Goal: Transaction & Acquisition: Purchase product/service

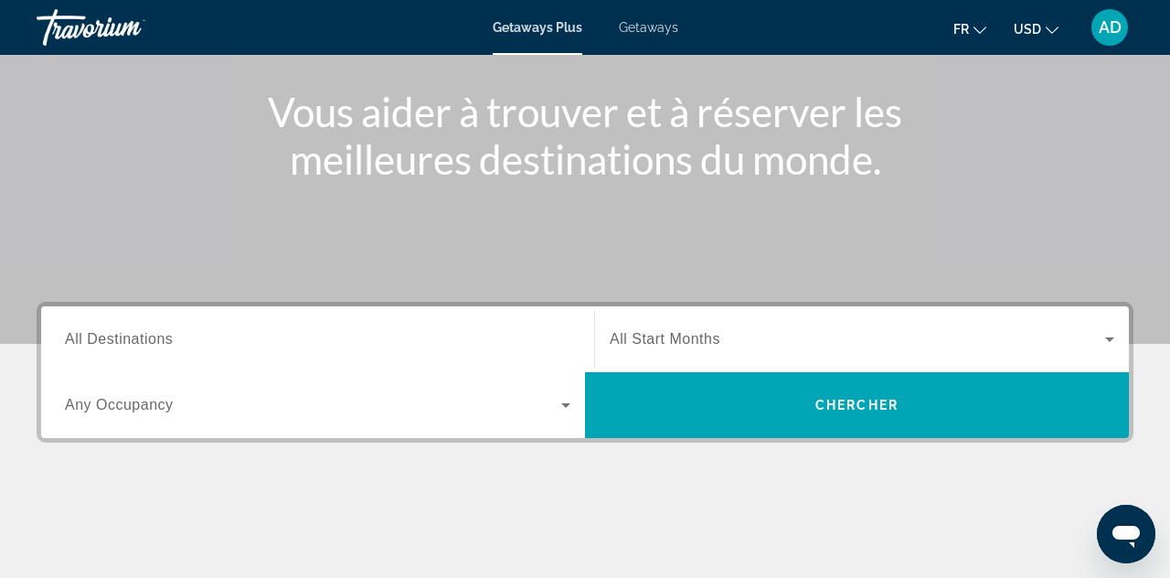
click at [506, 345] on input "Destination All Destinations" at bounding box center [317, 340] width 505 height 22
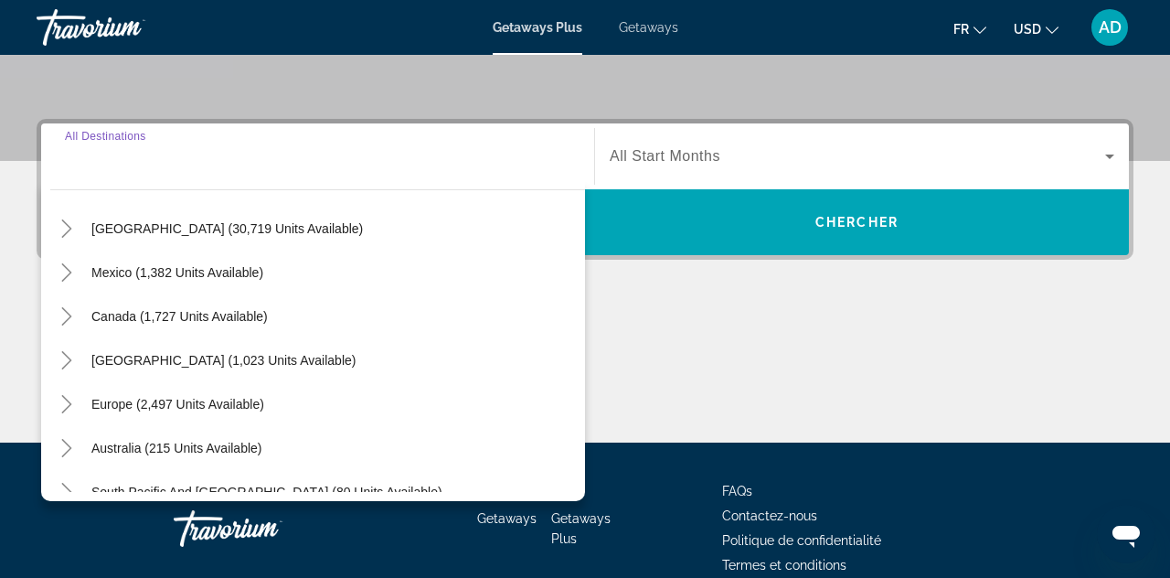
scroll to position [57, 0]
click at [267, 409] on span "Search widget" at bounding box center [177, 402] width 191 height 44
type input "**********"
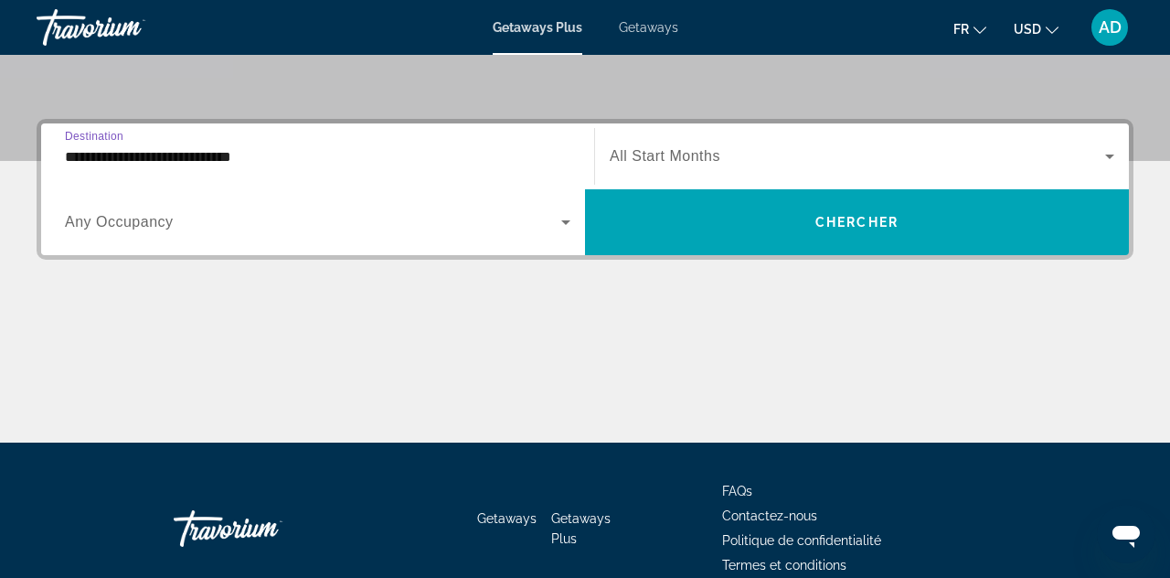
click at [732, 165] on span "Search widget" at bounding box center [857, 156] width 495 height 22
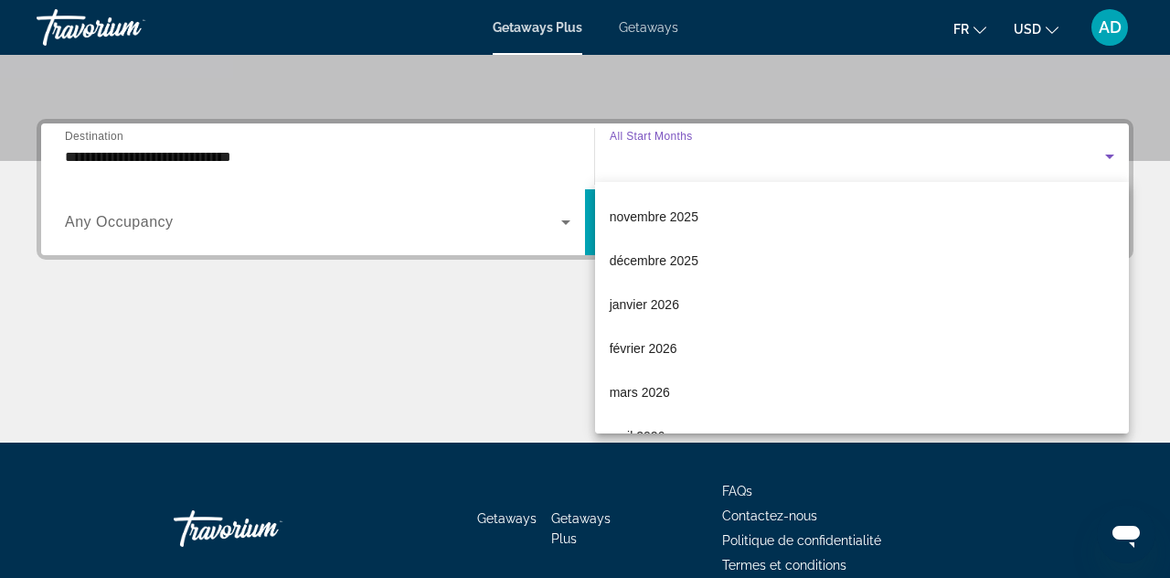
scroll to position [138, 0]
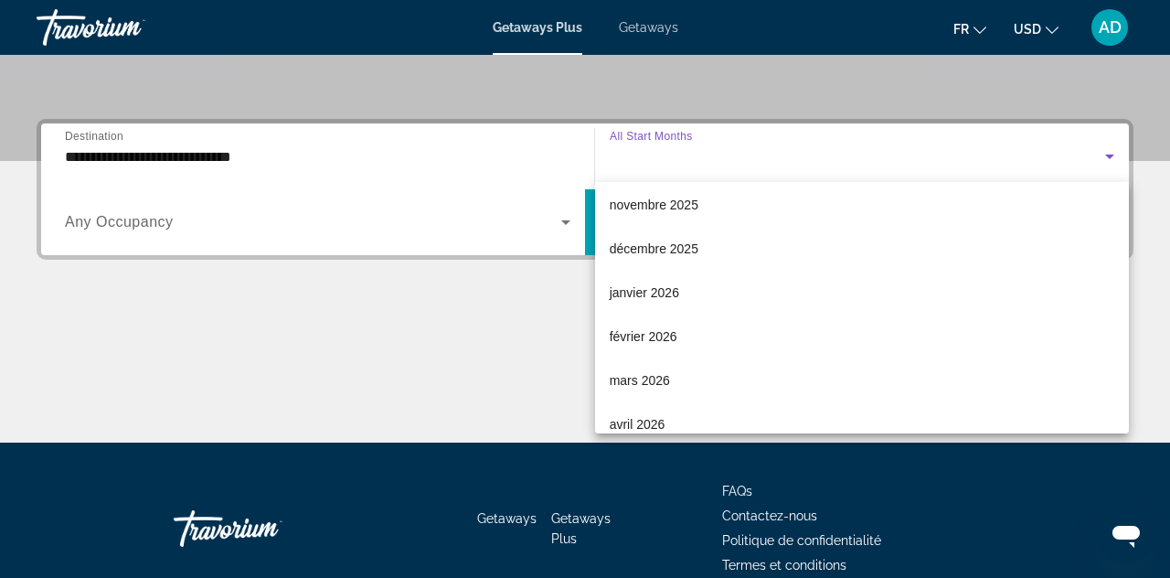
click at [676, 382] on mat-option "mars 2026" at bounding box center [862, 380] width 535 height 44
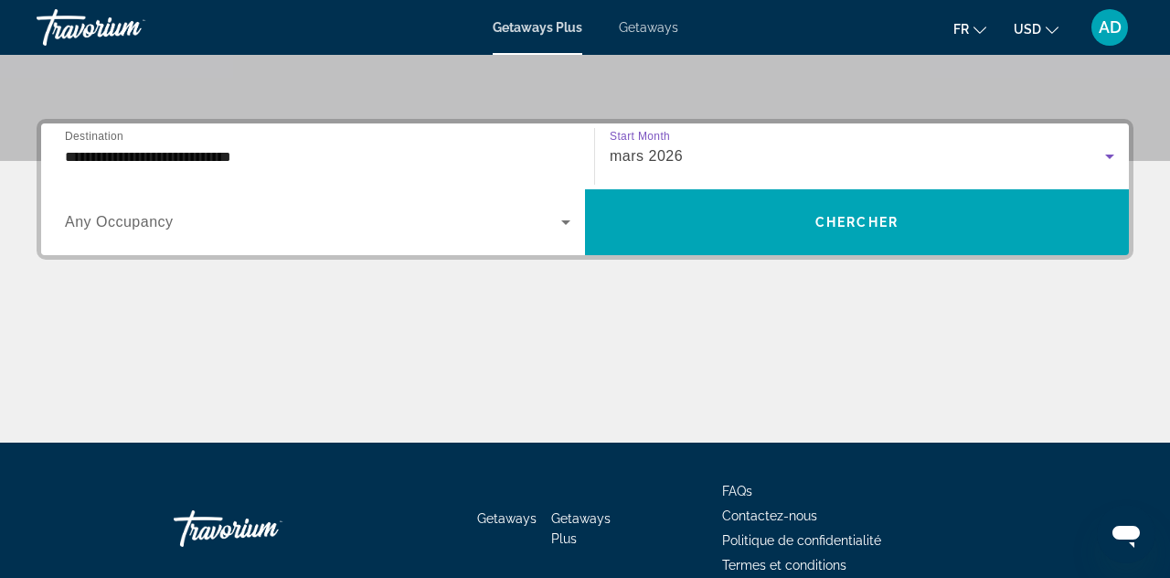
click at [892, 219] on span "Chercher" at bounding box center [856, 222] width 83 height 15
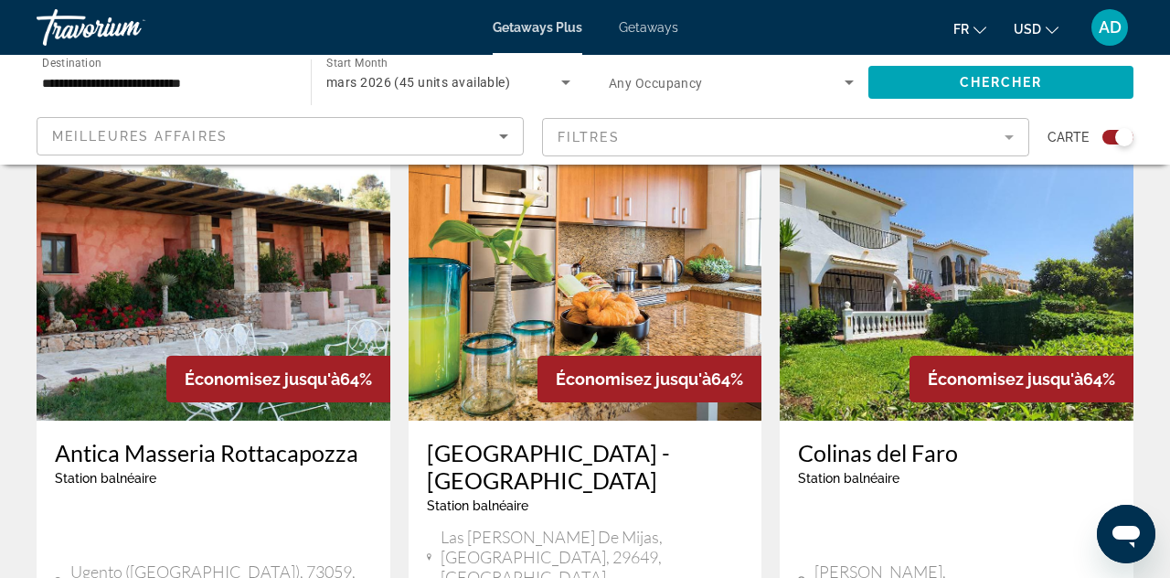
scroll to position [668, 0]
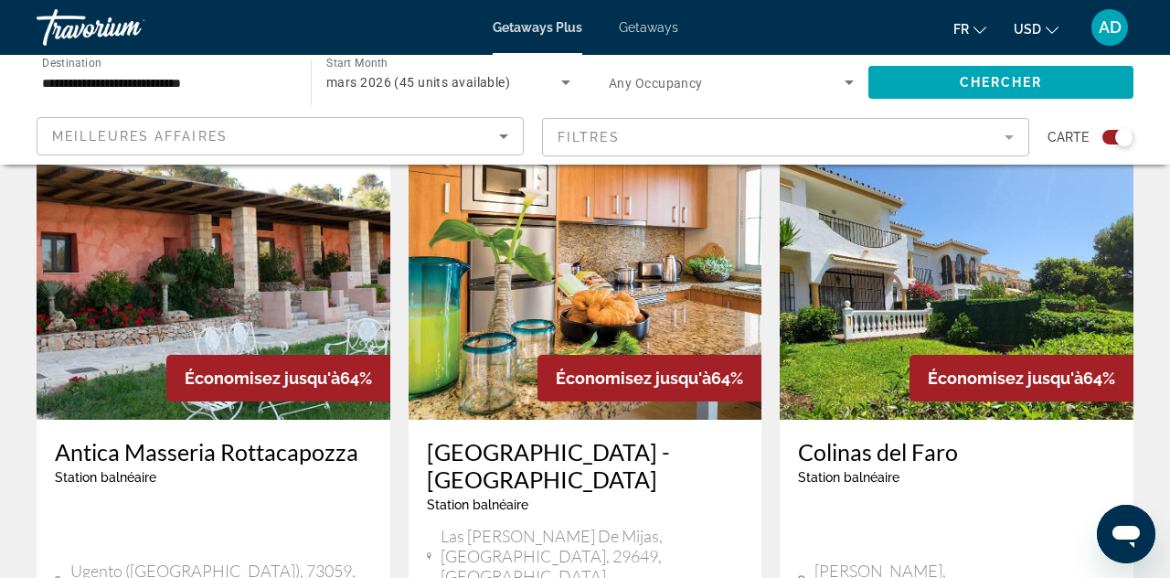
click at [198, 90] on input "**********" at bounding box center [164, 83] width 245 height 22
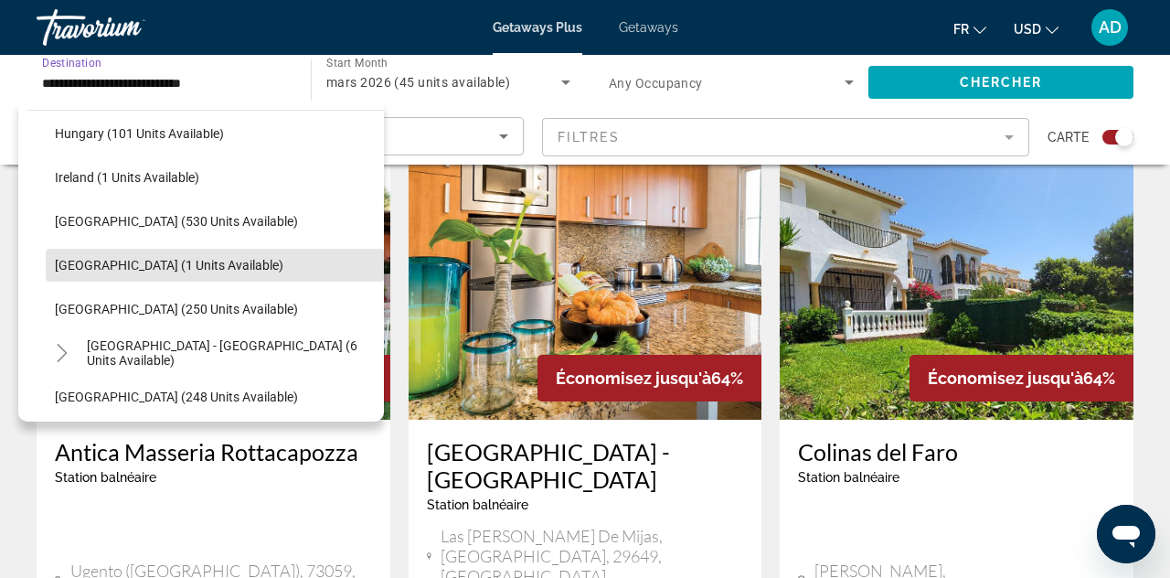
scroll to position [642, 0]
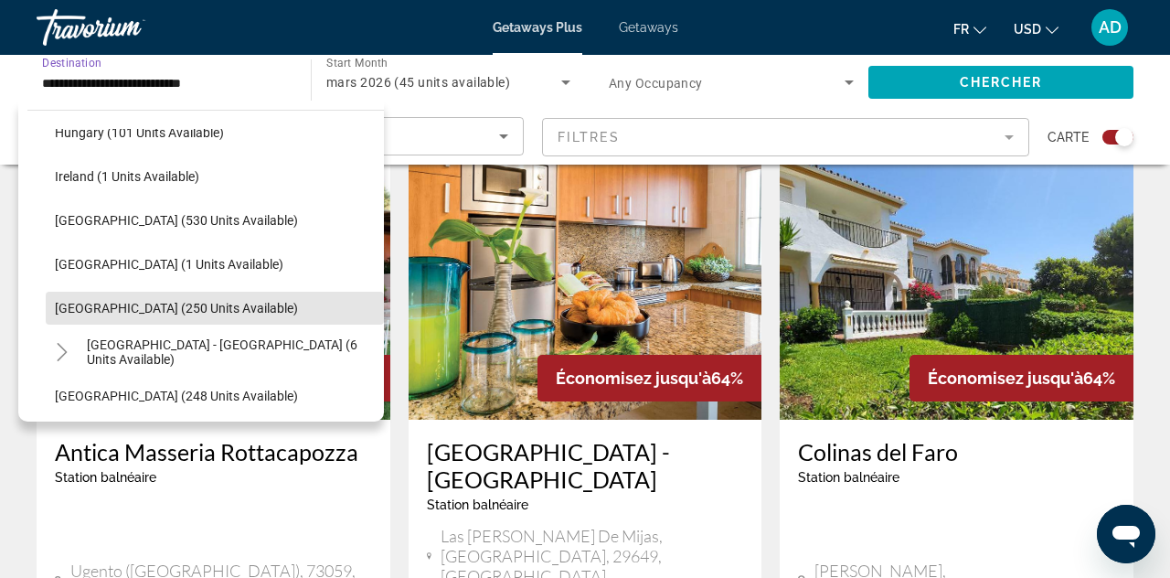
click at [158, 315] on span "Search widget" at bounding box center [215, 308] width 338 height 44
type input "**********"
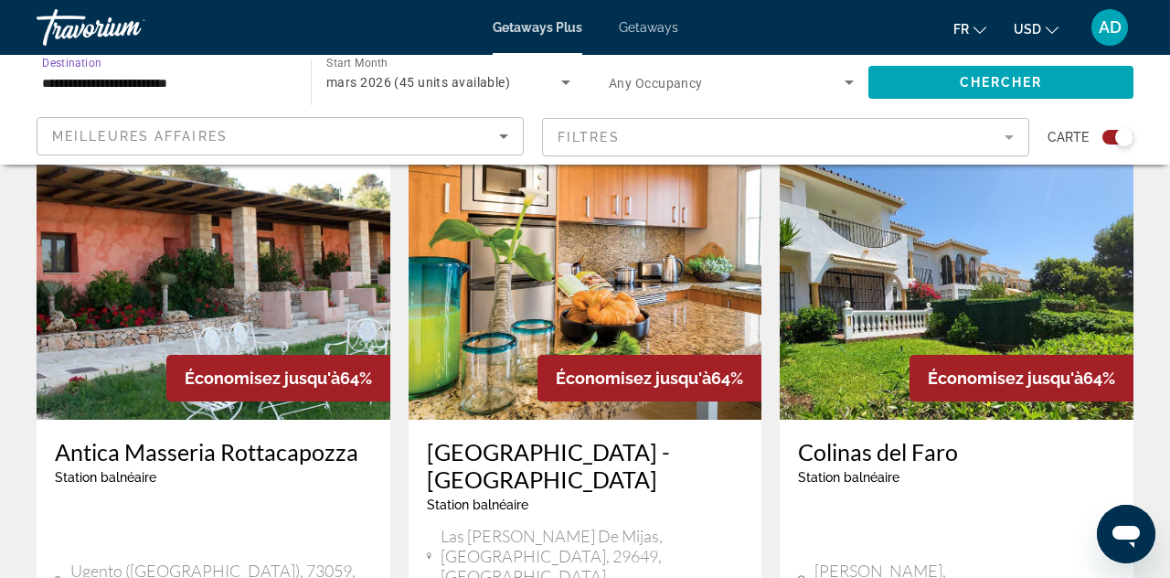
click at [1003, 93] on span "Search widget" at bounding box center [1000, 82] width 265 height 44
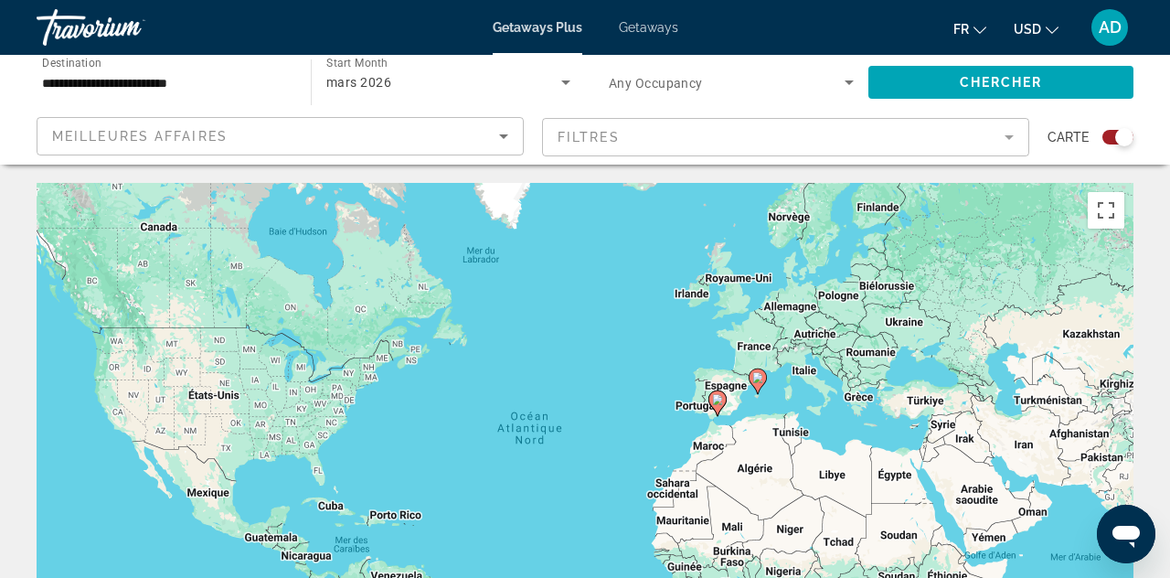
click at [658, 31] on span "Getaways" at bounding box center [648, 27] width 59 height 15
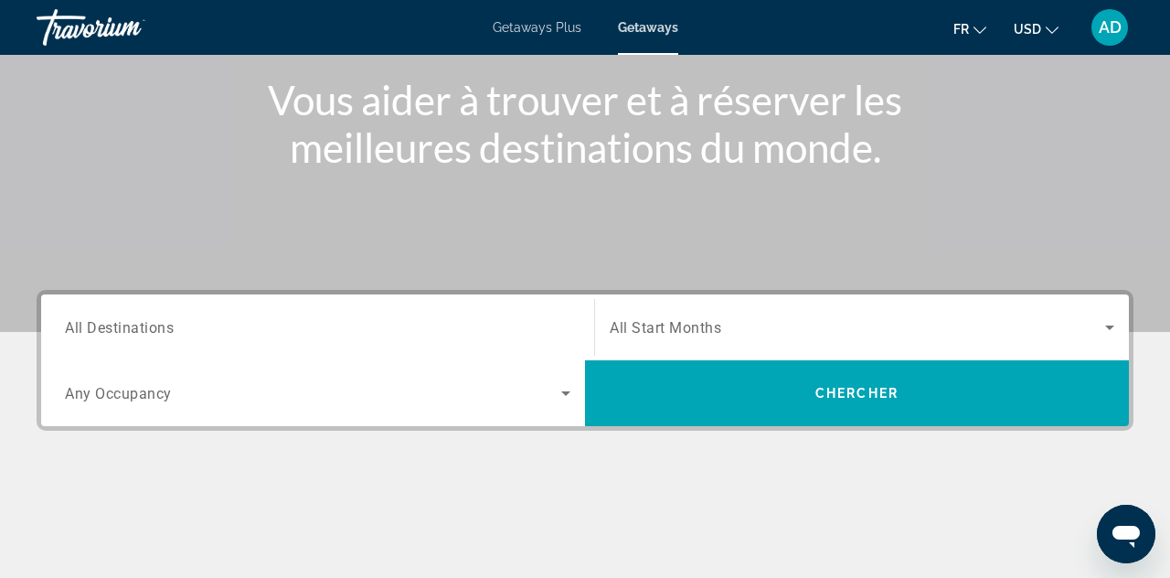
scroll to position [232, 0]
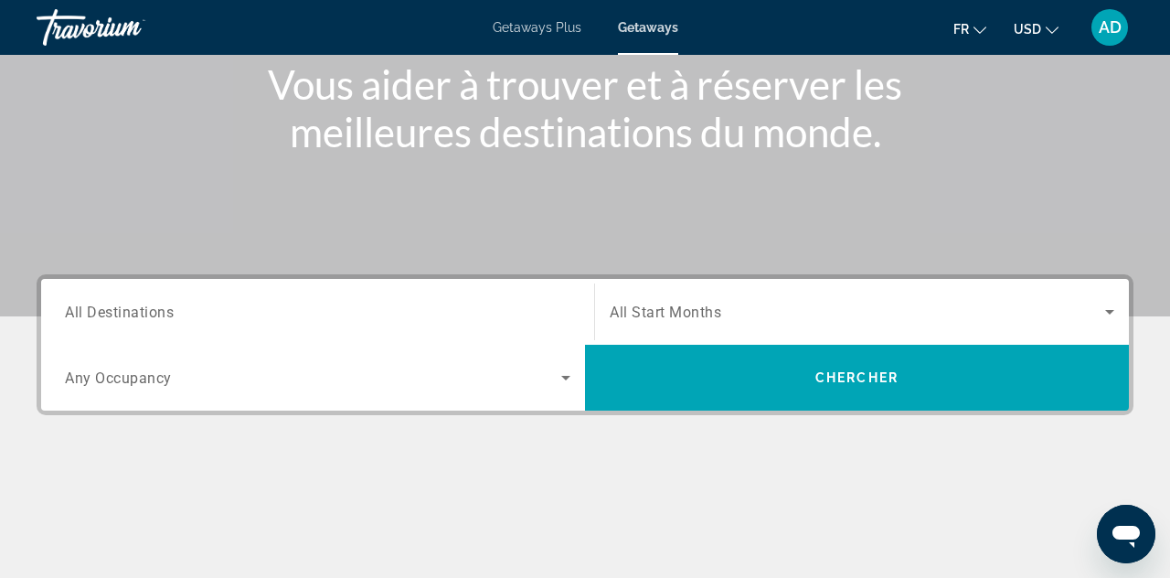
click at [446, 304] on input "Destination All Destinations" at bounding box center [317, 313] width 505 height 22
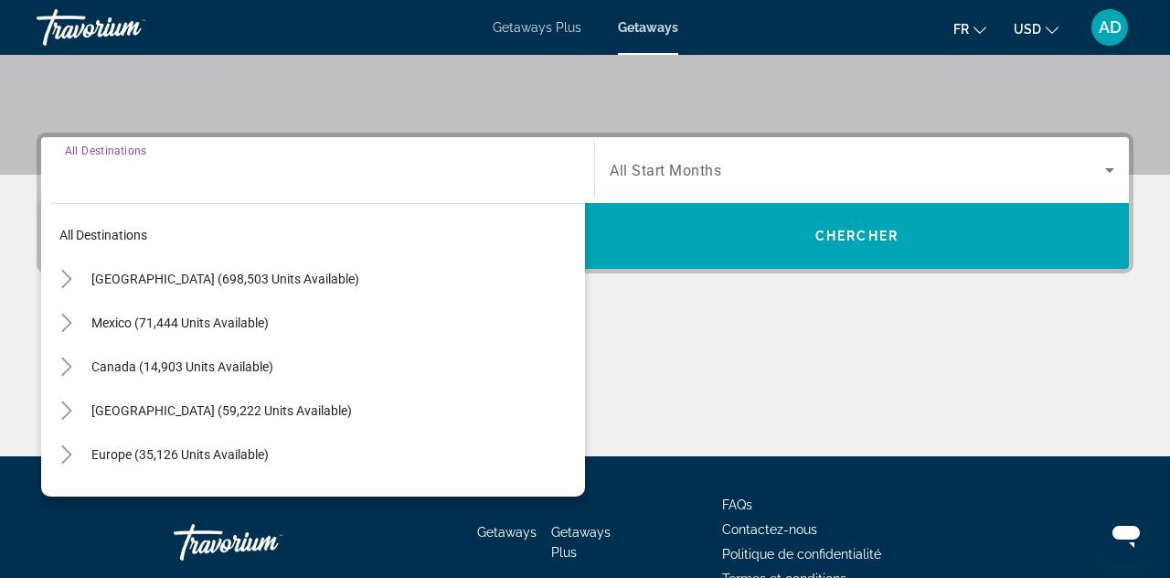
scroll to position [387, 0]
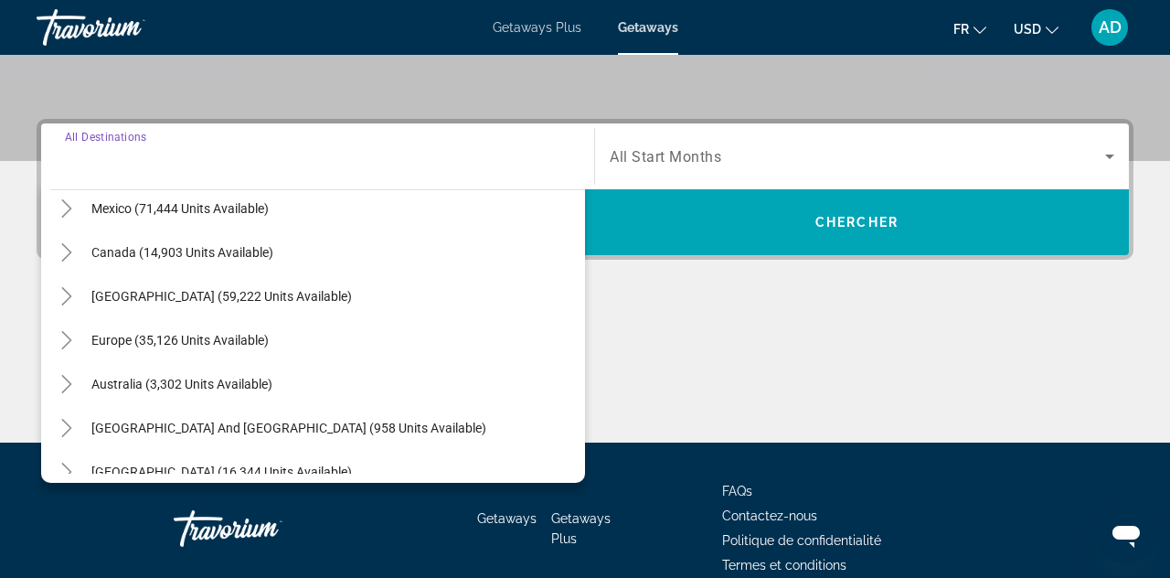
click at [58, 345] on icon "Toggle Europe (35,126 units available)" at bounding box center [67, 340] width 18 height 18
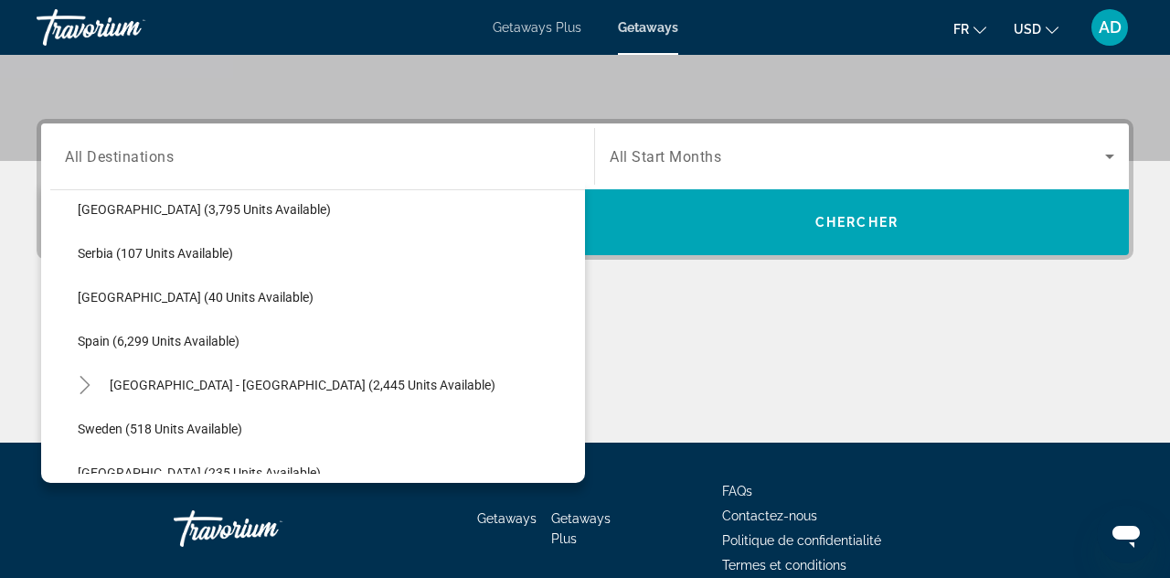
scroll to position [890, 0]
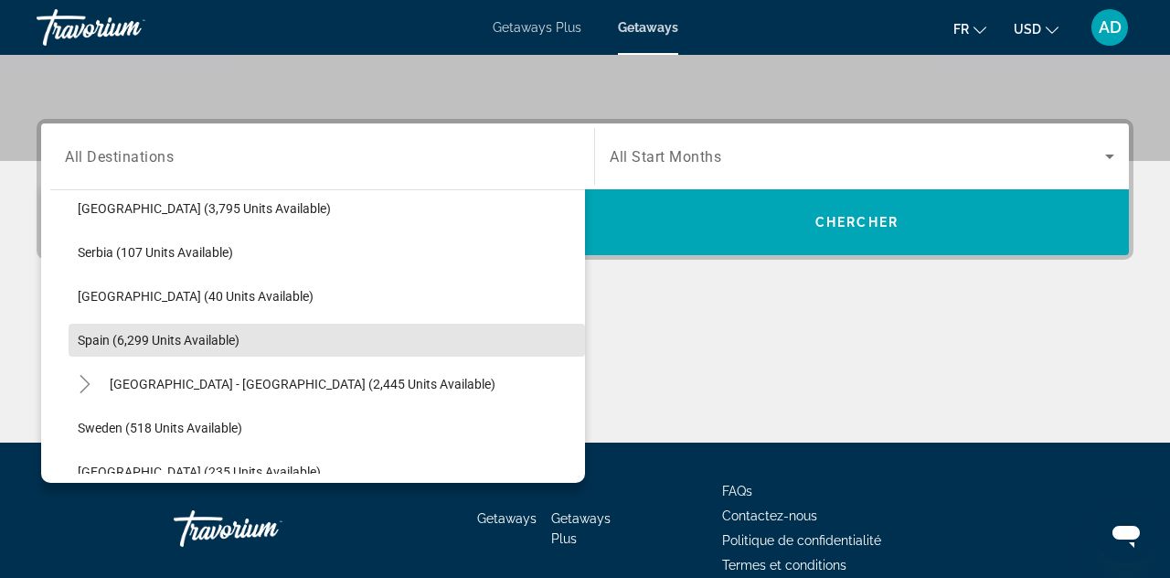
click at [325, 359] on span "Search widget" at bounding box center [327, 340] width 516 height 44
type input "**********"
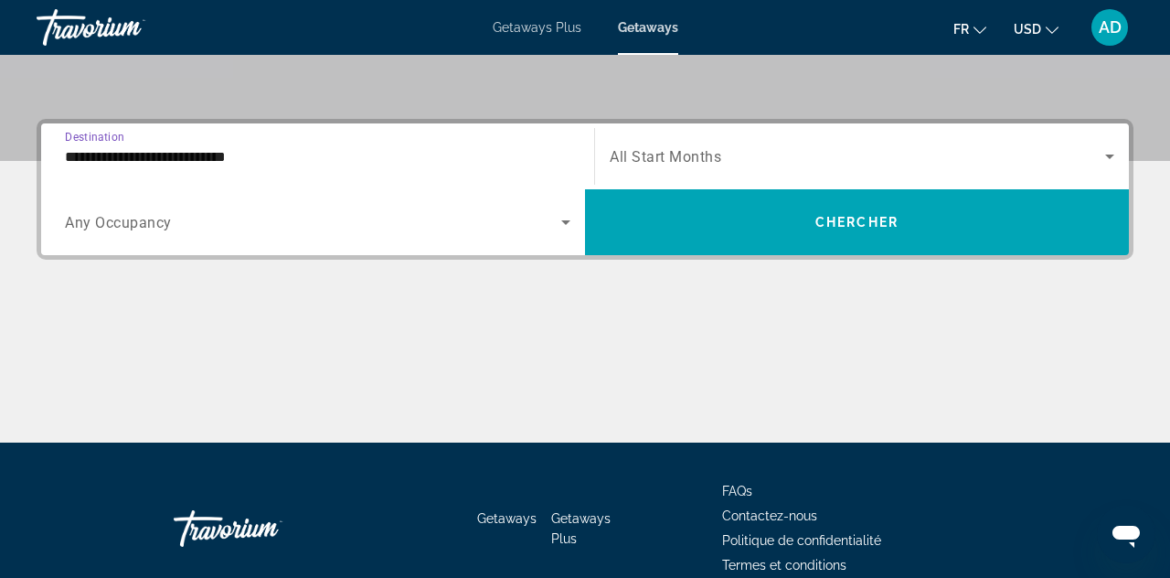
click at [702, 152] on span "All Start Months" at bounding box center [665, 156] width 111 height 17
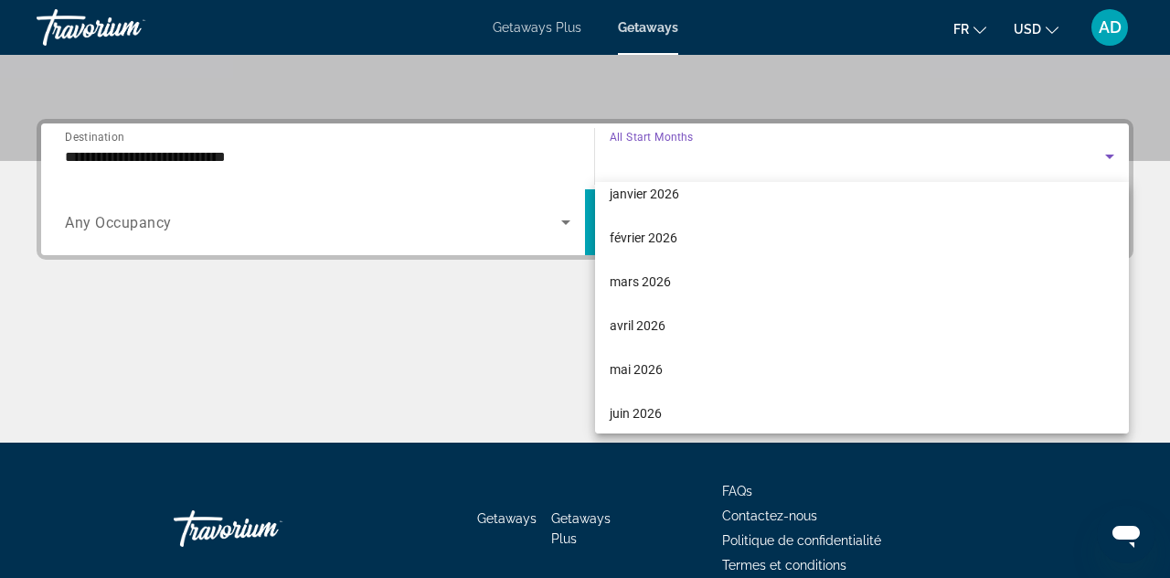
scroll to position [238, 0]
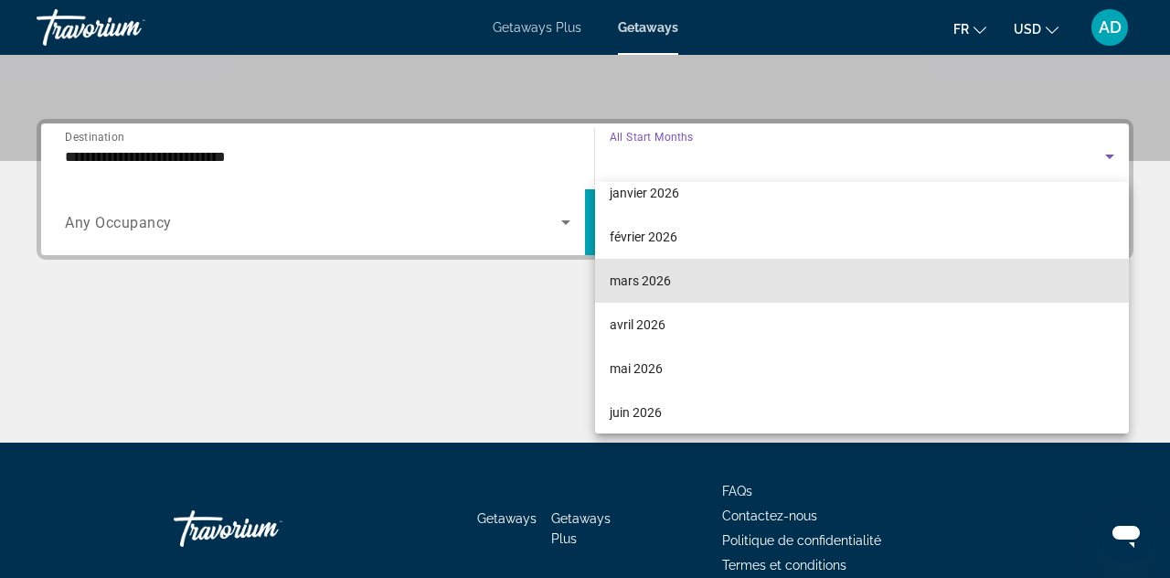
click at [674, 281] on mat-option "mars 2026" at bounding box center [862, 281] width 535 height 44
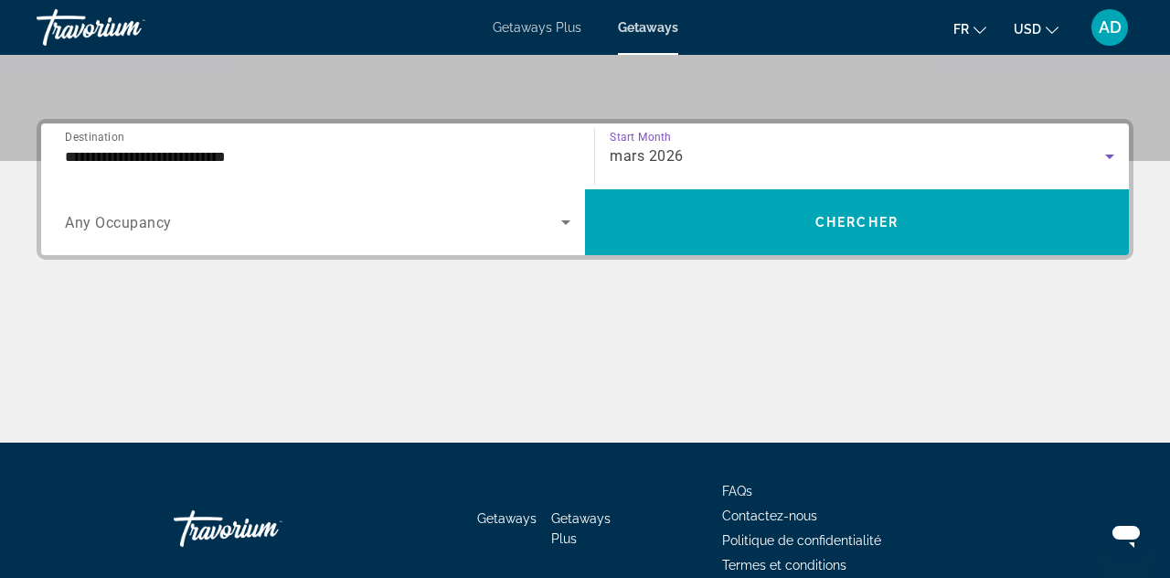
click at [437, 244] on div "Search widget" at bounding box center [317, 221] width 505 height 51
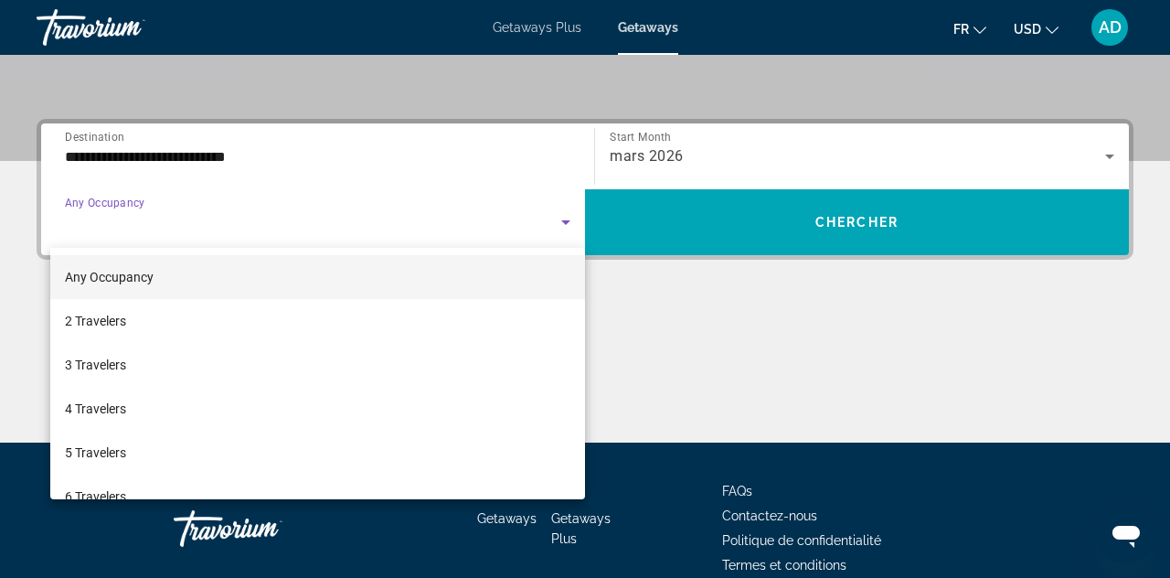
click at [230, 327] on mat-option "2 Travelers" at bounding box center [317, 321] width 535 height 44
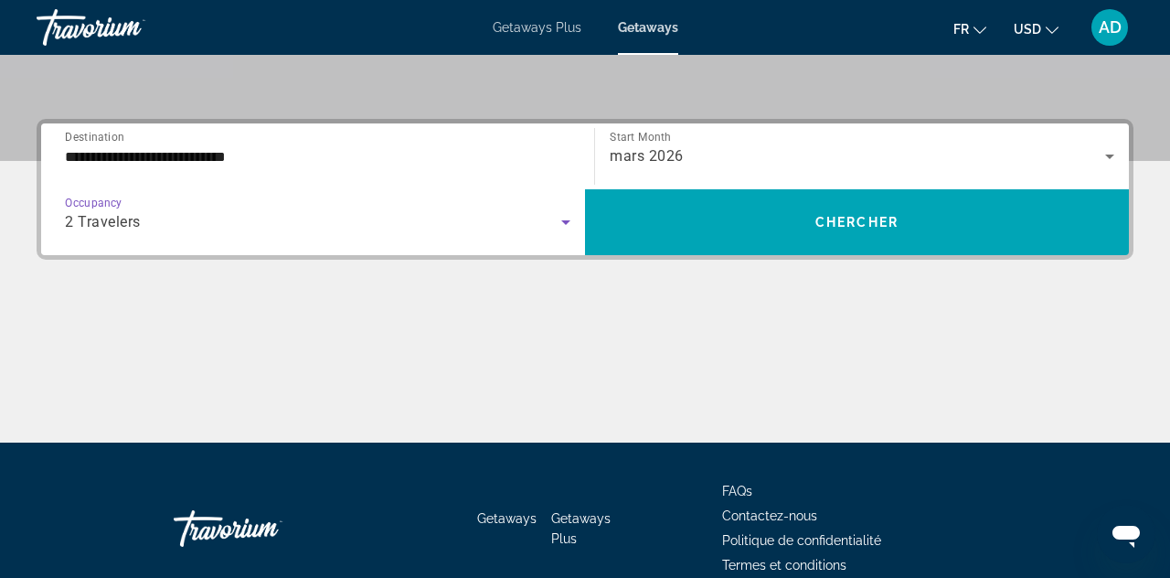
click at [753, 208] on span "Search widget" at bounding box center [857, 222] width 544 height 44
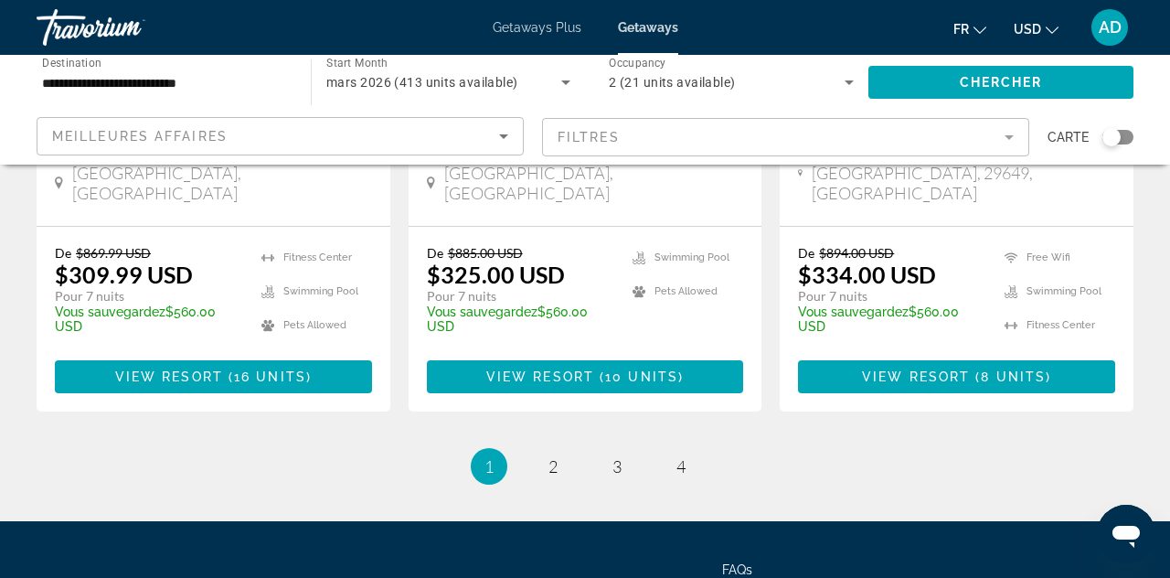
scroll to position [2479, 0]
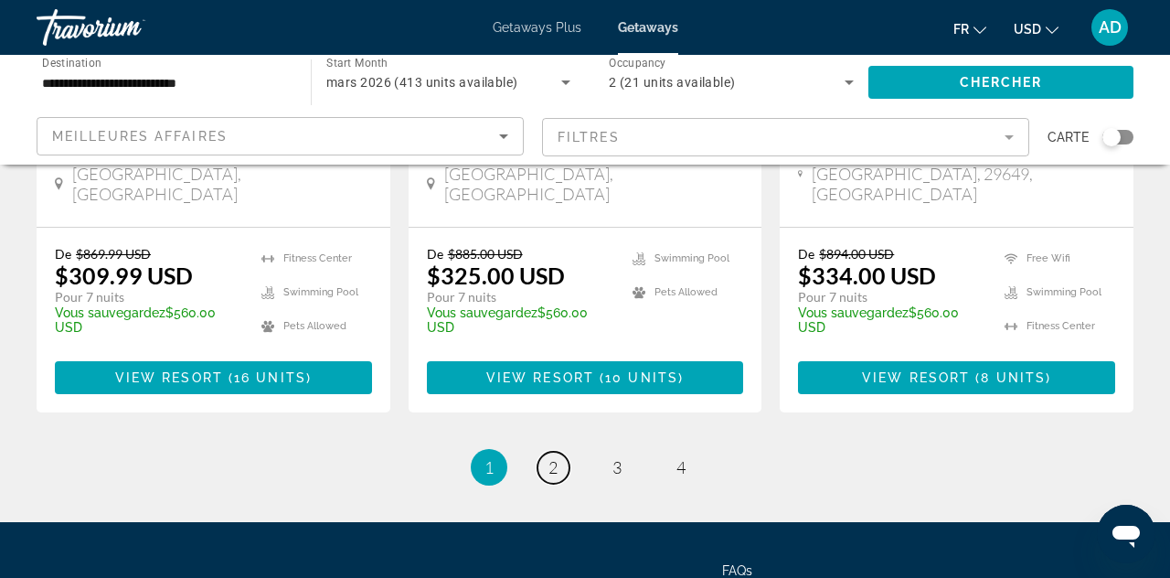
click at [554, 457] on span "2" at bounding box center [552, 467] width 9 height 20
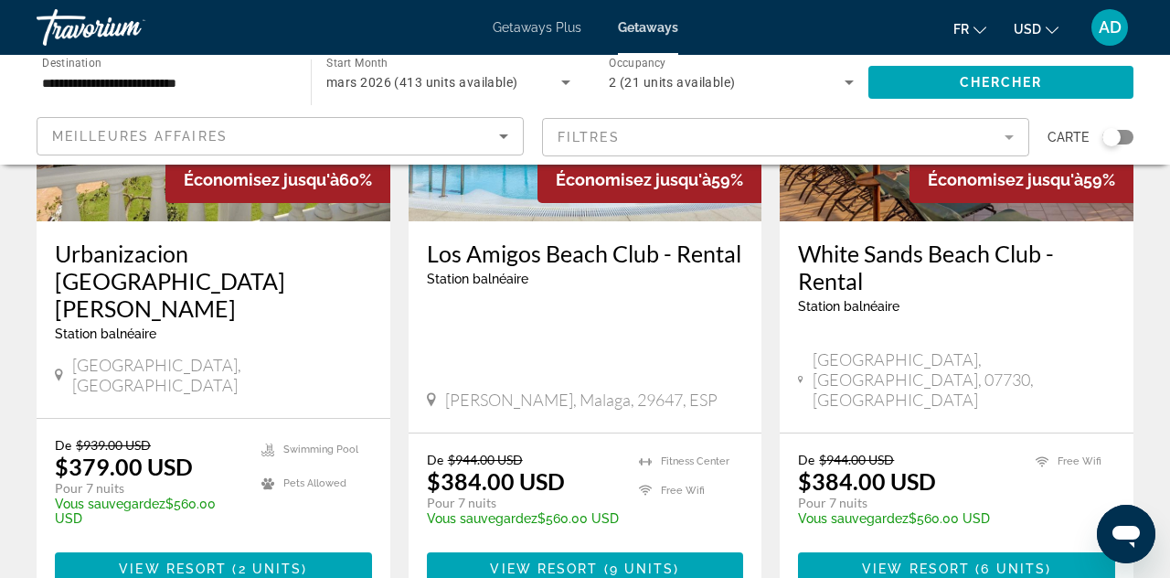
scroll to position [2343, 0]
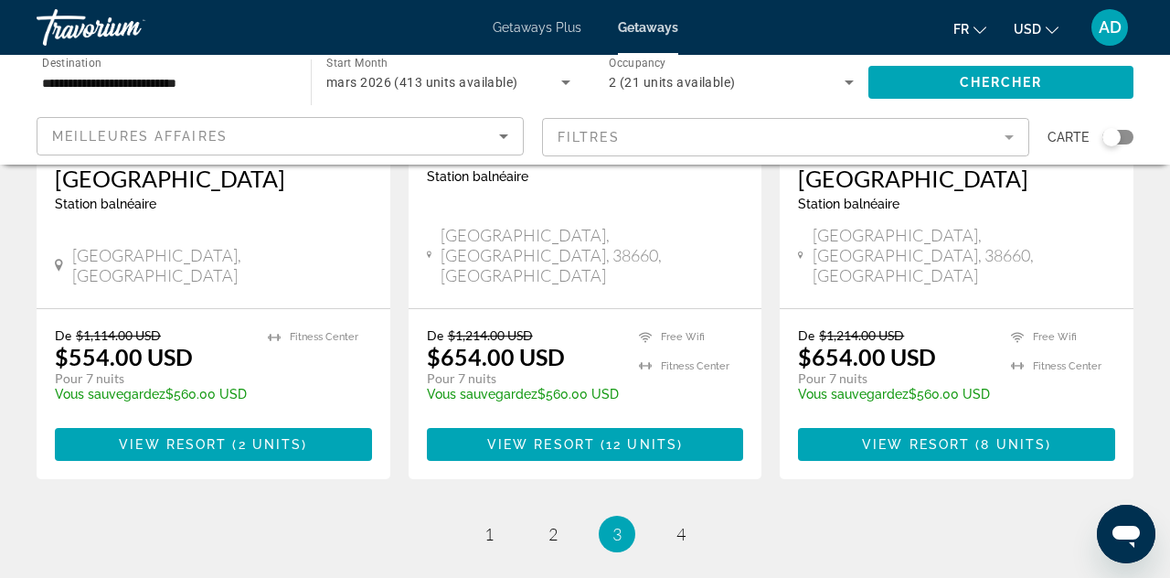
scroll to position [2518, 0]
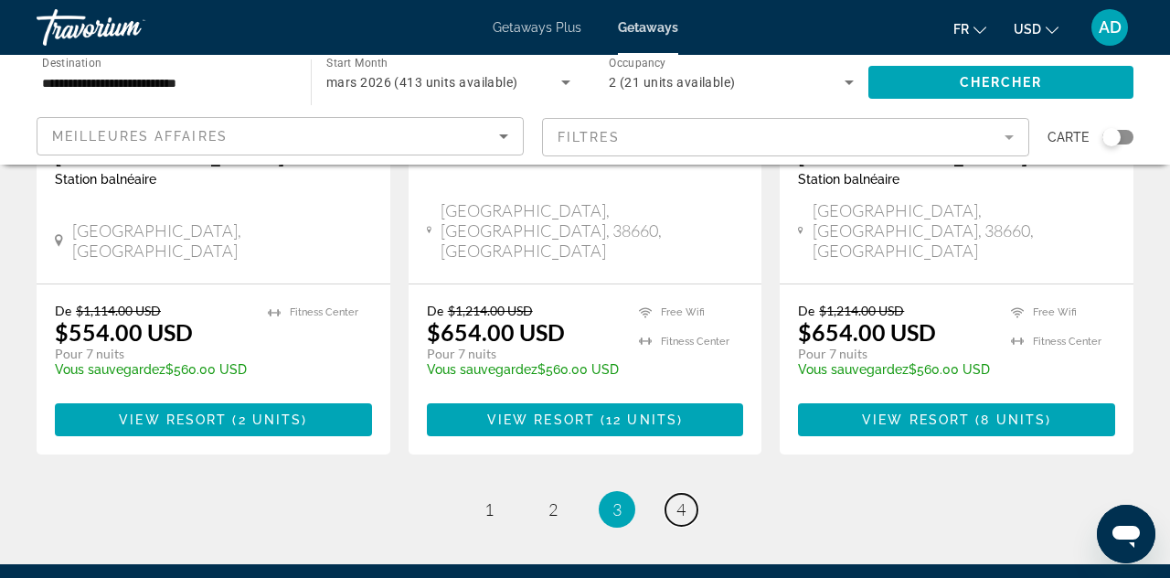
click at [695, 494] on link "page 4" at bounding box center [681, 510] width 32 height 32
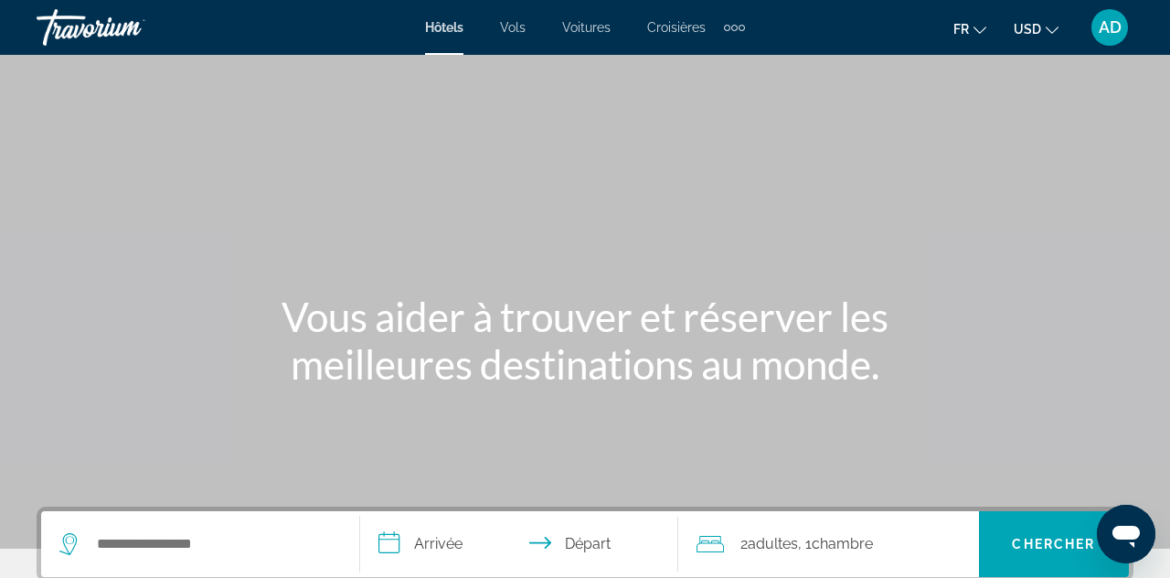
click at [1045, 37] on button "USD USD ($) MXN (Mex$) CAD (Can$) GBP (£) EUR (€) AUD (A$) NZD (NZ$) CNY (CN¥)" at bounding box center [1036, 29] width 45 height 27
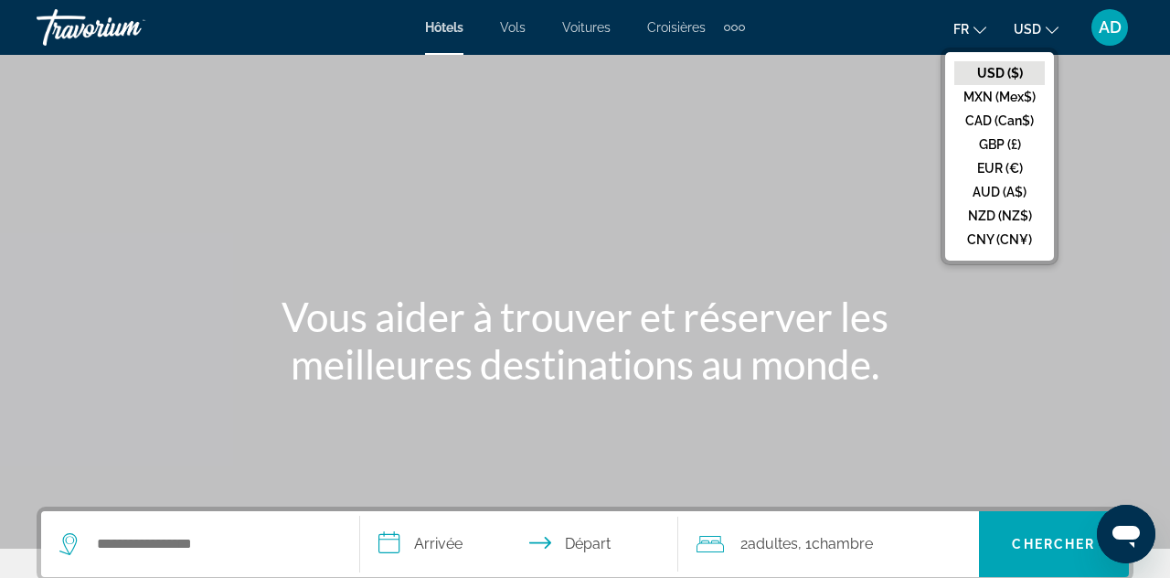
click at [1000, 168] on button "EUR (€)" at bounding box center [999, 168] width 90 height 24
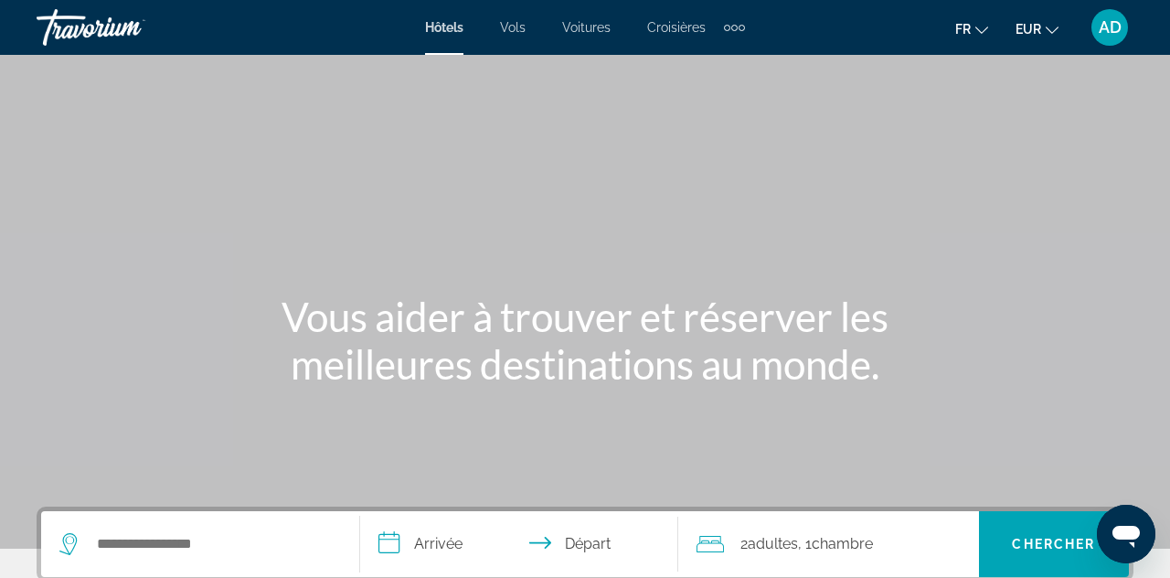
click at [687, 24] on span "Croisières" at bounding box center [676, 27] width 58 height 15
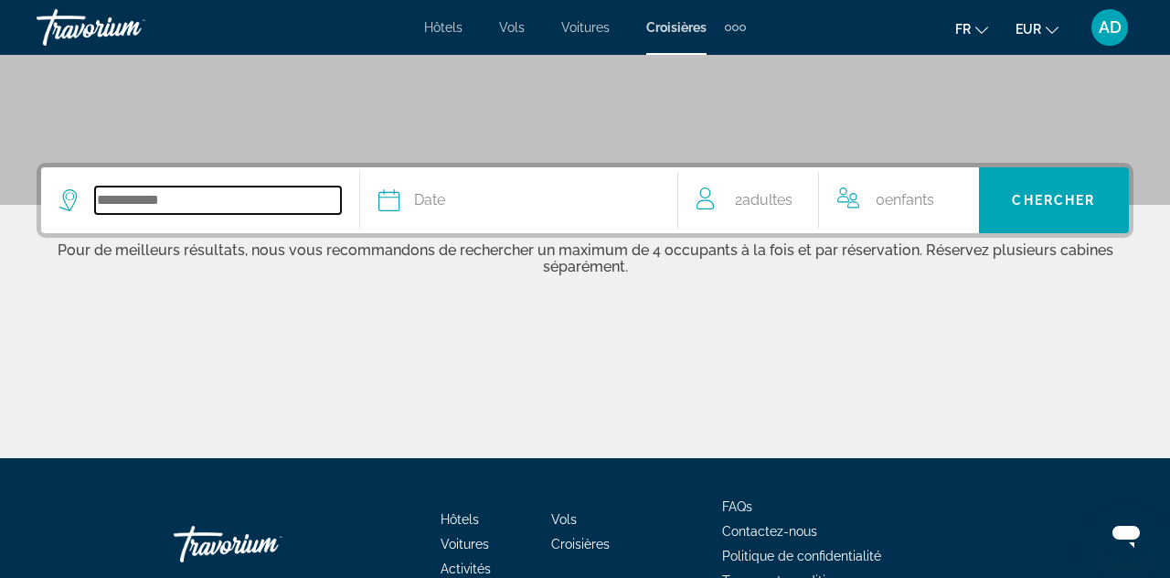
click at [303, 208] on input "Search widget" at bounding box center [218, 199] width 246 height 27
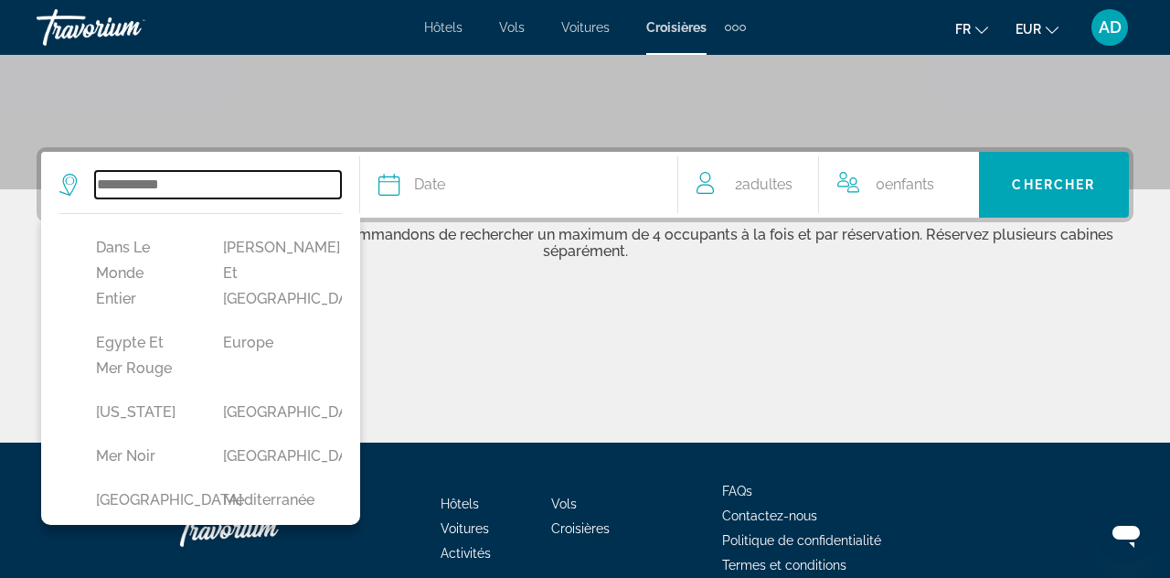
scroll to position [372, 0]
click at [263, 357] on button "Europe" at bounding box center [268, 340] width 109 height 35
type input "******"
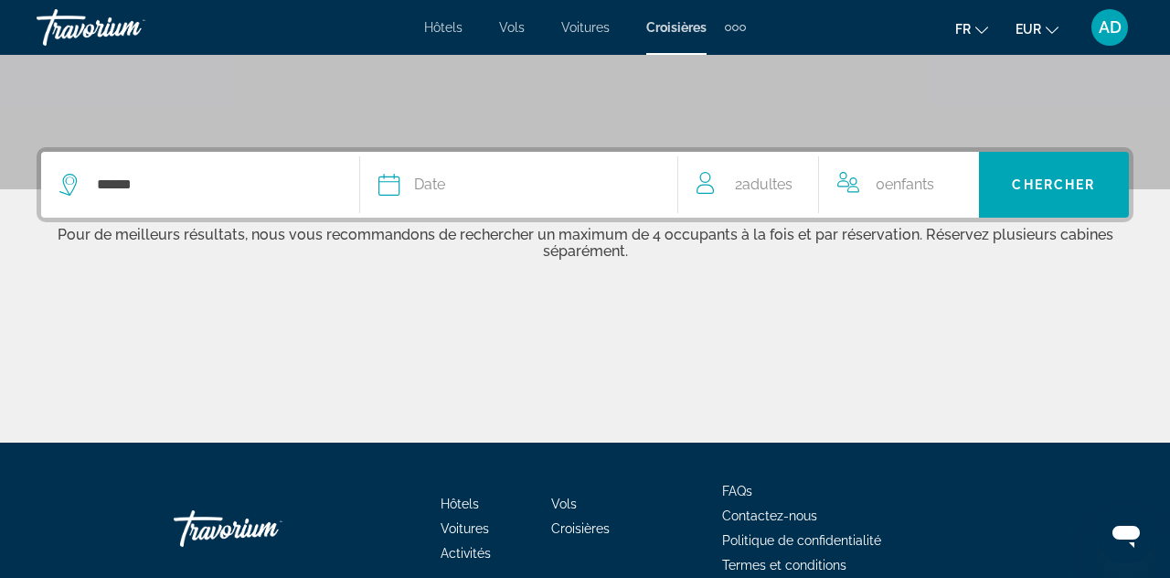
click at [528, 199] on button "Date [PERSON_NAME] Mars Avril Peut Juin Juillet Août Septembre Octobre Novembre…" at bounding box center [518, 185] width 281 height 66
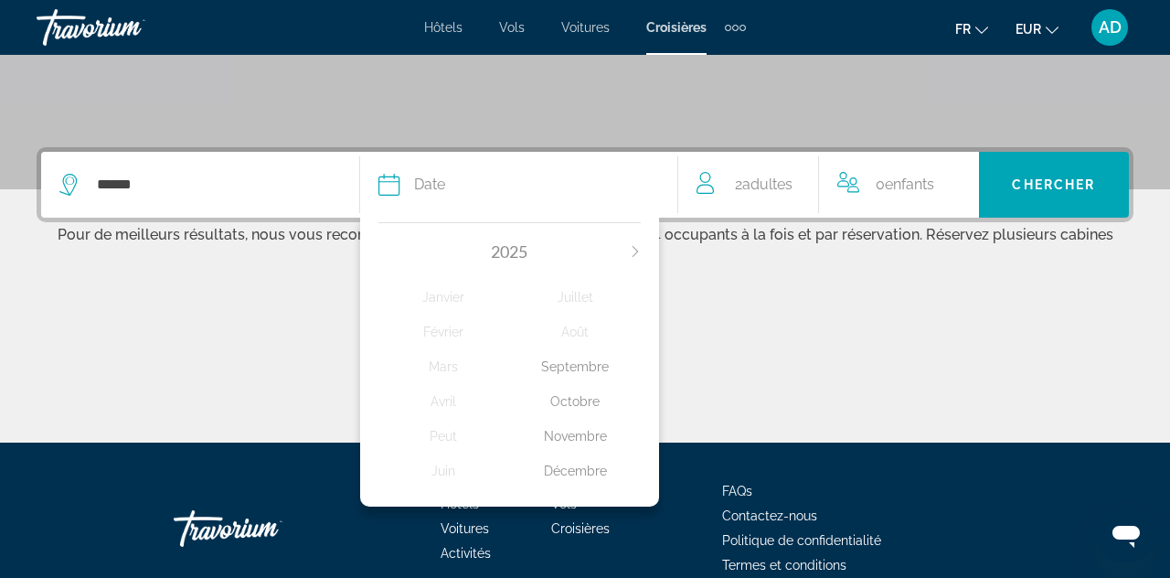
click at [631, 250] on icon "Next month" at bounding box center [635, 251] width 11 height 11
click at [447, 369] on div "Mars" at bounding box center [444, 366] width 132 height 33
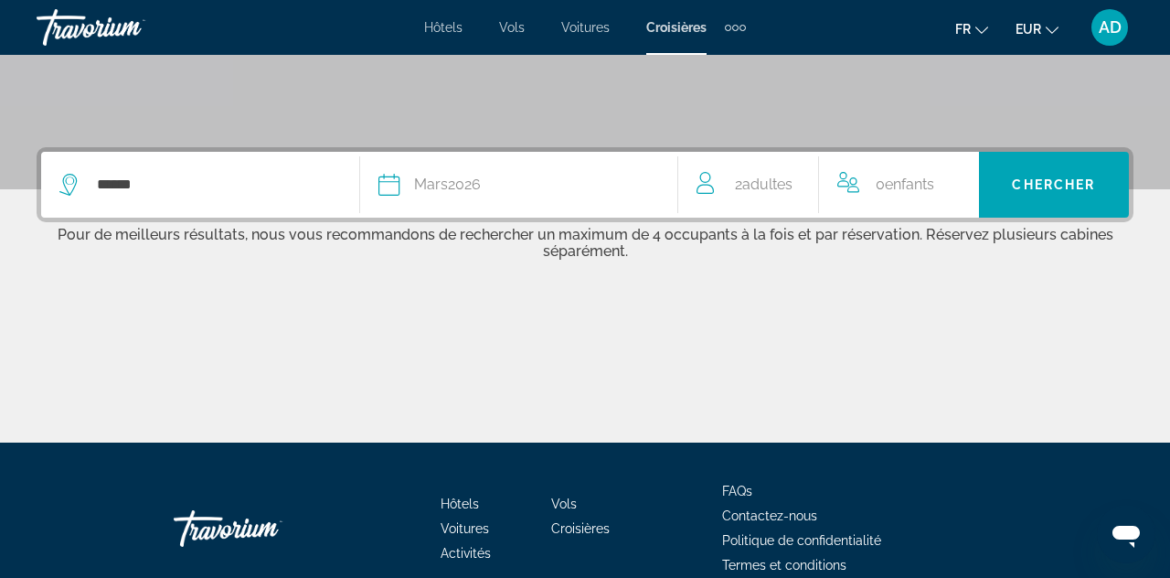
click at [1072, 199] on span "Search widget" at bounding box center [1054, 185] width 150 height 44
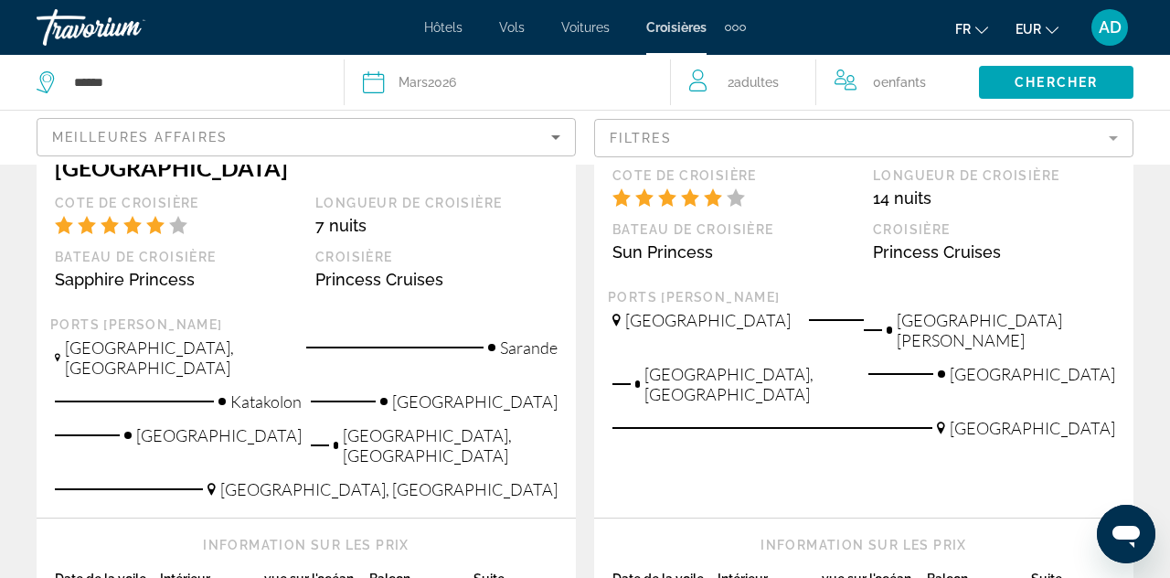
scroll to position [2123, 0]
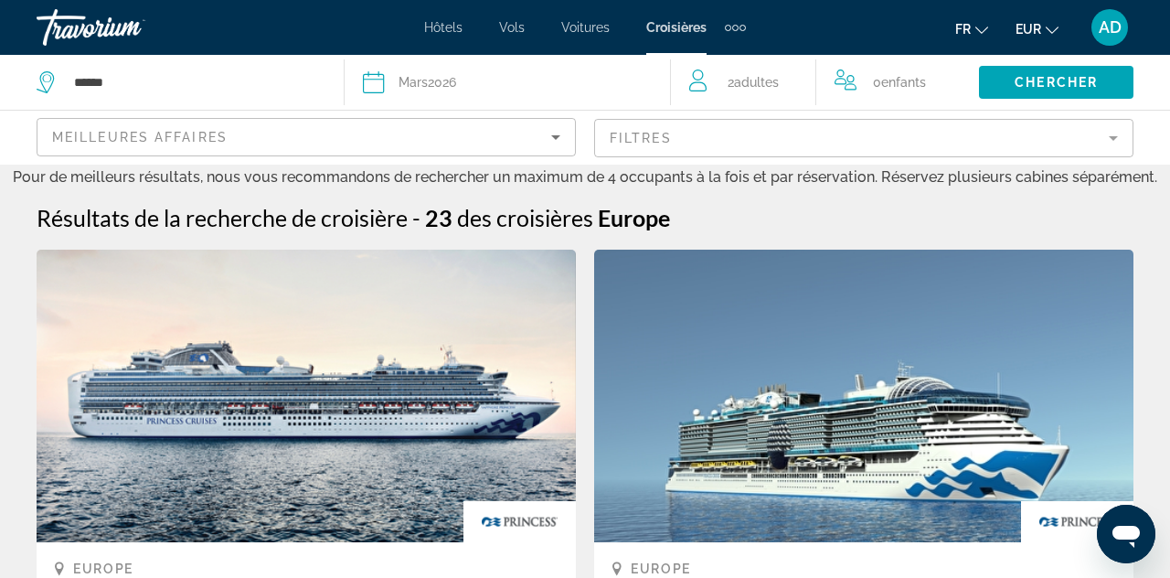
click at [550, 81] on div "Date Mars 2026" at bounding box center [507, 82] width 289 height 26
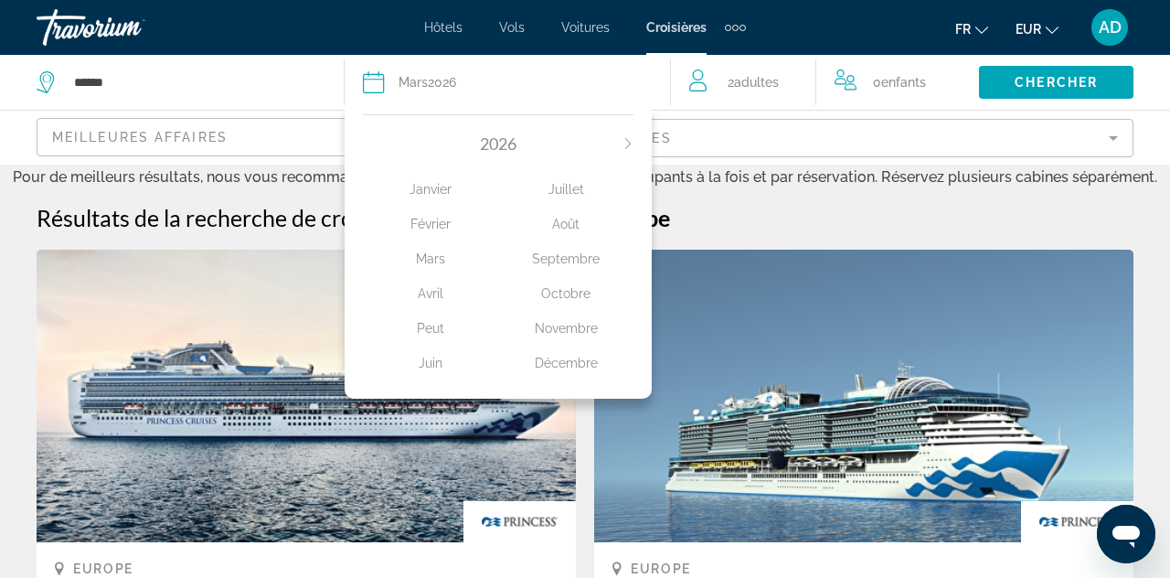
click at [472, 89] on div "Date Mars 2026" at bounding box center [507, 82] width 289 height 26
click at [626, 144] on icon "Next month" at bounding box center [627, 143] width 11 height 11
click at [384, 154] on div "[PERSON_NAME] Mars Avril Peut Juin Juillet Août Septembre Octobre Novembre Déce…" at bounding box center [498, 272] width 271 height 236
click at [370, 141] on icon "Previous month" at bounding box center [368, 143] width 11 height 11
click at [372, 146] on icon "Previous month" at bounding box center [368, 143] width 11 height 11
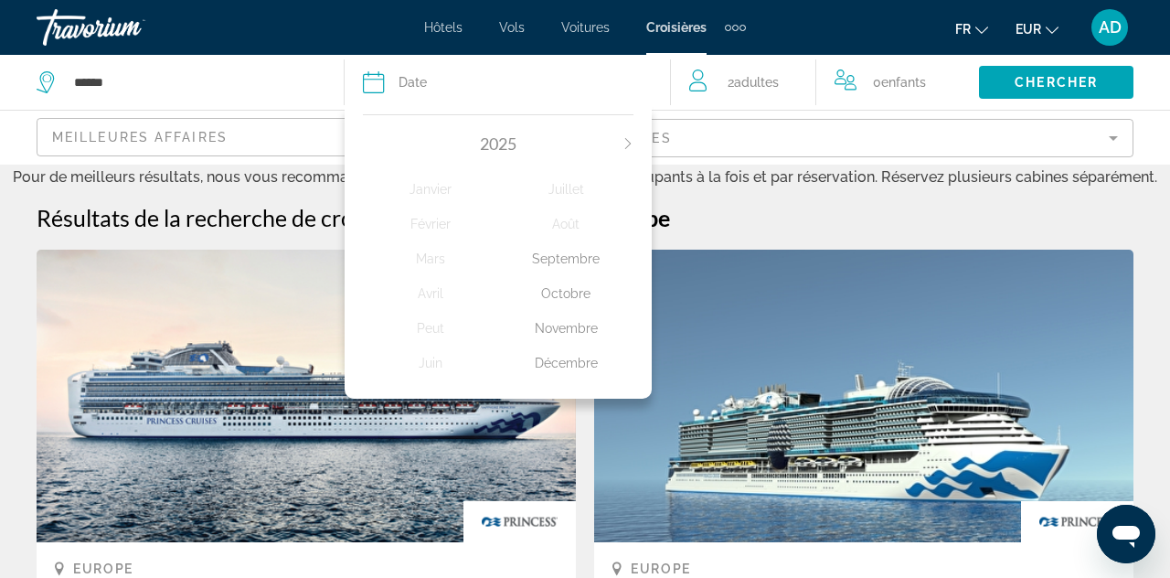
click at [572, 367] on div "Décembre" at bounding box center [565, 362] width 135 height 33
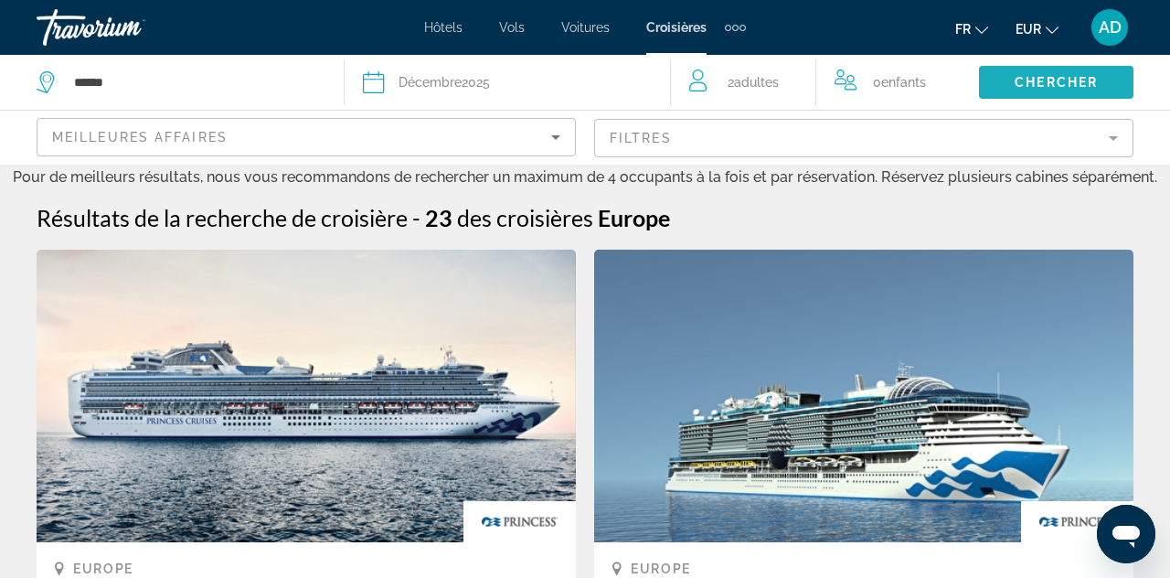
click at [1065, 79] on span "Chercher" at bounding box center [1055, 82] width 83 height 15
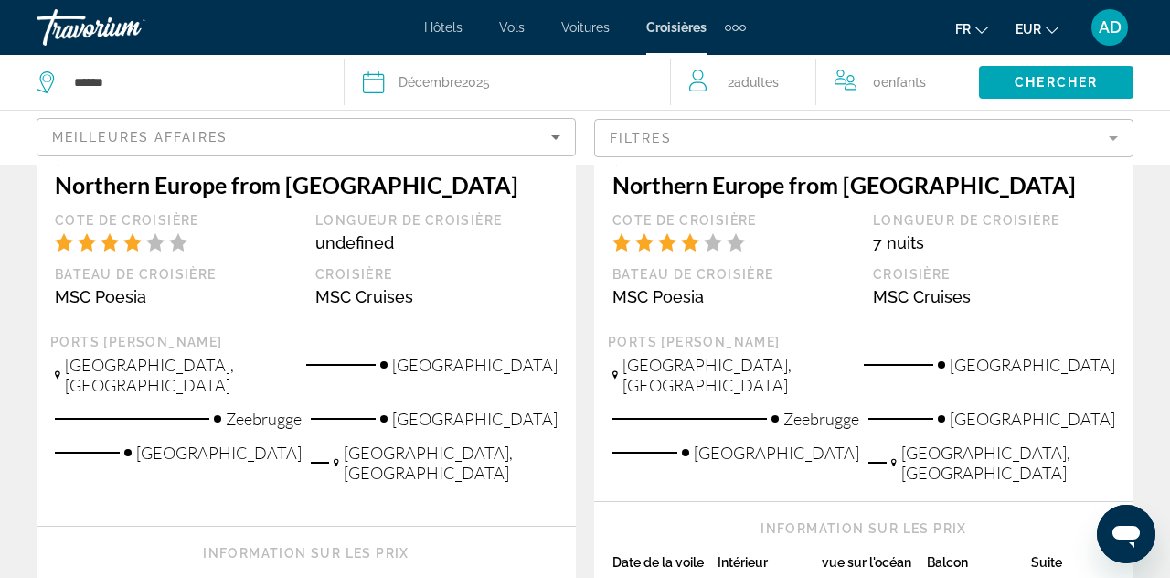
scroll to position [2332, 0]
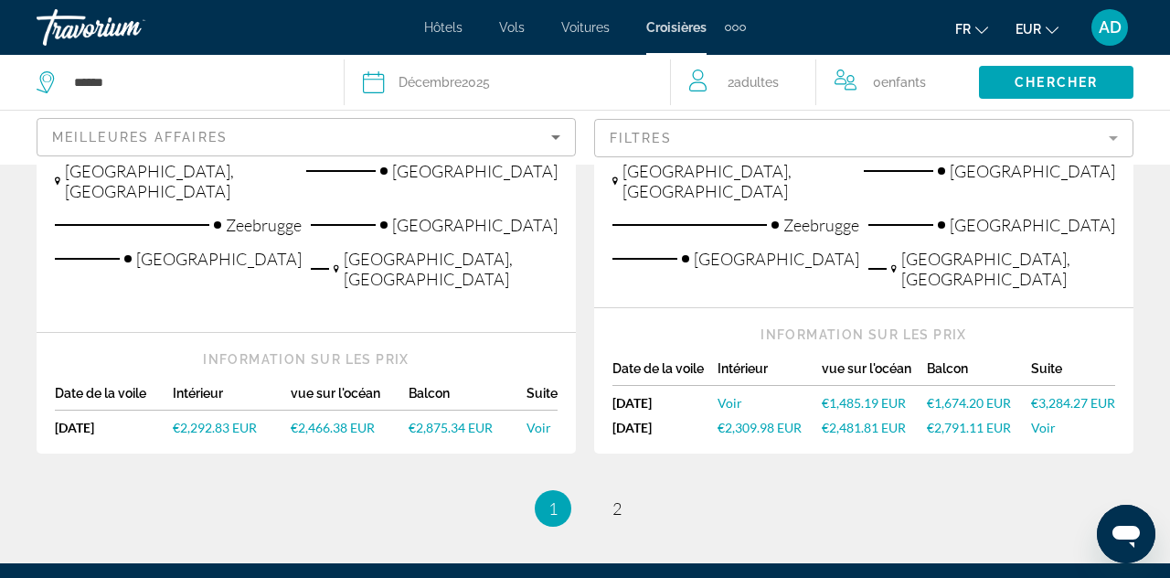
click at [773, 152] on mat-form-field "Filtres" at bounding box center [863, 138] width 539 height 38
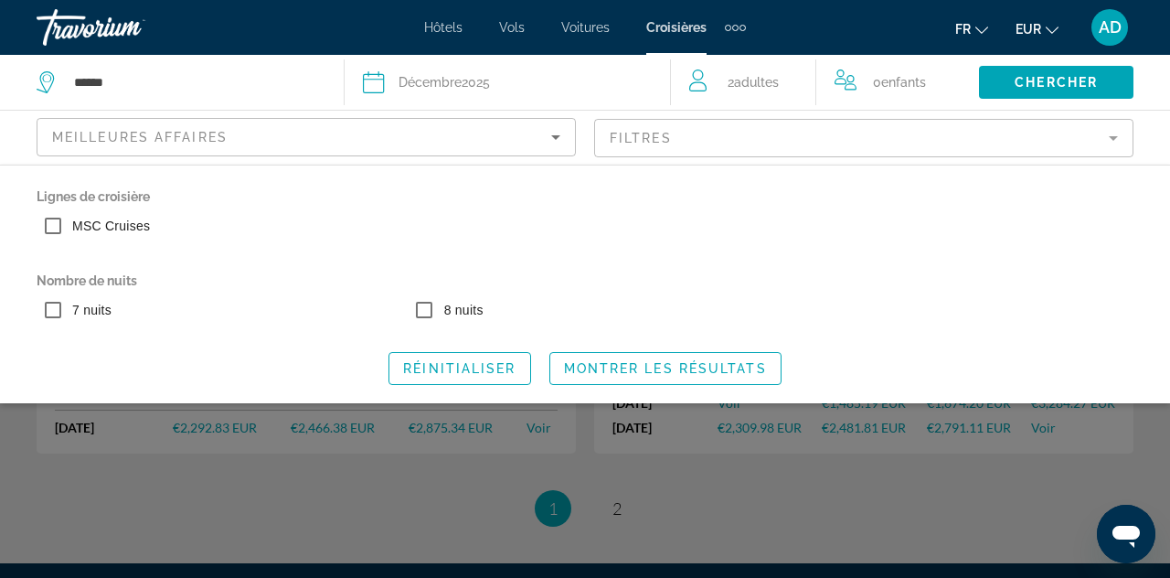
click at [1002, 137] on mat-form-field "Filtres" at bounding box center [863, 138] width 539 height 38
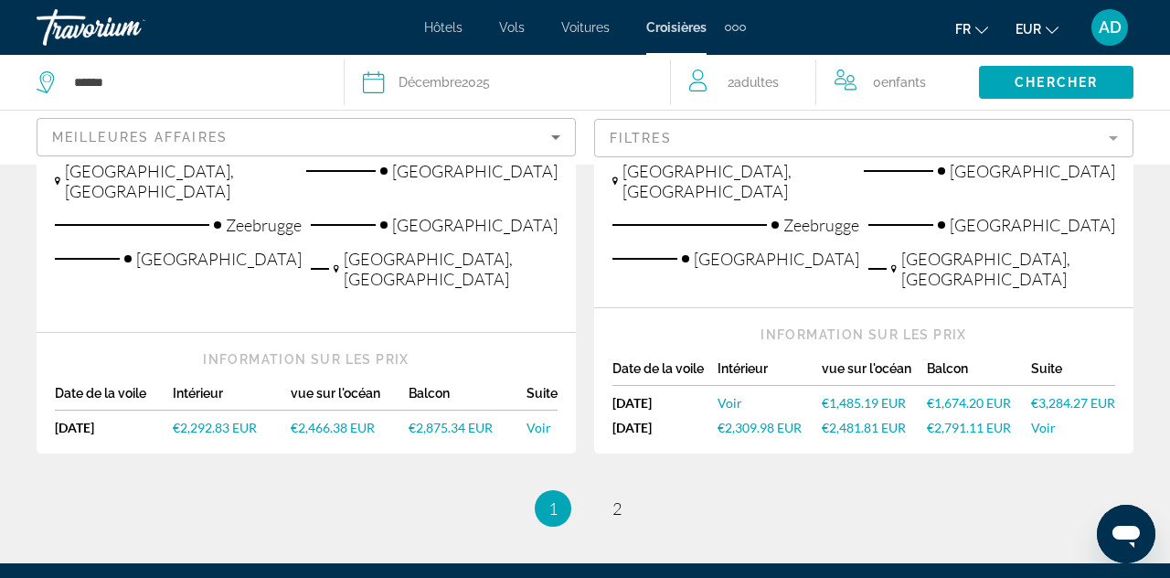
click at [616, 498] on span "2" at bounding box center [616, 508] width 9 height 20
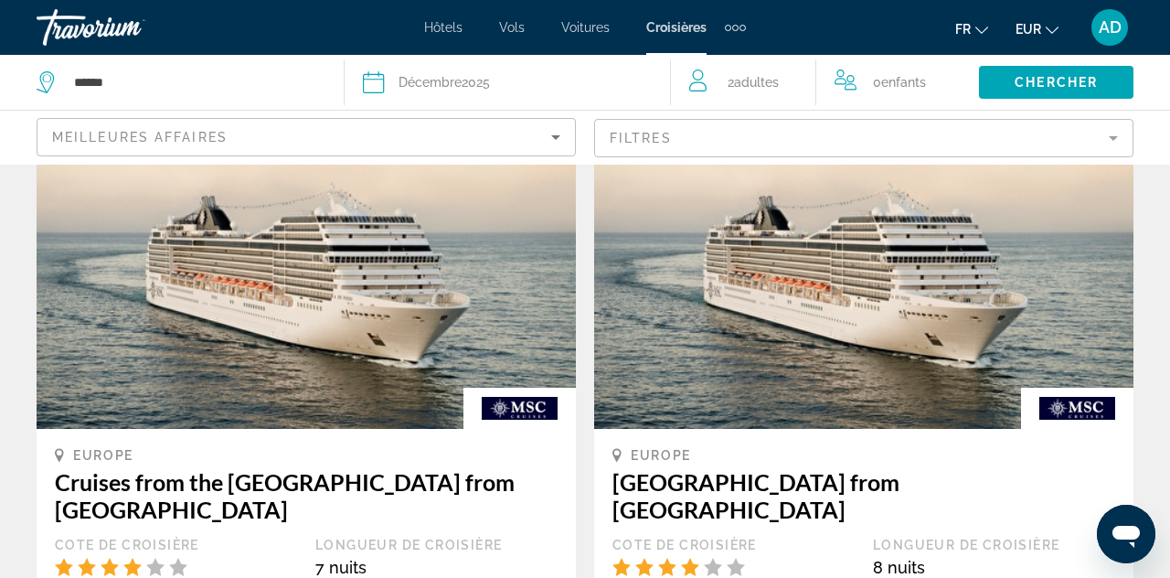
scroll to position [939, 0]
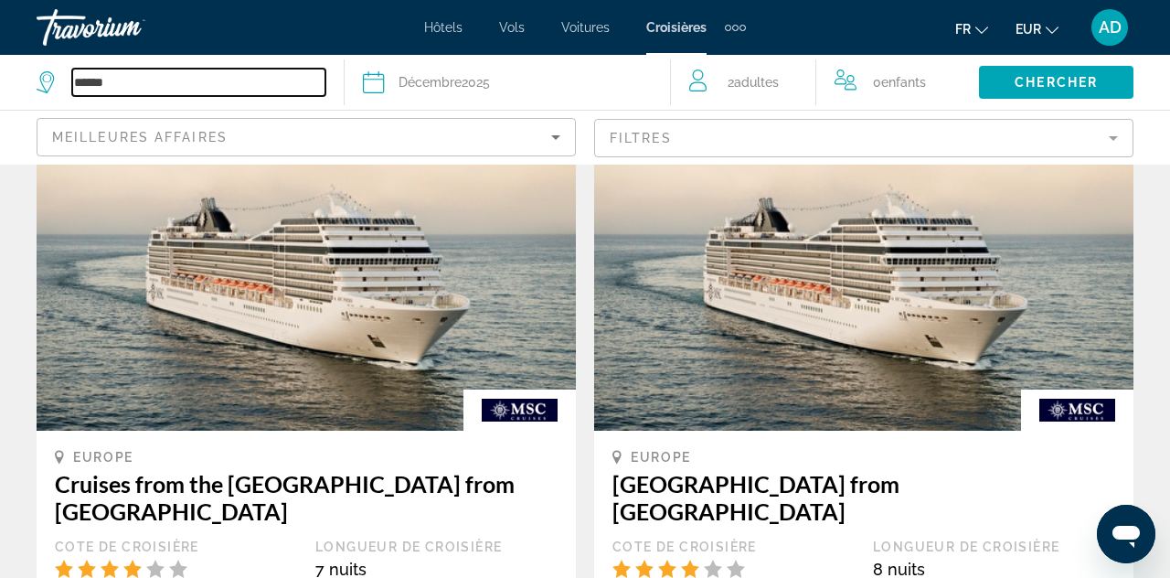
click at [264, 95] on input "******" at bounding box center [198, 82] width 253 height 27
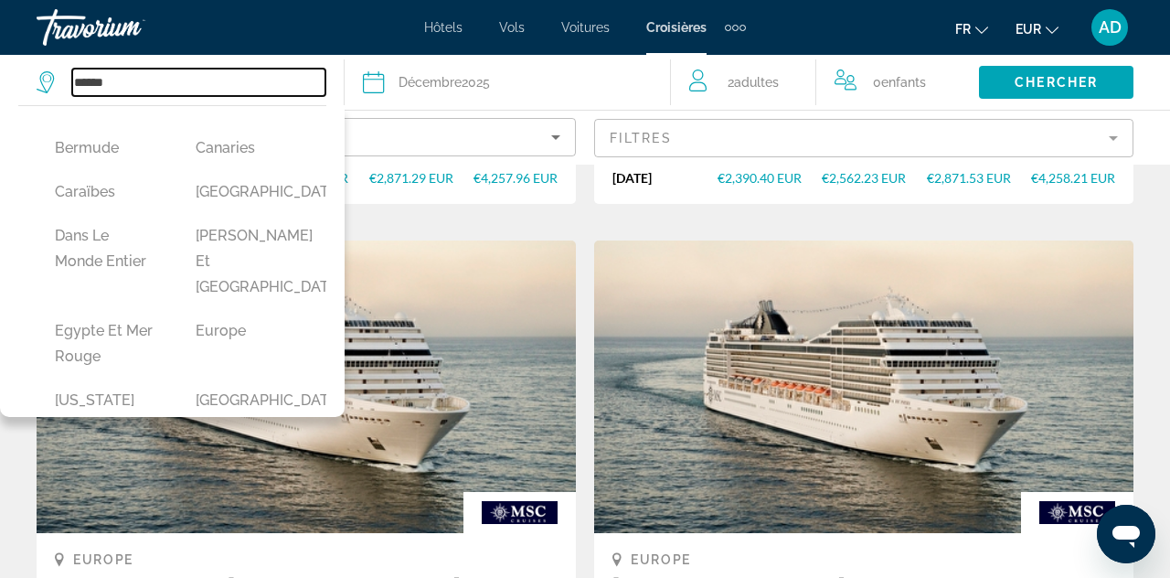
scroll to position [263, 0]
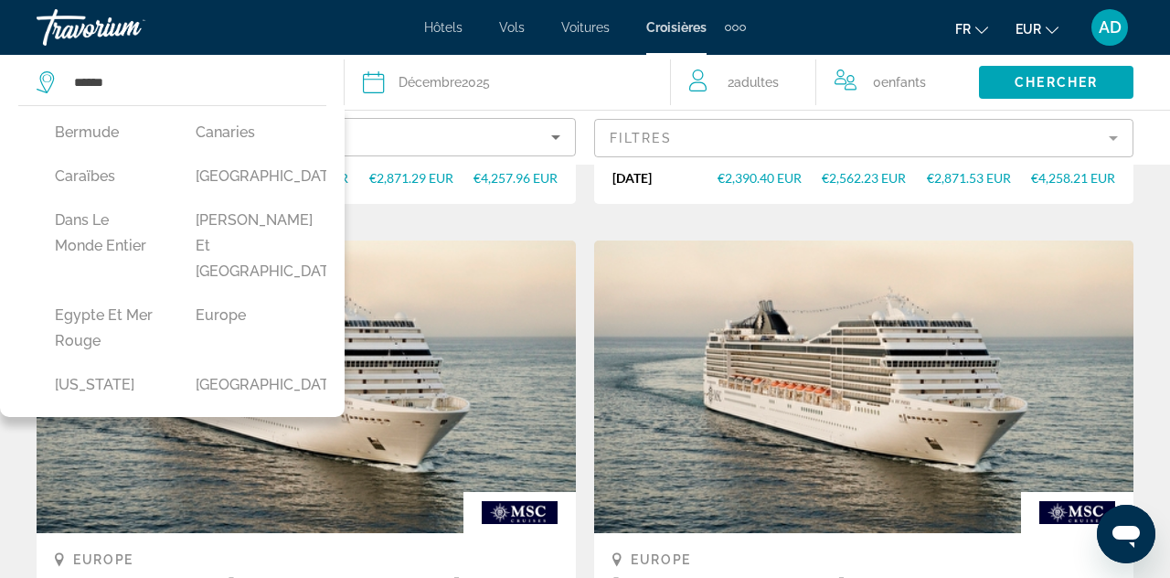
click at [113, 194] on button "Caraïbes" at bounding box center [107, 176] width 122 height 35
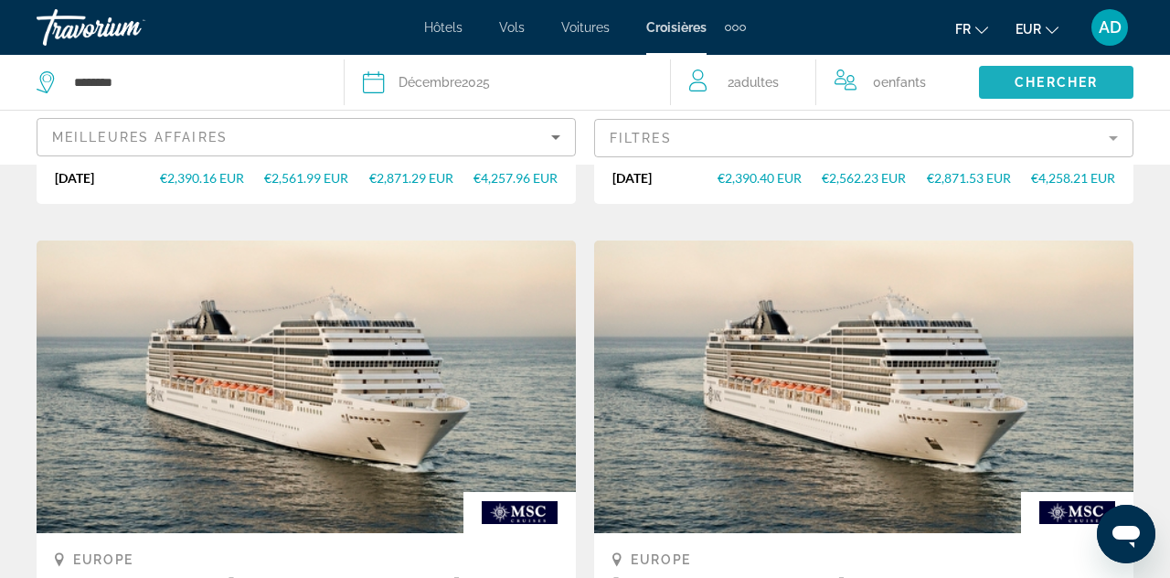
click at [1072, 87] on span "Chercher" at bounding box center [1055, 82] width 83 height 15
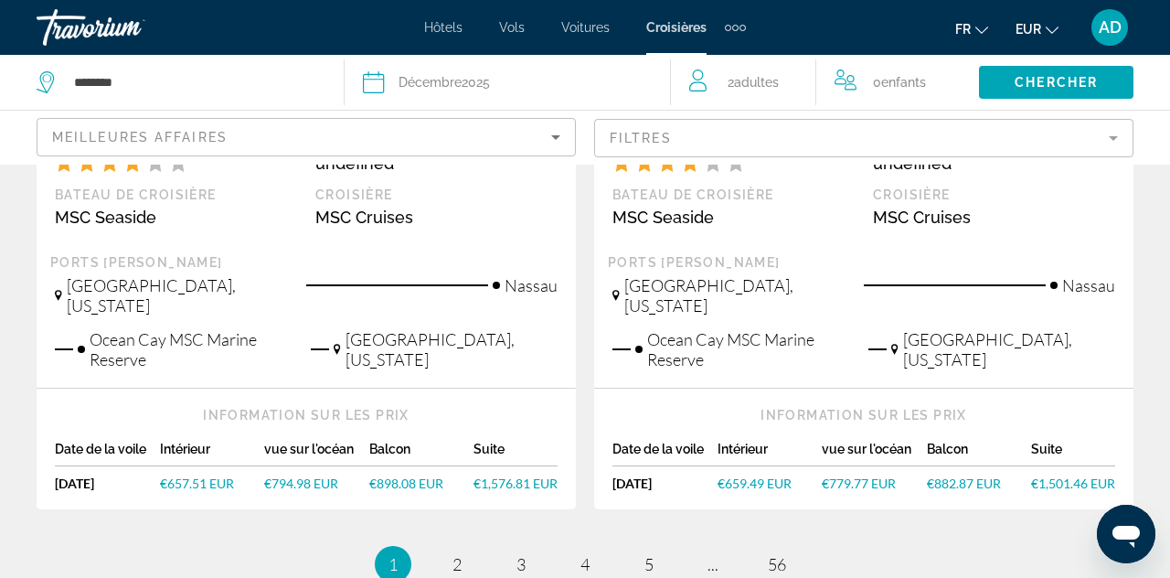
scroll to position [2159, 0]
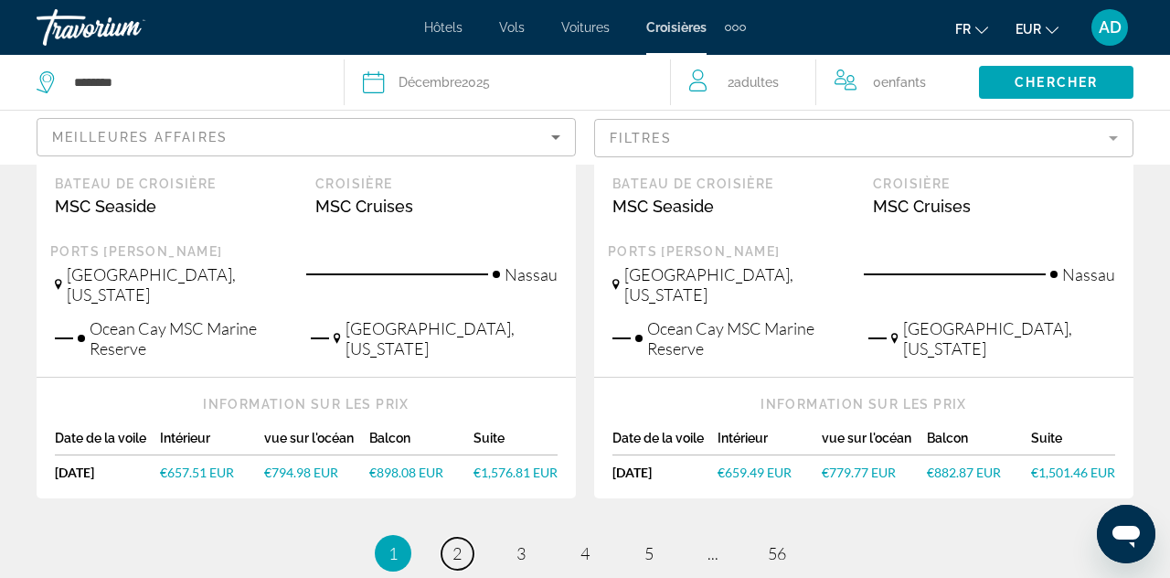
click at [463, 537] on link "page 2" at bounding box center [457, 553] width 32 height 32
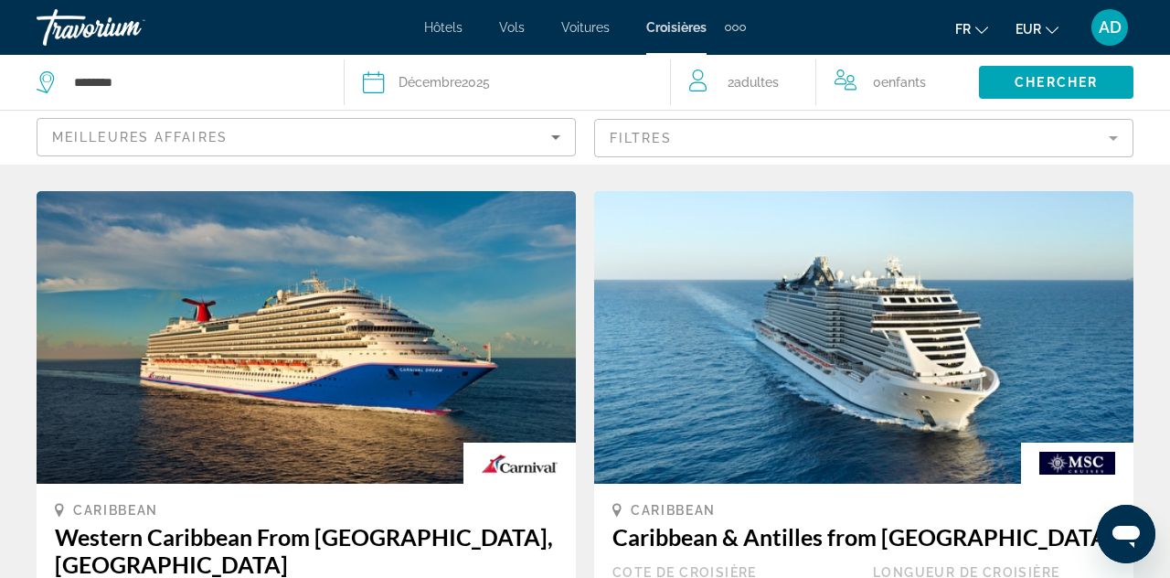
scroll to position [1687, 0]
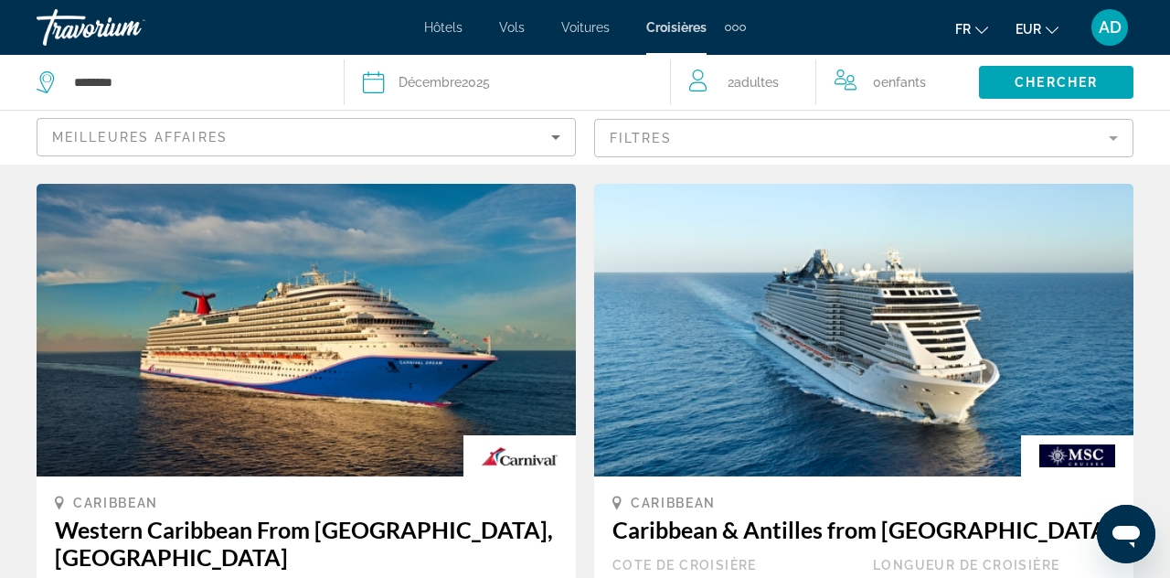
click at [457, 71] on div "Décembre 2025" at bounding box center [443, 82] width 91 height 26
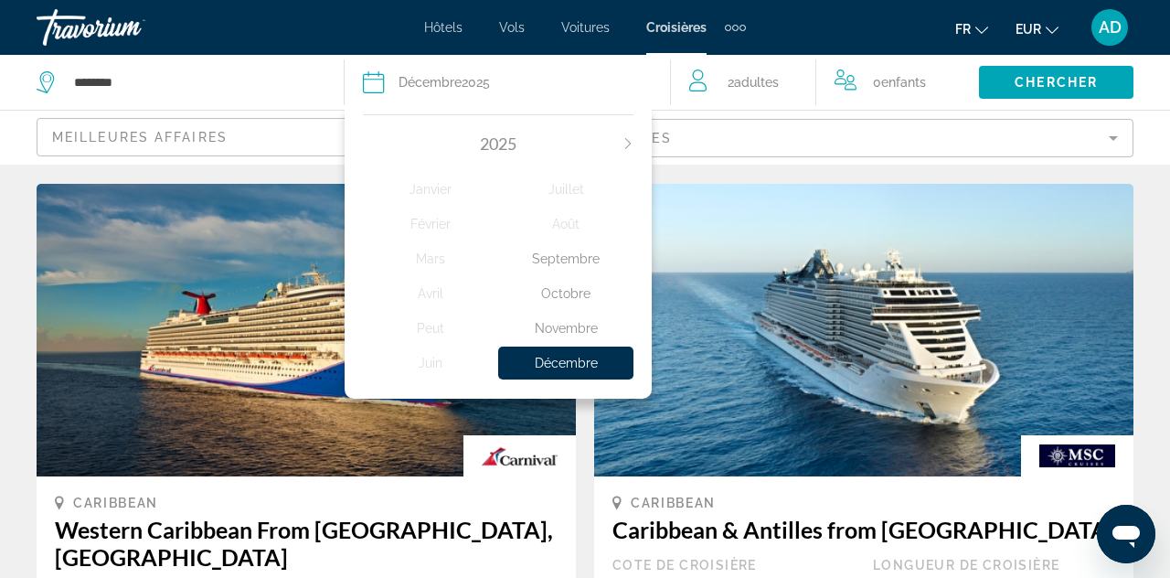
click at [631, 149] on button "Next month" at bounding box center [627, 143] width 11 height 13
click at [444, 257] on div "Mars" at bounding box center [430, 258] width 135 height 33
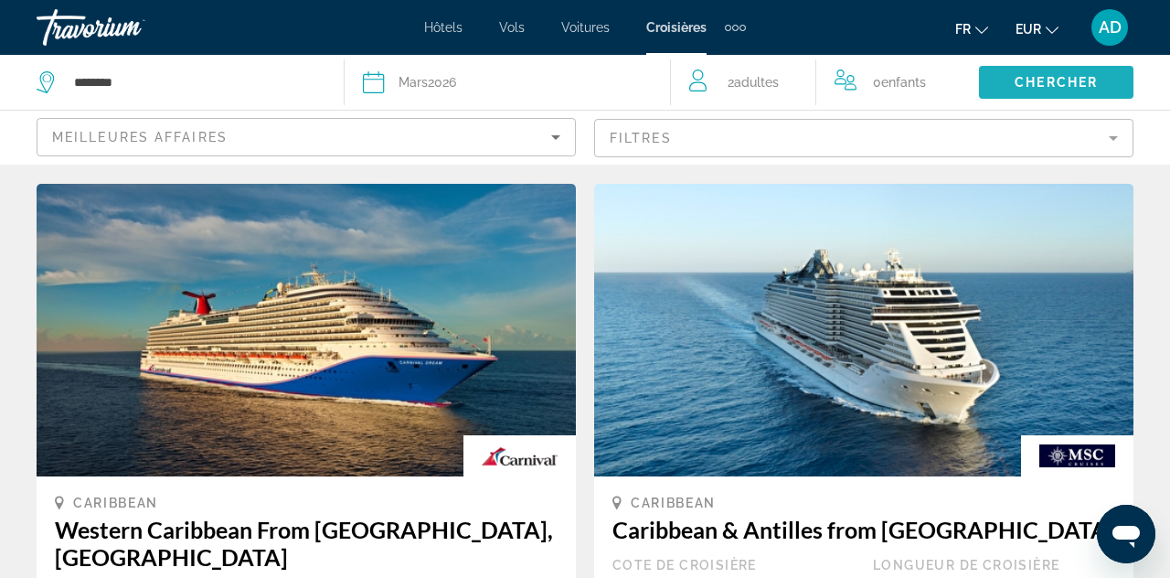
click at [1088, 88] on span "Chercher" at bounding box center [1055, 82] width 83 height 15
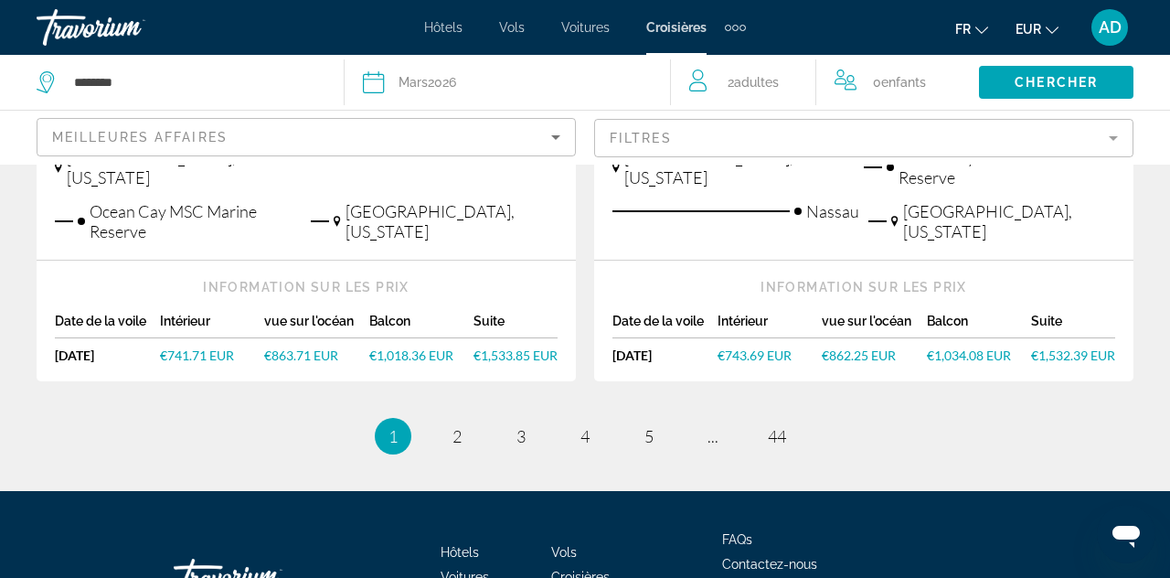
scroll to position [2221, 0]
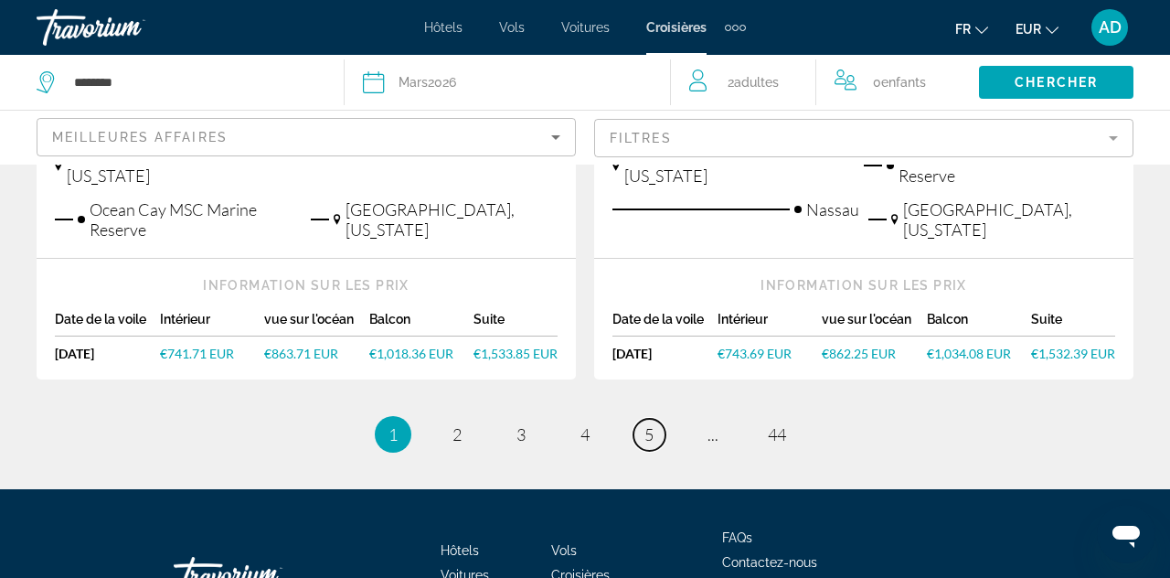
click at [656, 419] on link "page 5" at bounding box center [649, 435] width 32 height 32
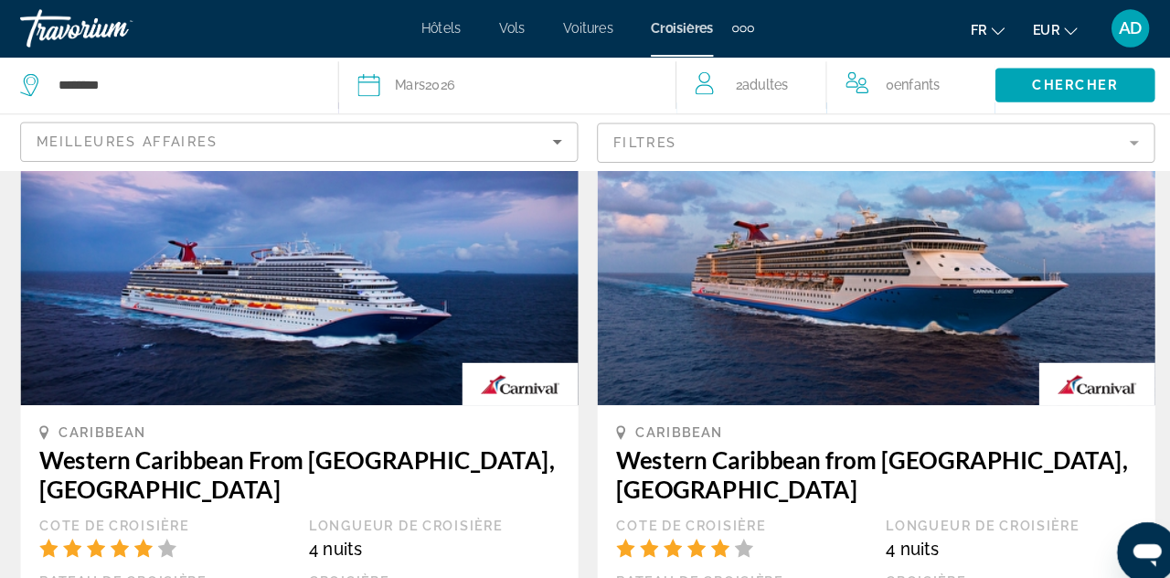
scroll to position [1855, 0]
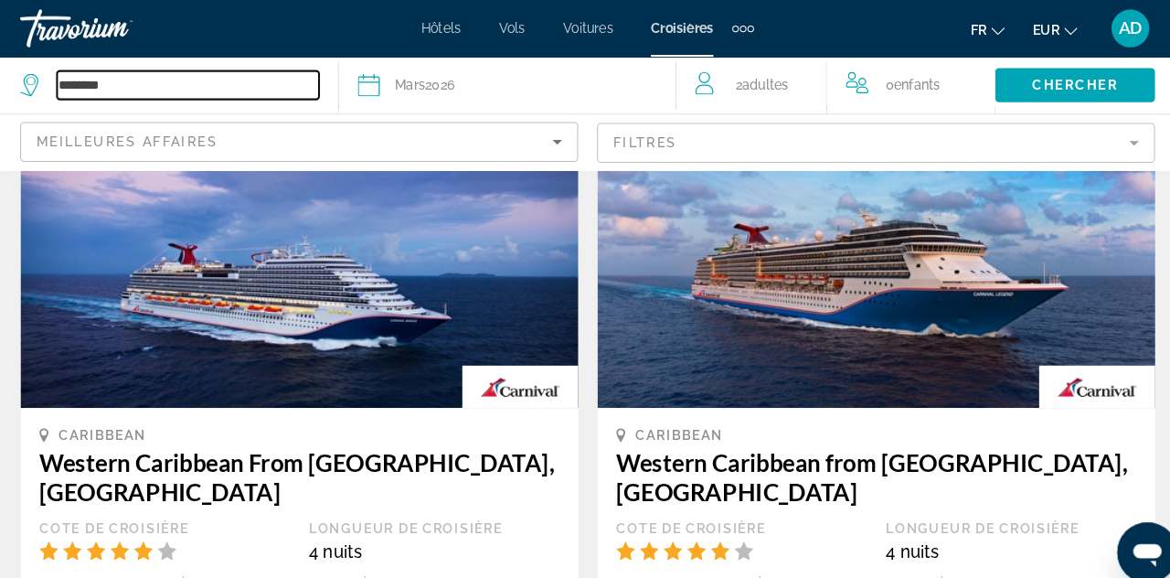
click at [119, 73] on input "********" at bounding box center [198, 82] width 253 height 27
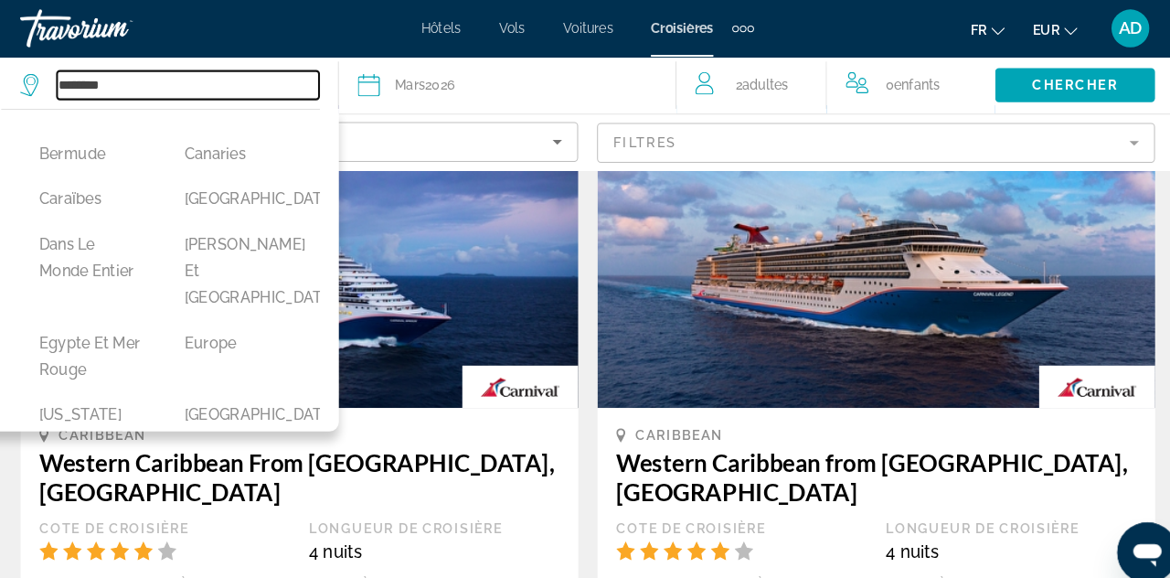
scroll to position [250, 0]
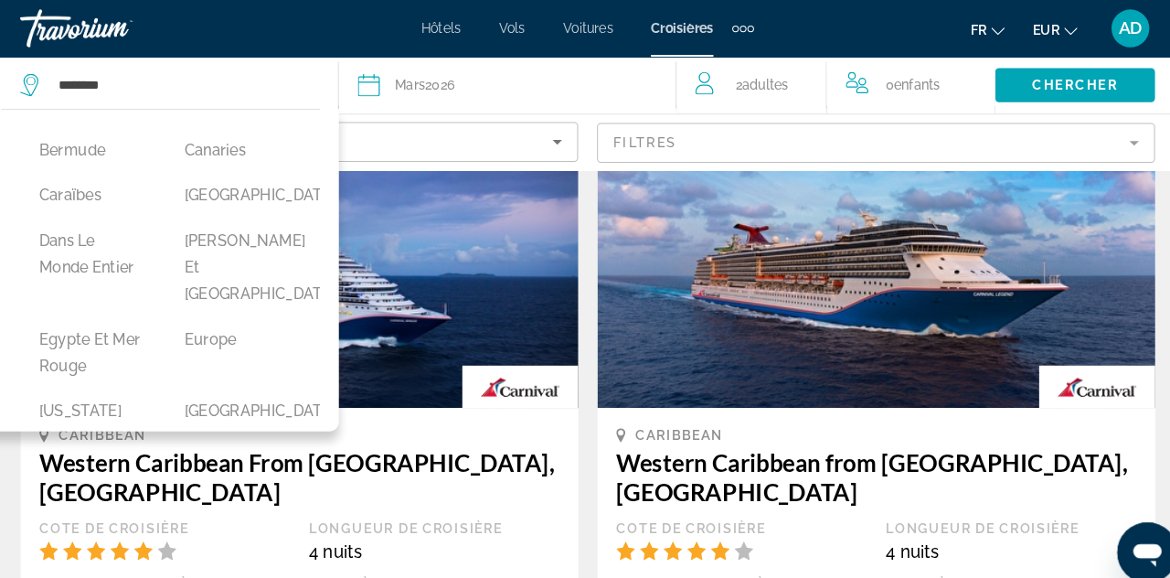
click at [73, 119] on button "[GEOGRAPHIC_DATA]" at bounding box center [107, 101] width 122 height 35
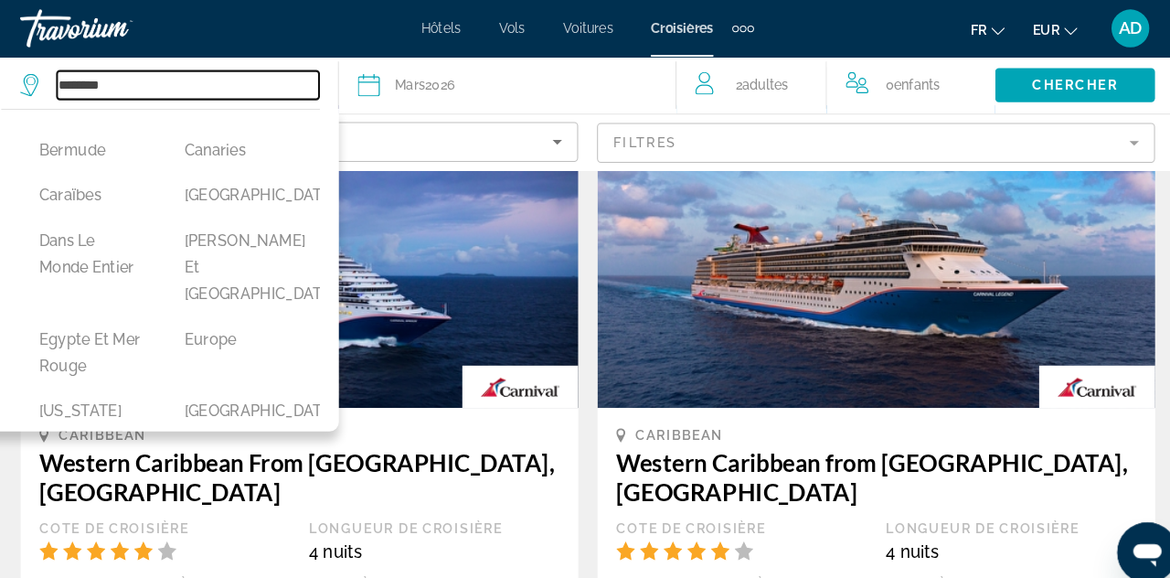
type input "*******"
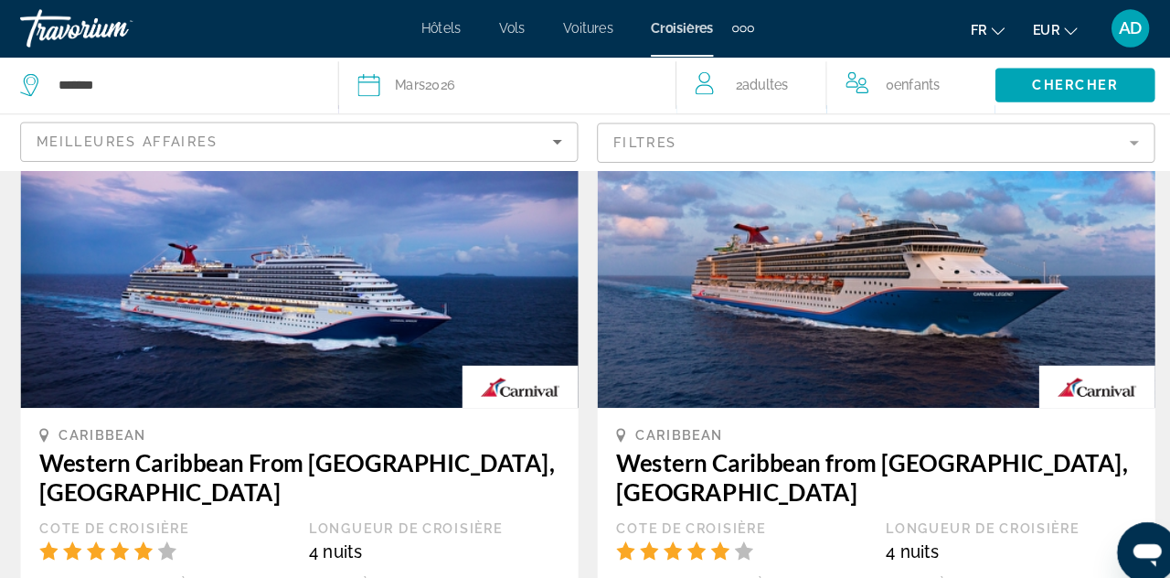
click at [1076, 70] on span "Search widget" at bounding box center [1056, 82] width 154 height 44
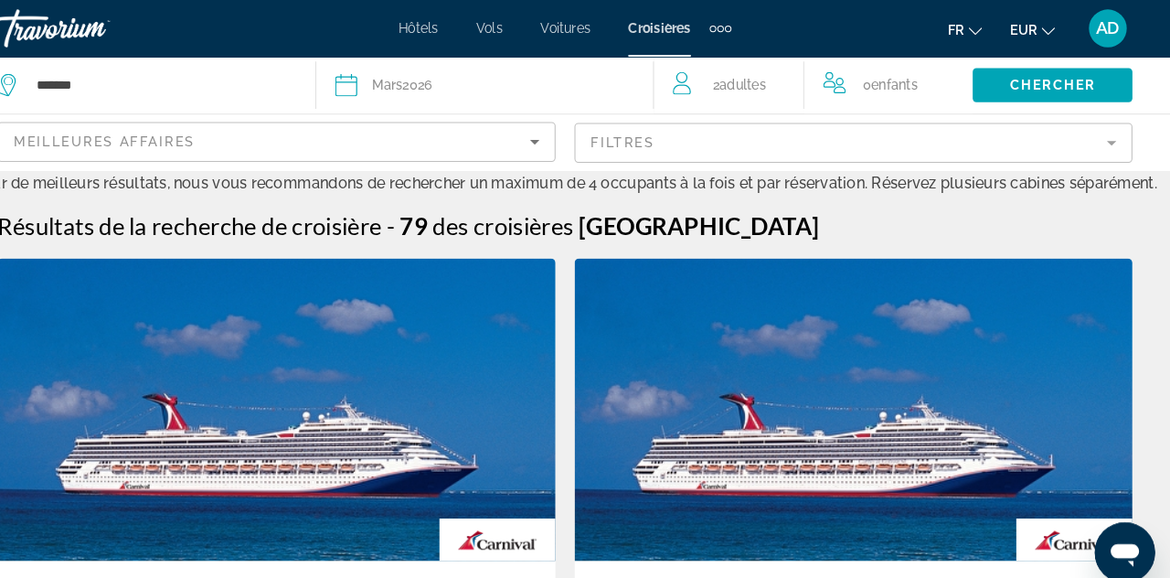
click at [434, 24] on span "Hôtels" at bounding box center [443, 27] width 38 height 15
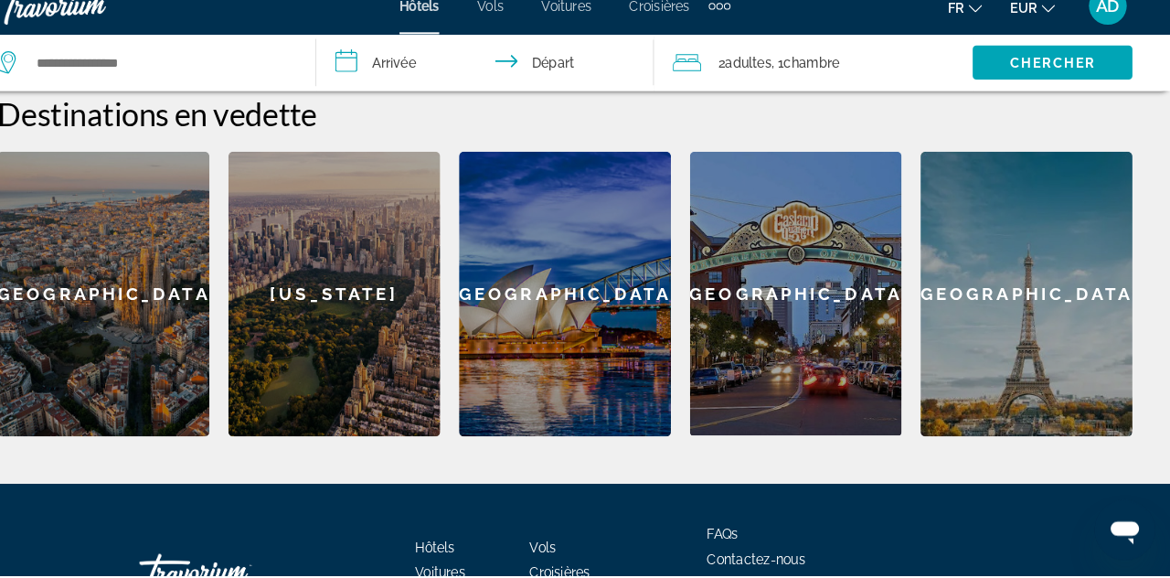
scroll to position [770, 0]
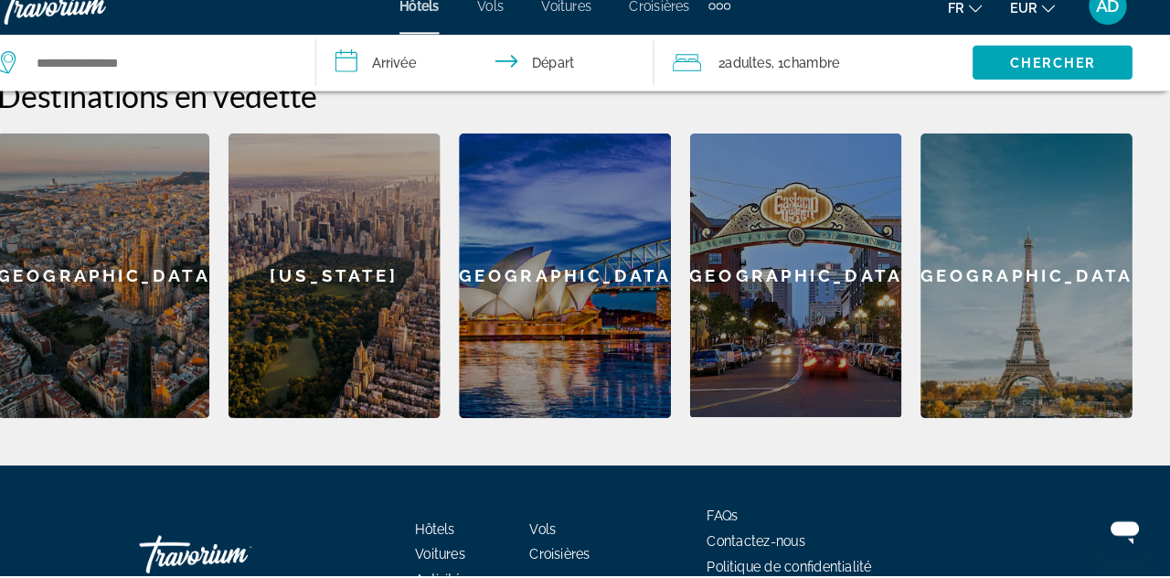
click at [321, 275] on div "[US_STATE]" at bounding box center [362, 288] width 205 height 275
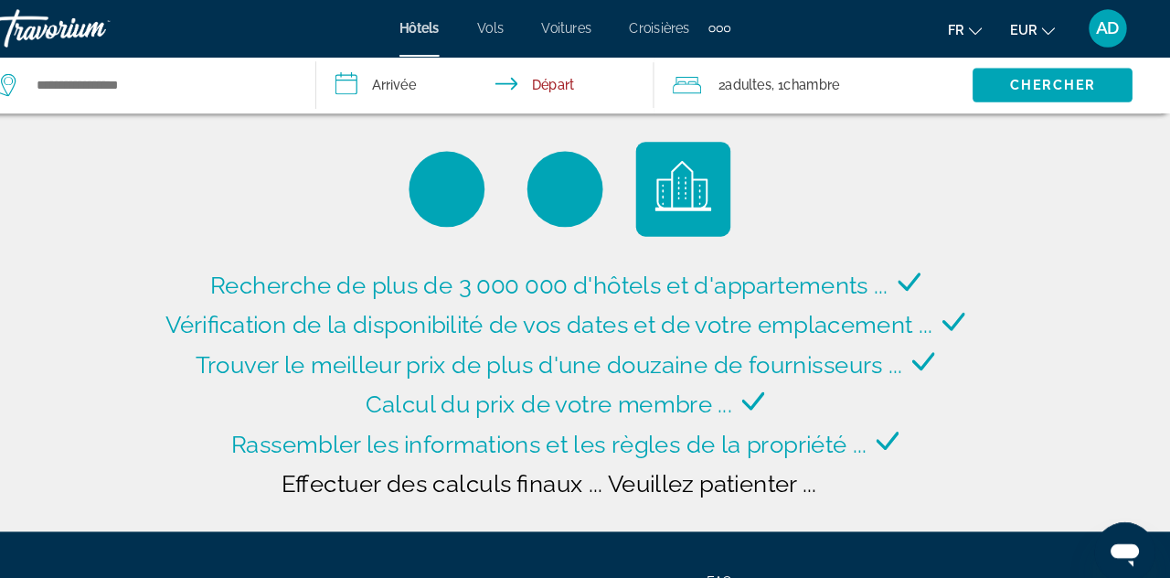
type input "**********"
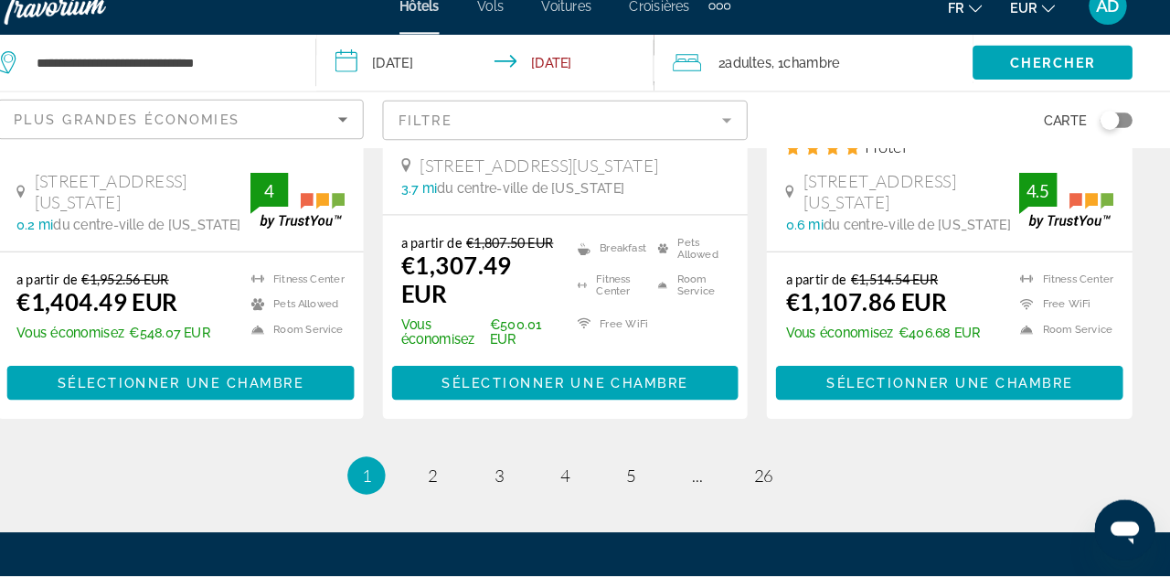
scroll to position [2689, 0]
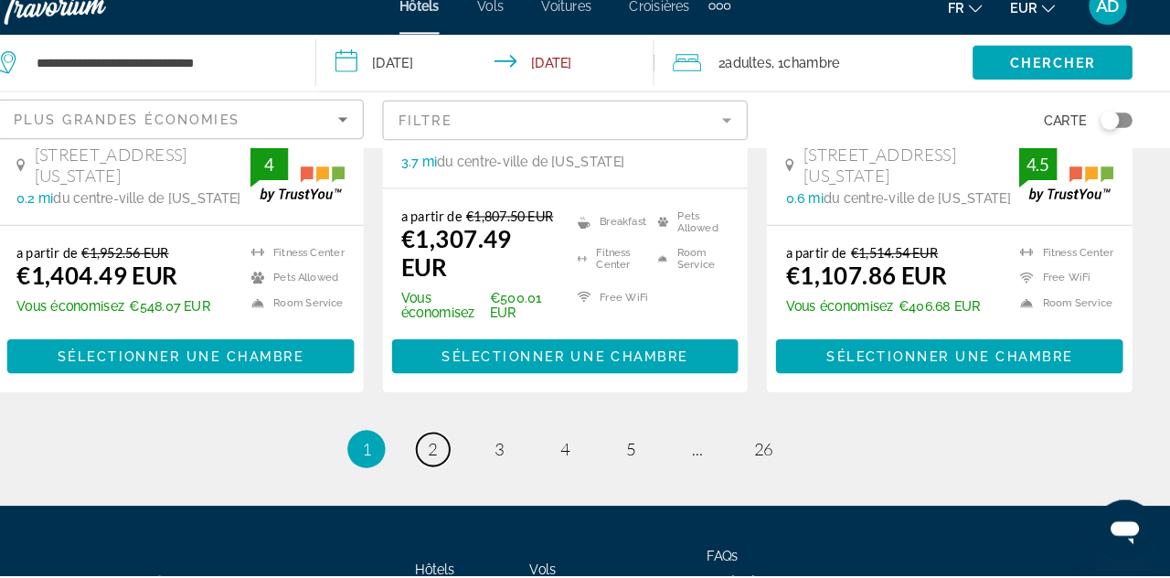
click at [464, 440] on link "page 2" at bounding box center [457, 456] width 32 height 32
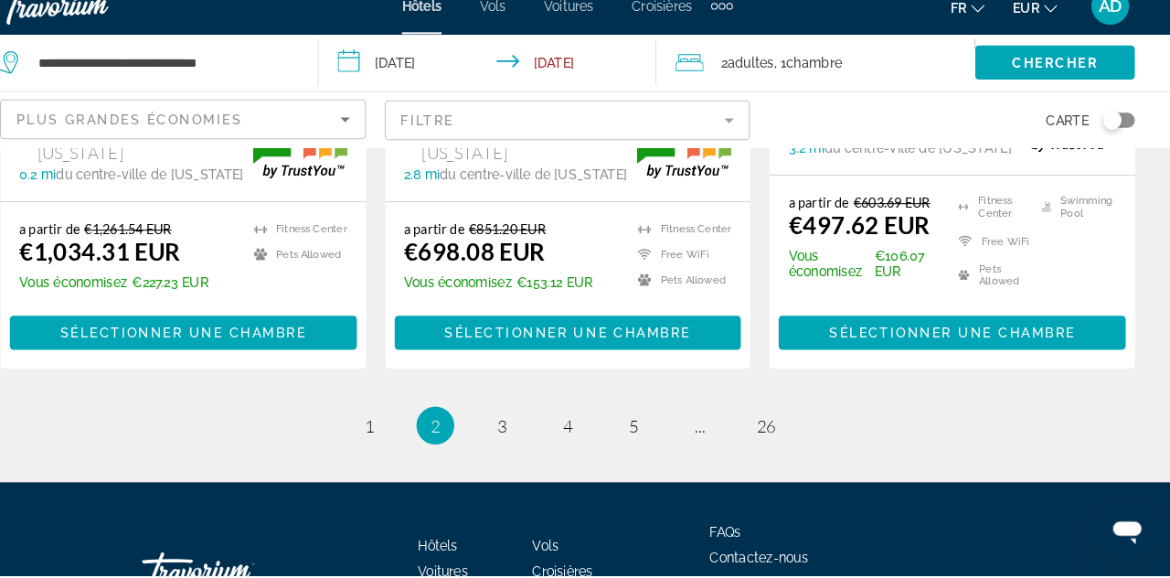
scroll to position [2669, 0]
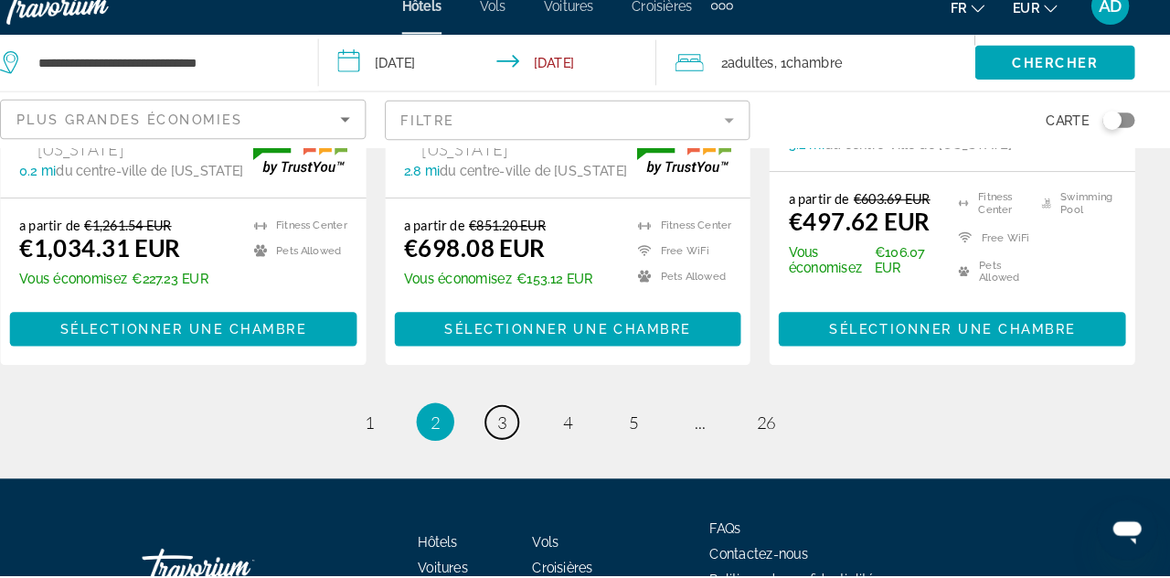
click at [526, 414] on link "page 3" at bounding box center [521, 430] width 32 height 32
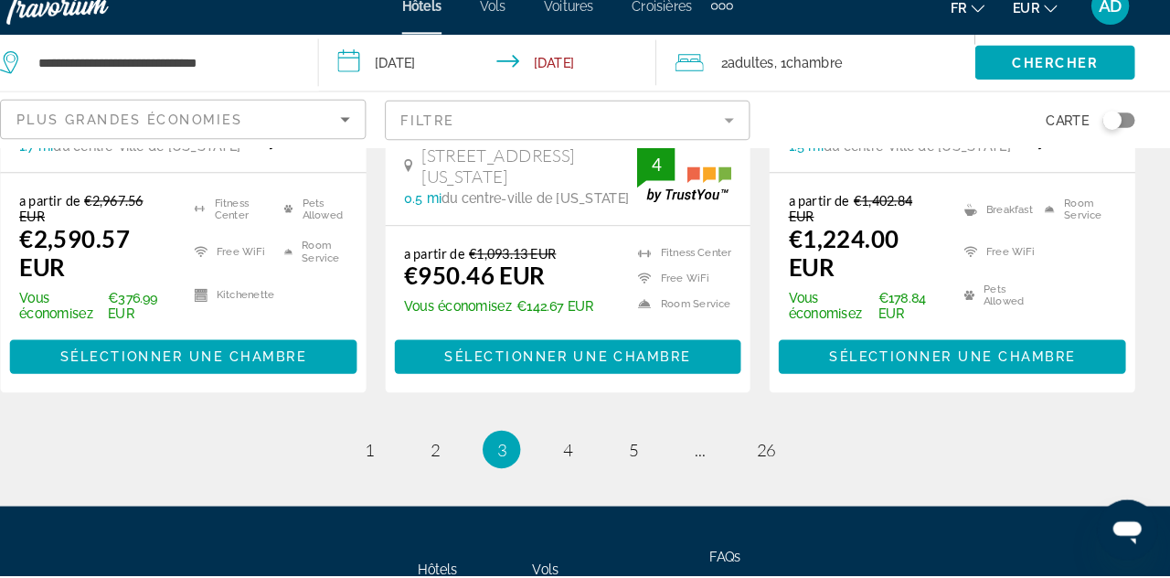
scroll to position [2680, 0]
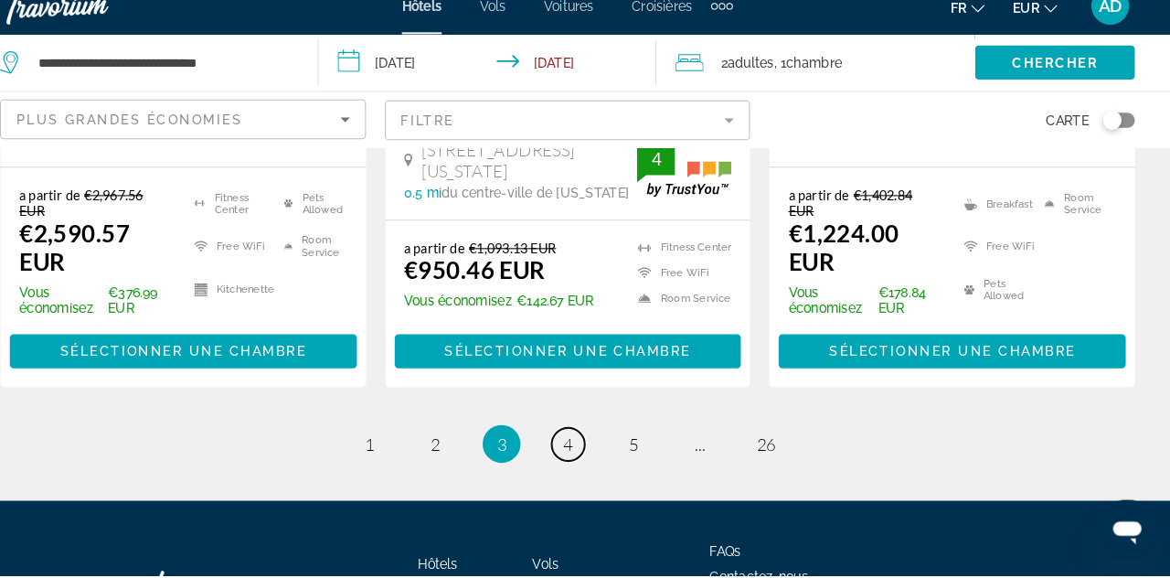
click at [598, 435] on link "page 4" at bounding box center [585, 451] width 32 height 32
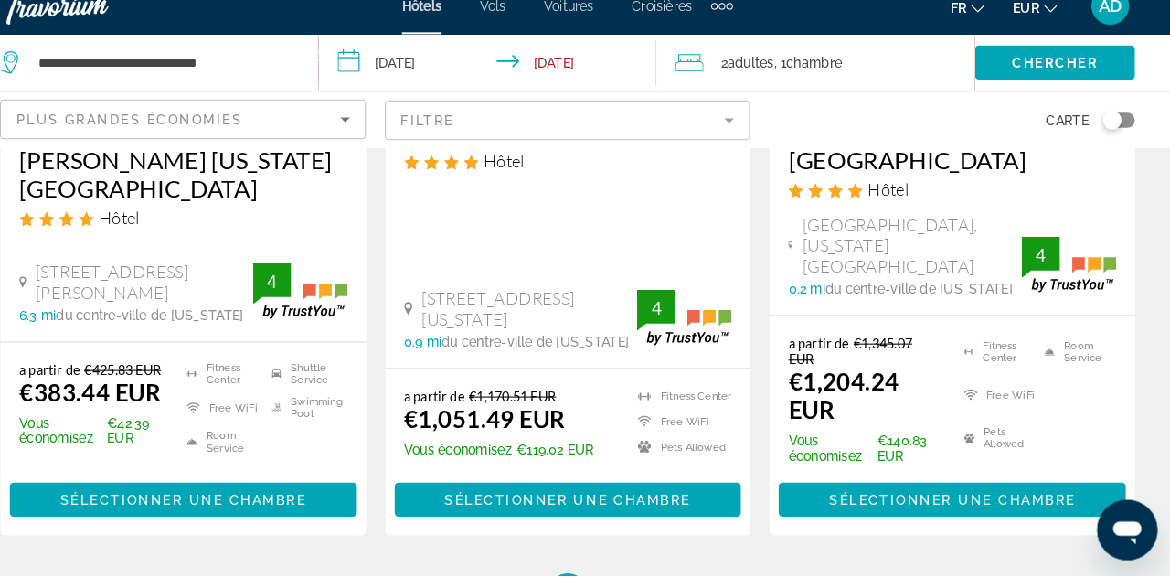
scroll to position [2543, 0]
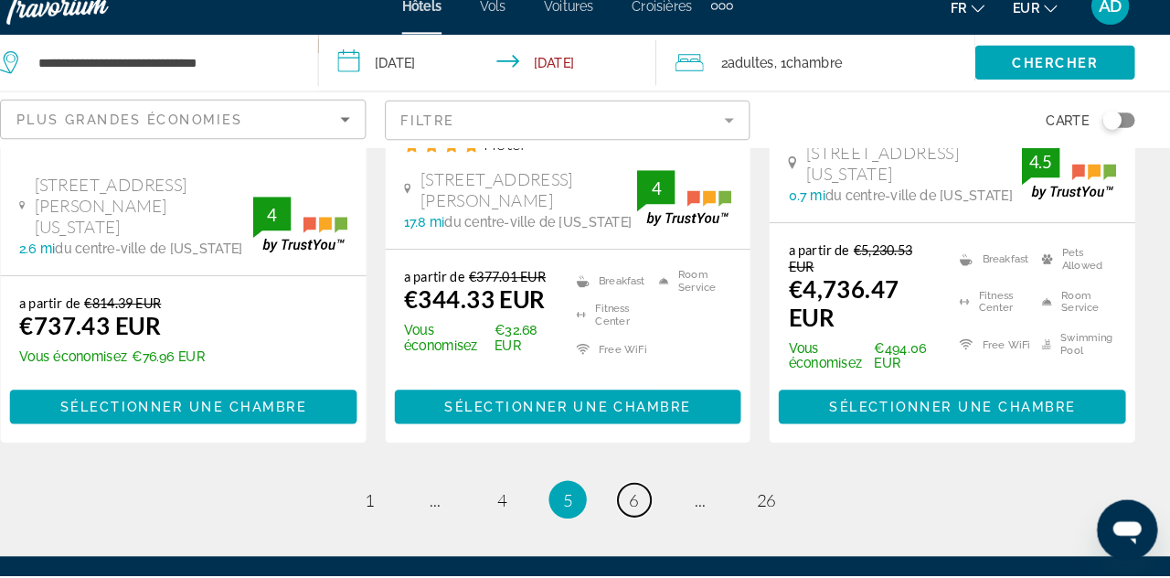
scroll to position [2743, 0]
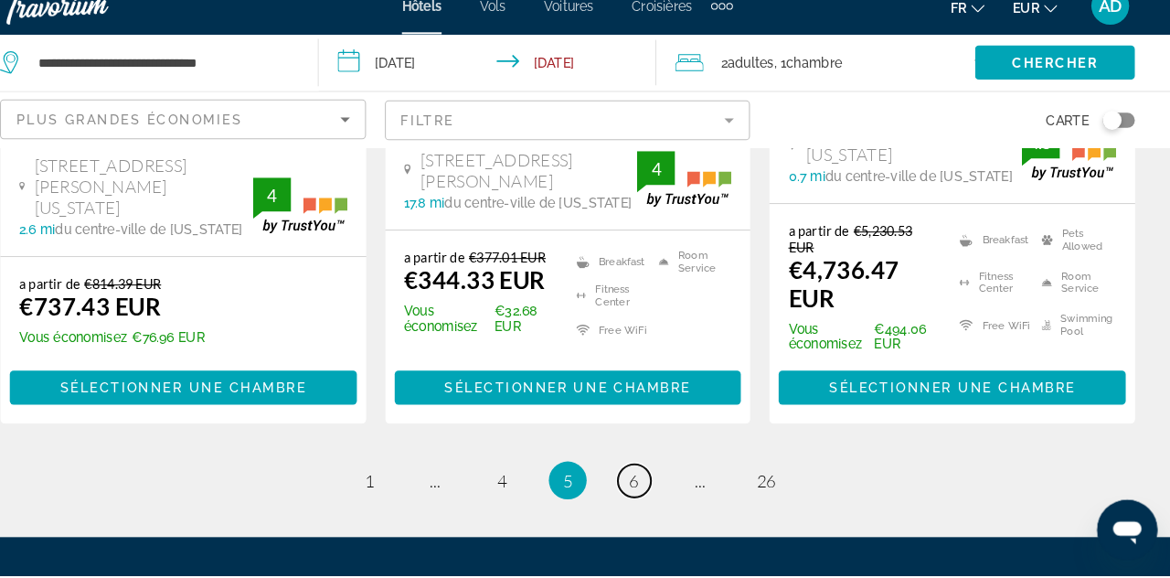
click at [653, 471] on link "page 6" at bounding box center [649, 487] width 32 height 32
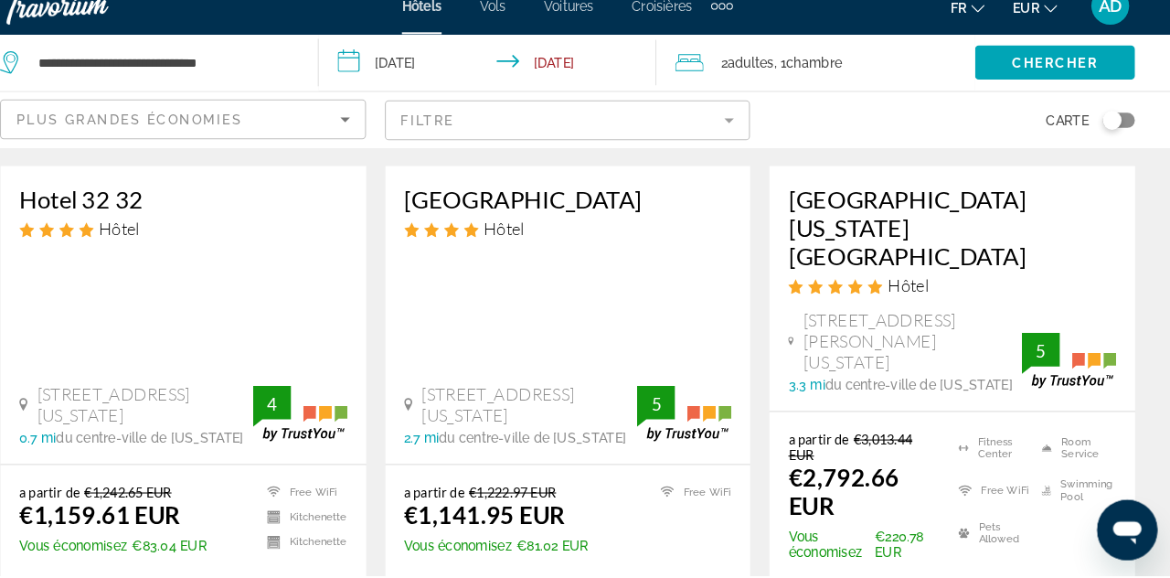
scroll to position [2561, 0]
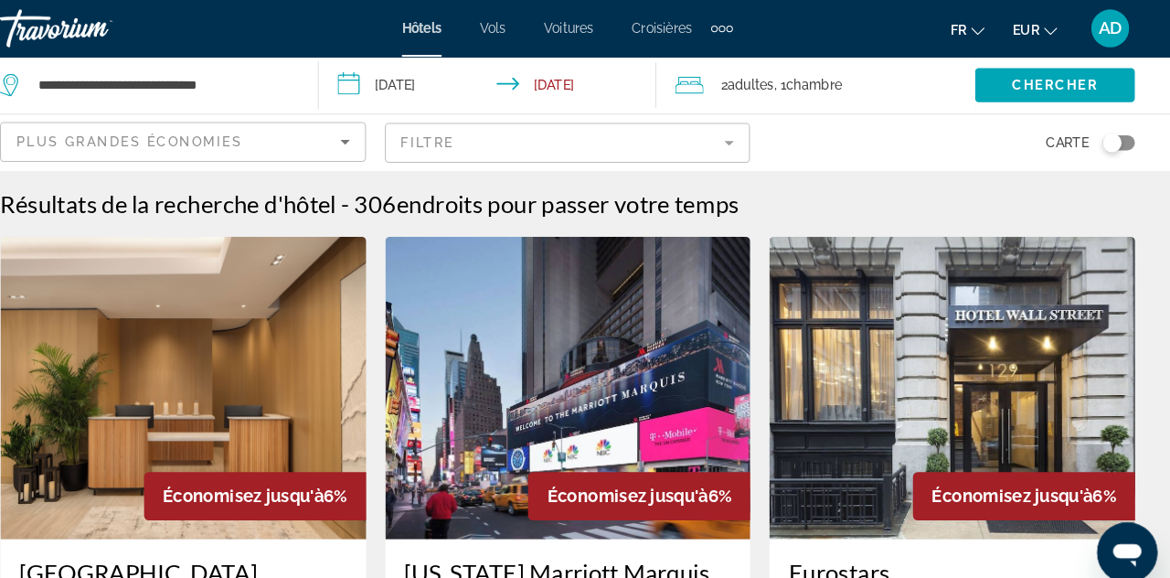
click at [491, 150] on mat-form-field "Filtre" at bounding box center [586, 138] width 354 height 38
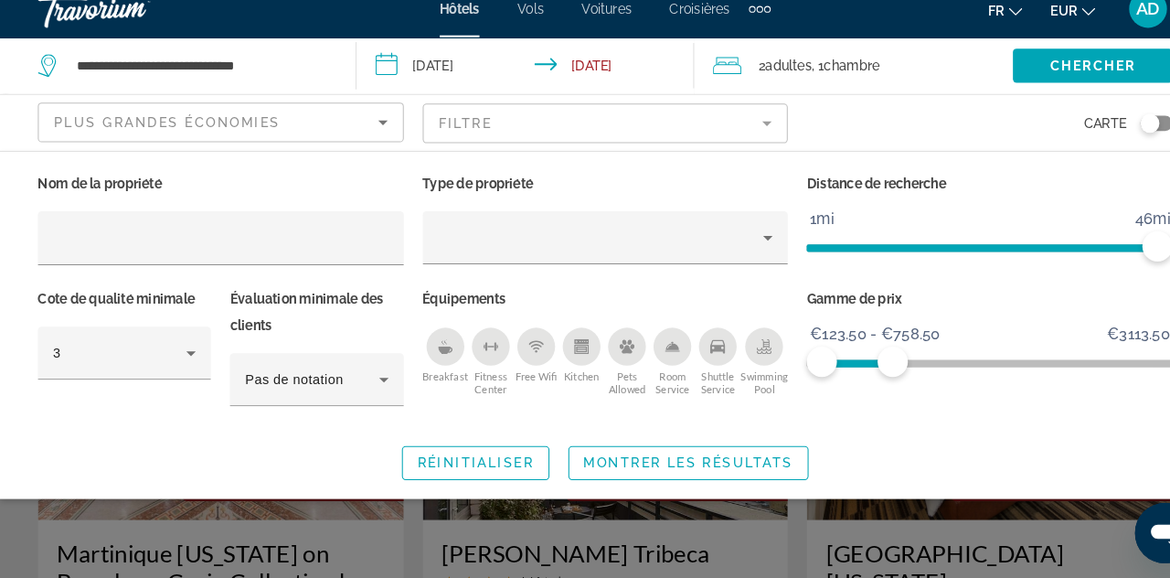
click at [662, 473] on span "Search widget" at bounding box center [665, 466] width 230 height 44
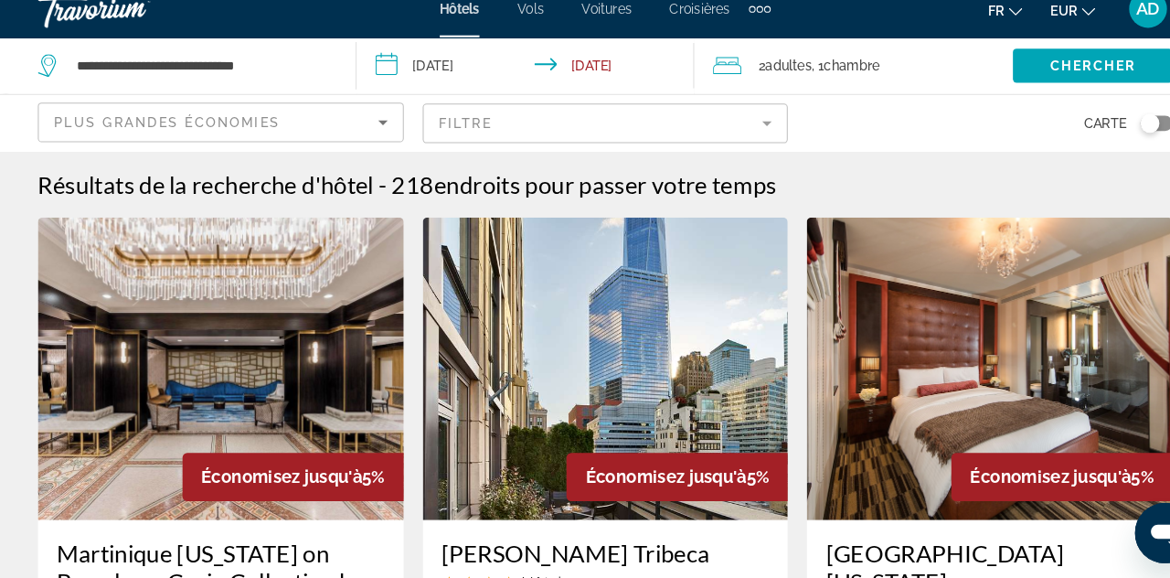
click at [1065, 84] on span "Chercher" at bounding box center [1055, 82] width 83 height 15
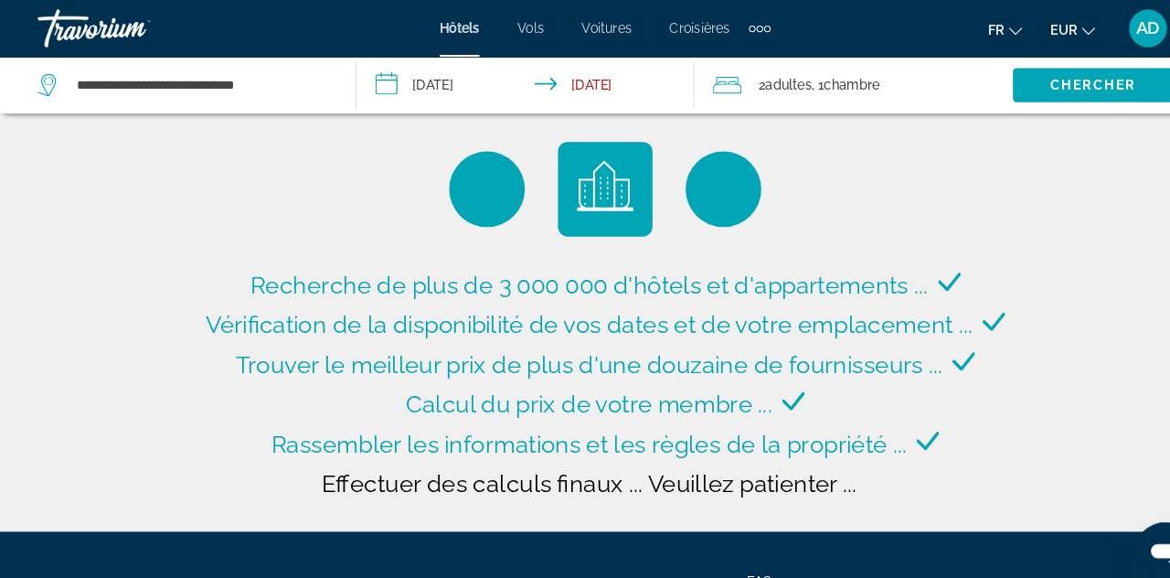
click at [446, 75] on input "**********" at bounding box center [512, 85] width 334 height 60
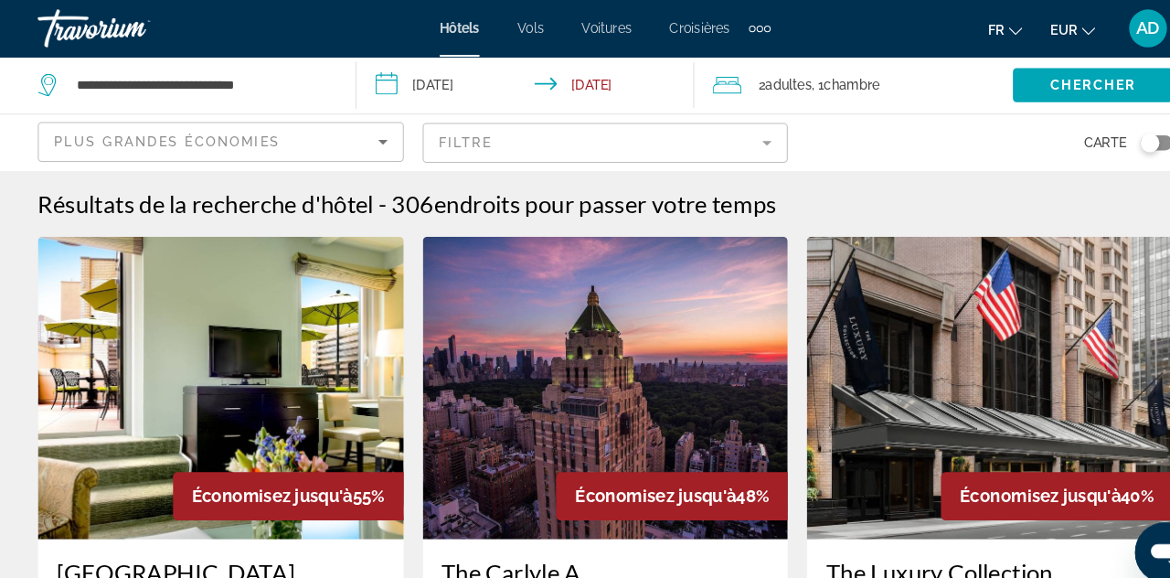
click at [494, 64] on input "**********" at bounding box center [512, 85] width 334 height 60
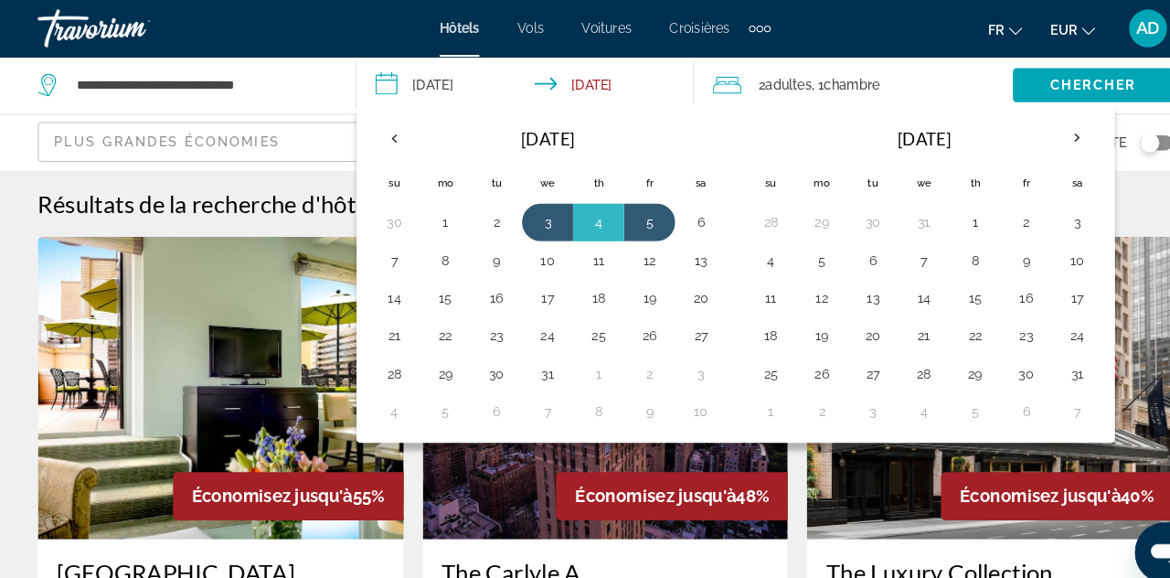
click at [1020, 125] on th "Next month" at bounding box center [1040, 133] width 49 height 40
click at [1018, 135] on th "Next month" at bounding box center [1040, 133] width 49 height 40
click at [748, 357] on button "22" at bounding box center [744, 361] width 29 height 26
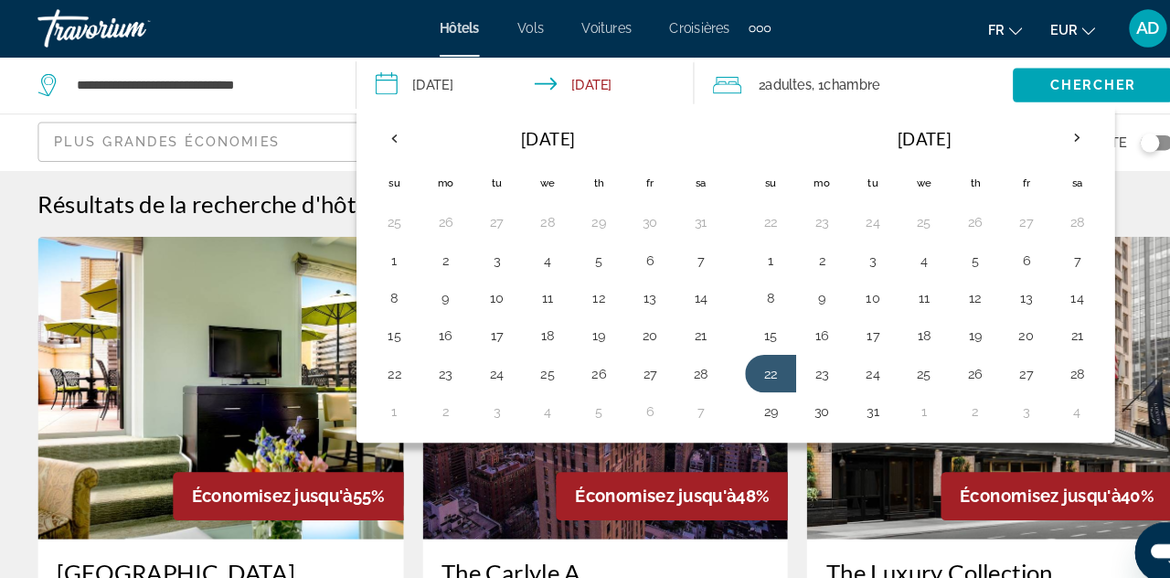
click at [990, 351] on button "27" at bounding box center [991, 361] width 29 height 26
type input "**********"
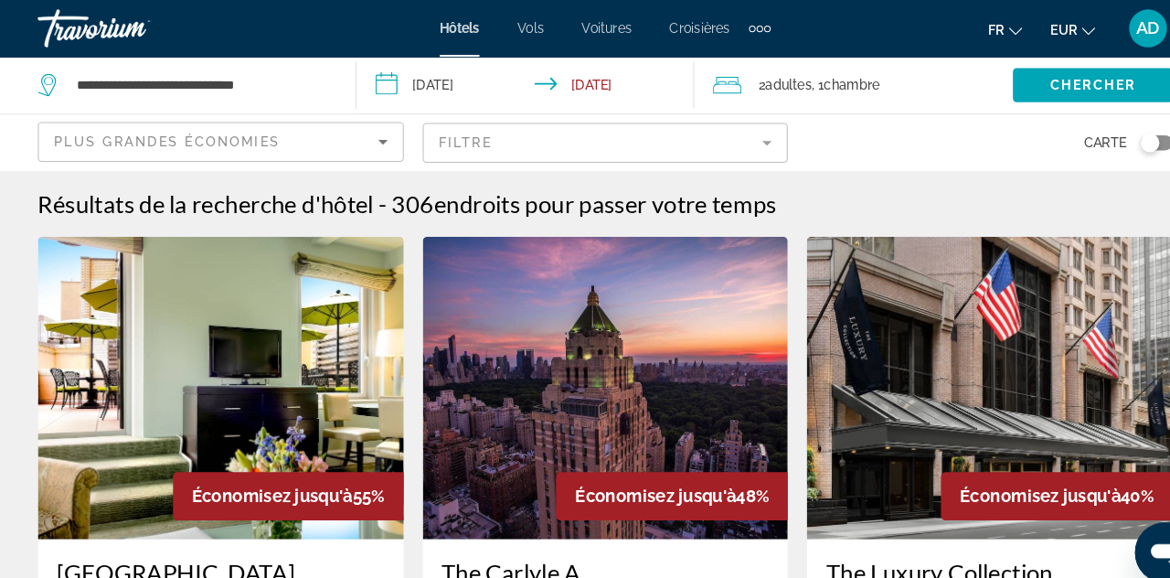
click at [715, 149] on mat-form-field "Filtre" at bounding box center [586, 138] width 354 height 38
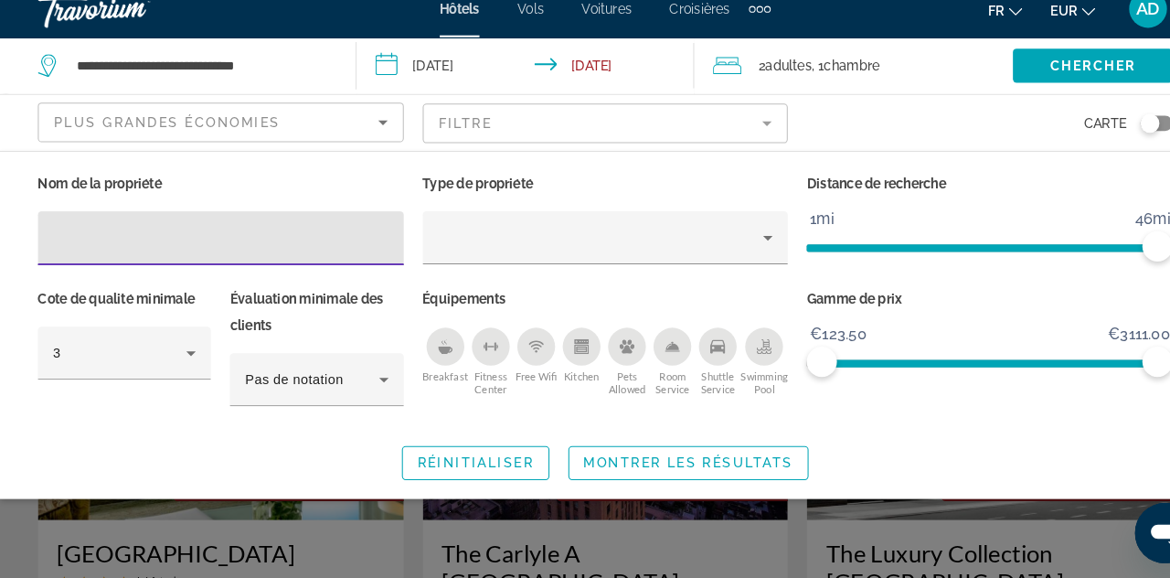
click at [934, 356] on span "ngx-slider" at bounding box center [956, 366] width 324 height 29
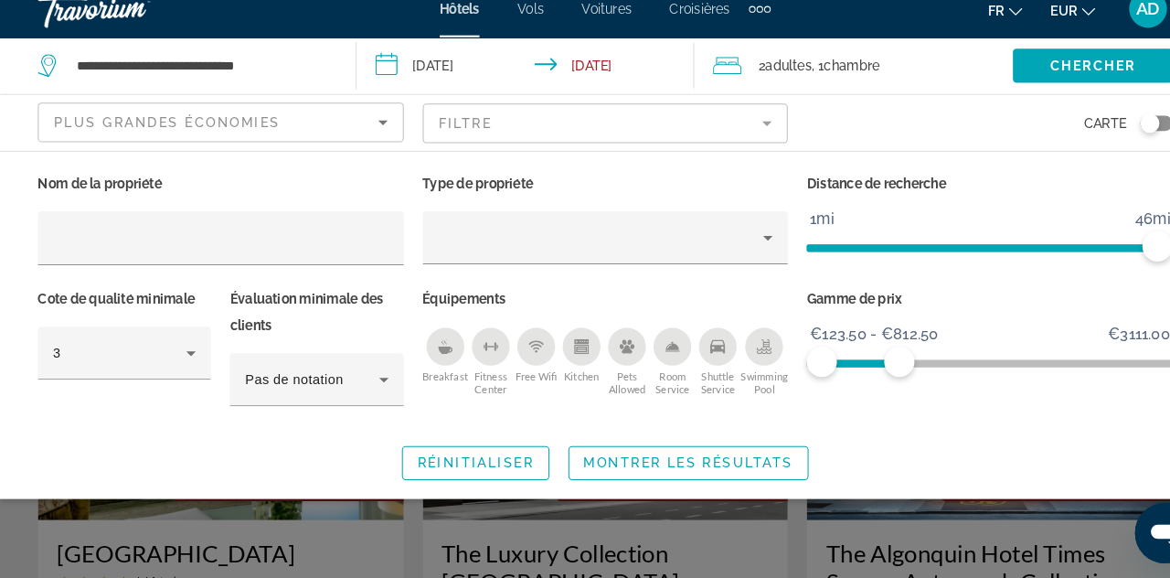
click at [748, 468] on span "Montrer les résultats" at bounding box center [665, 466] width 203 height 15
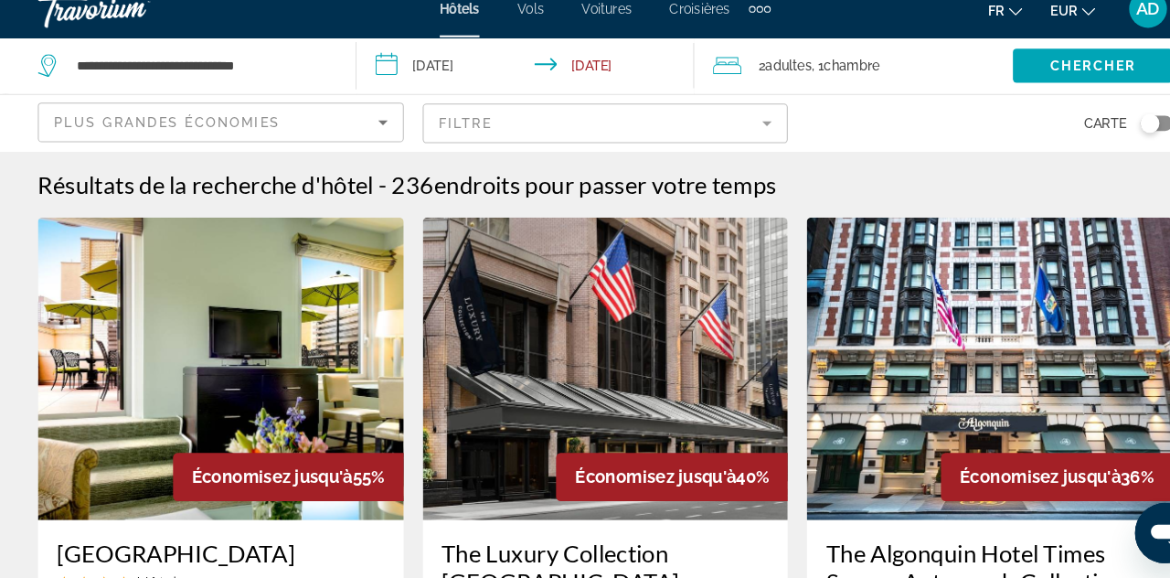
click at [1056, 83] on span "Chercher" at bounding box center [1055, 82] width 83 height 15
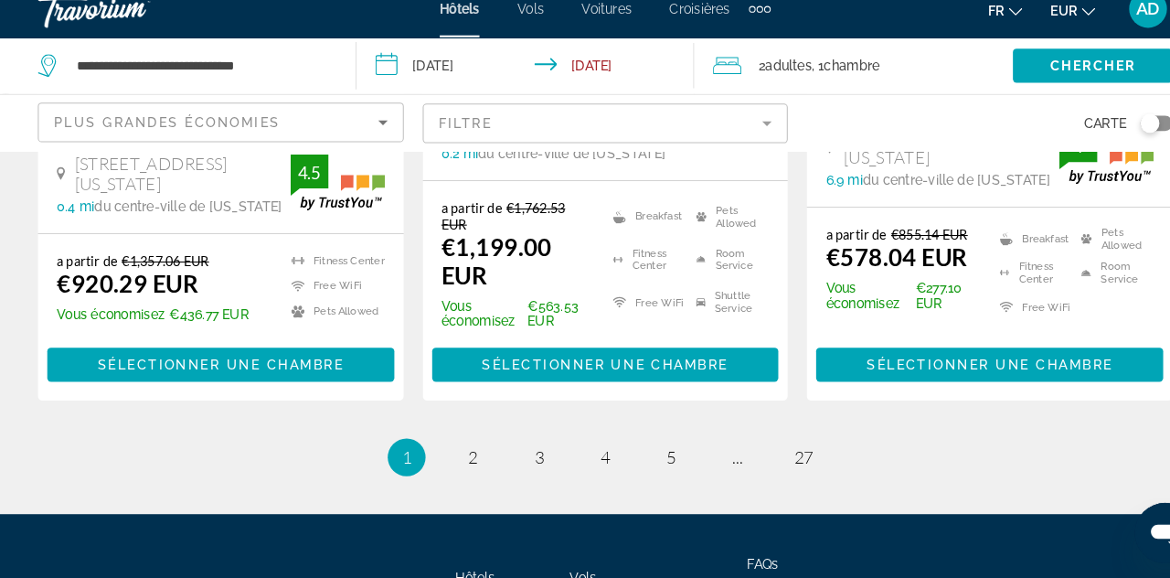
scroll to position [2692, 0]
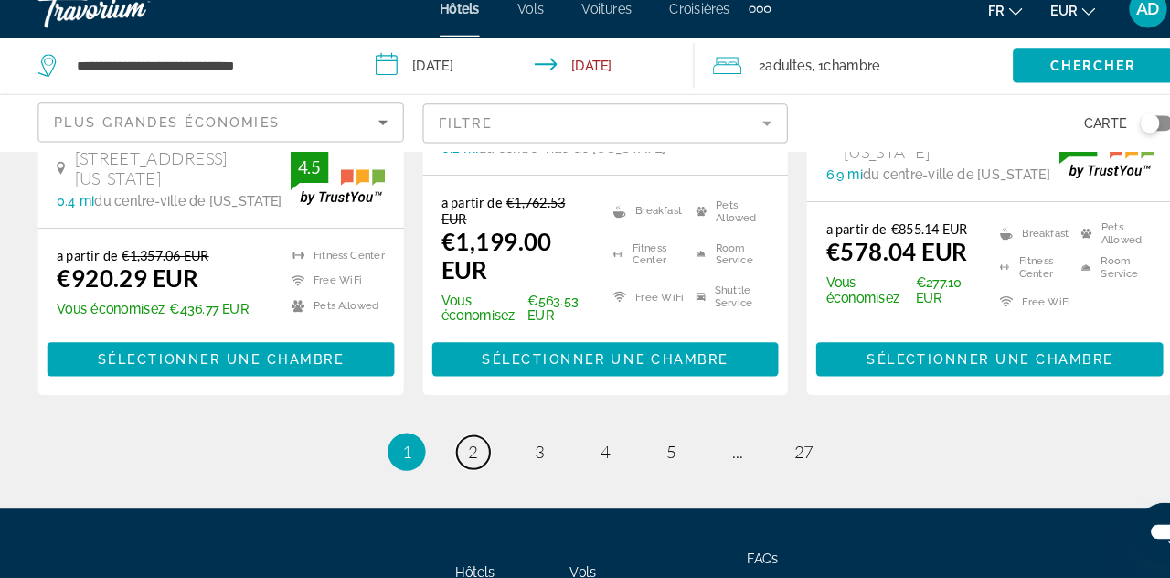
click at [465, 440] on link "page 2" at bounding box center [457, 456] width 32 height 32
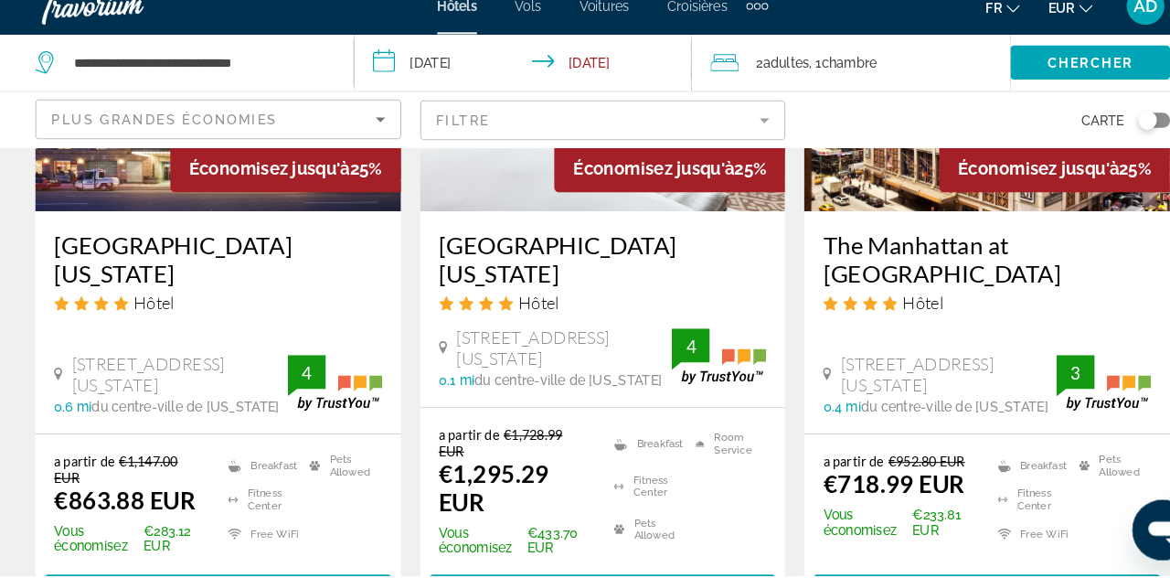
scroll to position [2417, 0]
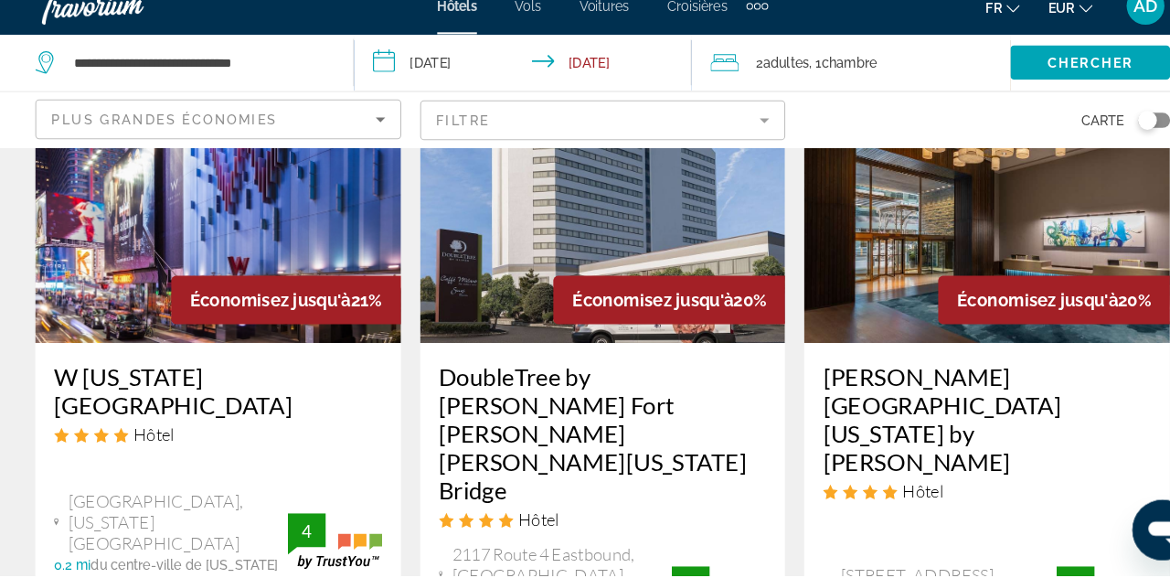
scroll to position [2278, 0]
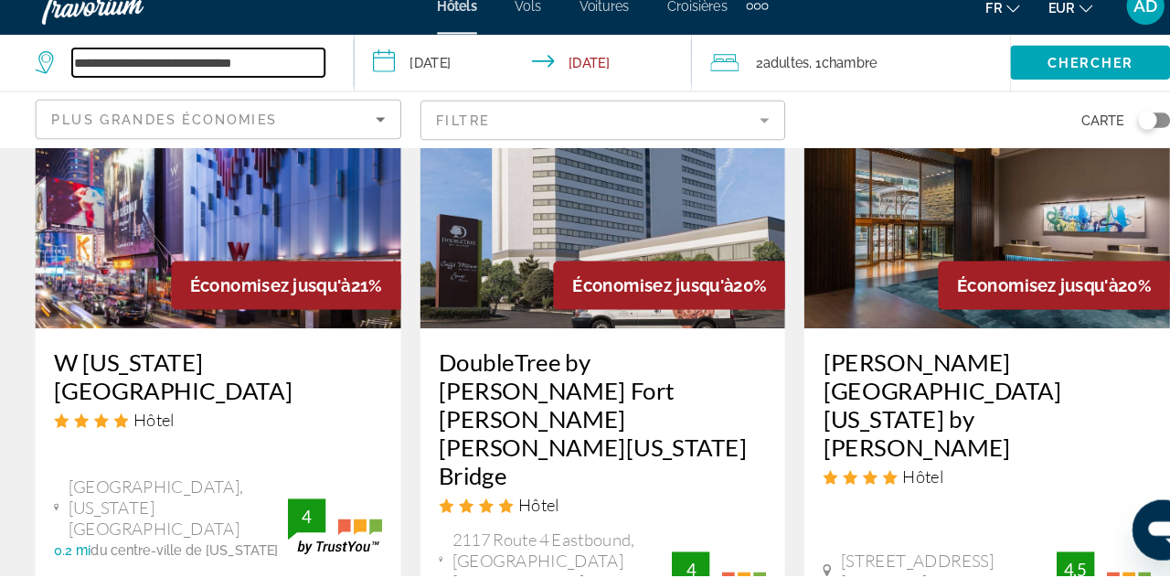
click at [165, 82] on input "**********" at bounding box center [194, 82] width 244 height 27
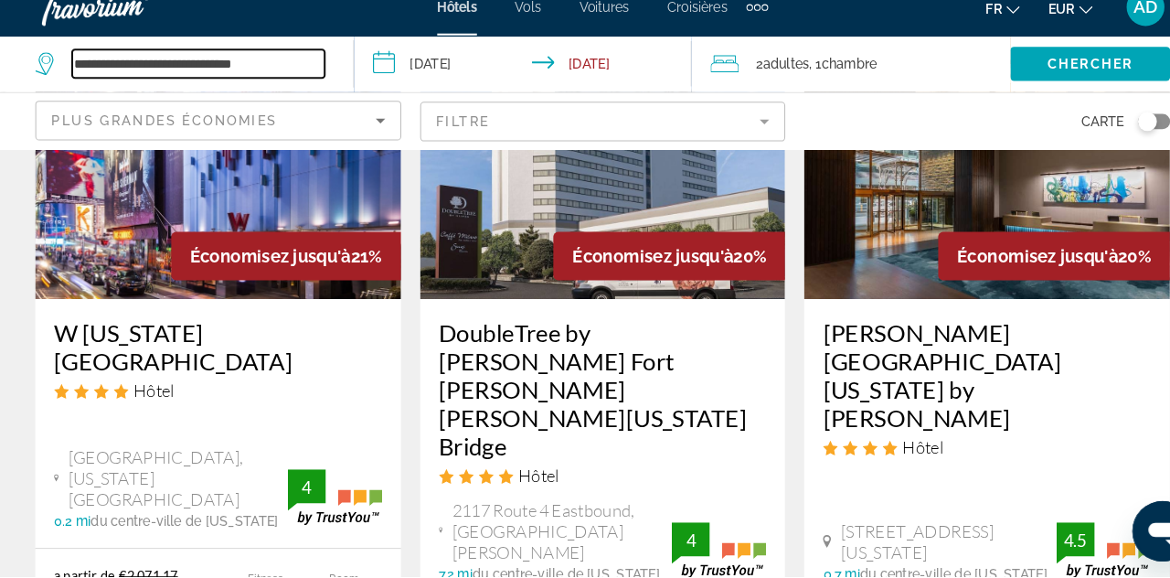
scroll to position [2364, 0]
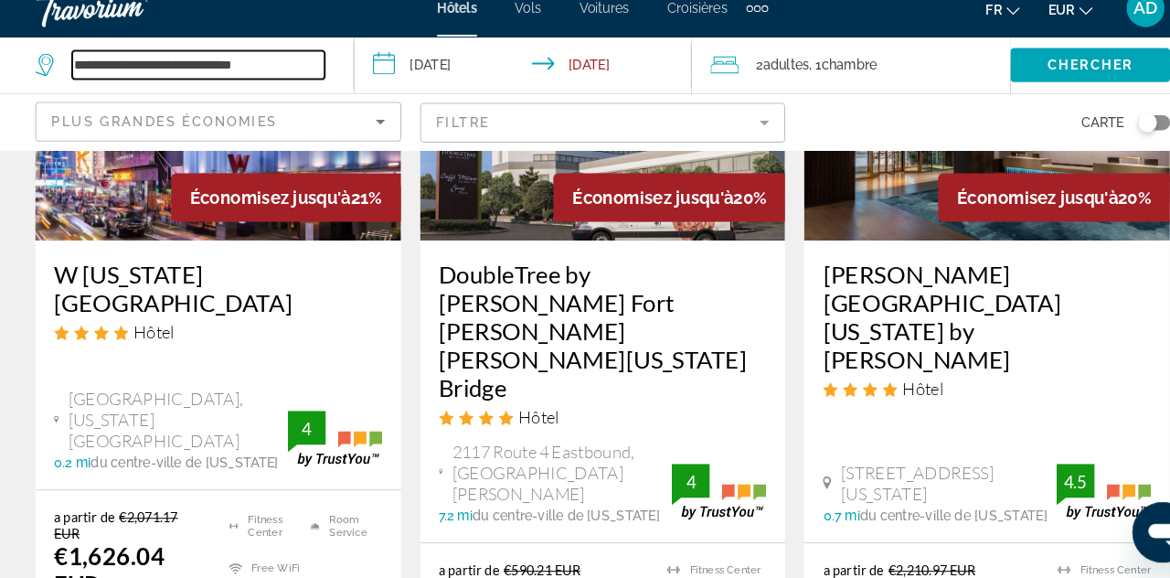
click at [292, 82] on input "**********" at bounding box center [194, 82] width 244 height 27
type input "***"
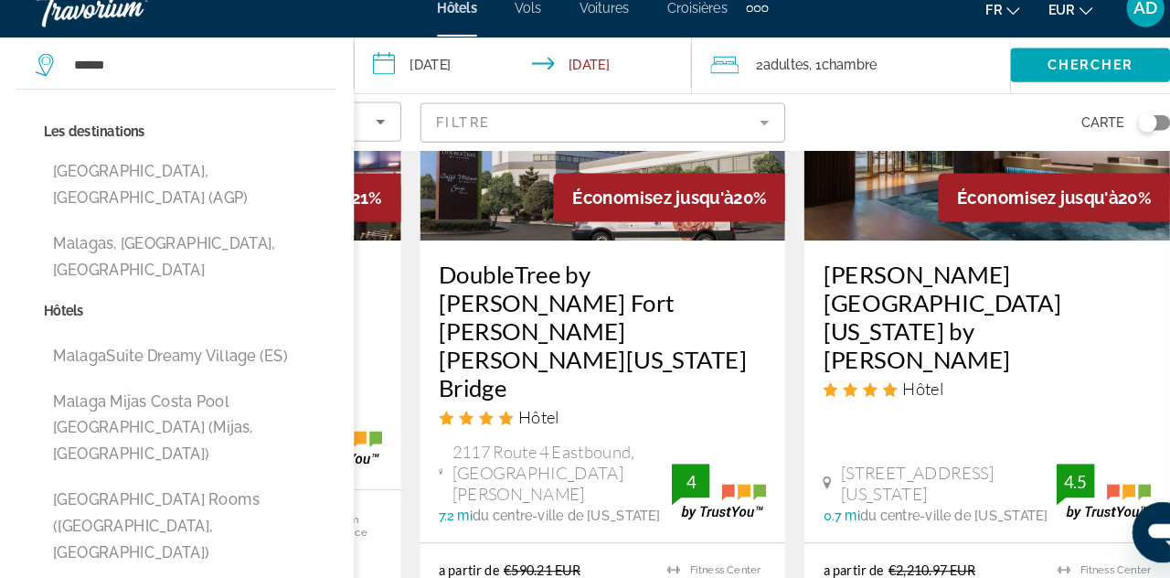
click at [94, 183] on button "[GEOGRAPHIC_DATA], [GEOGRAPHIC_DATA] (AGP)" at bounding box center [185, 198] width 281 height 60
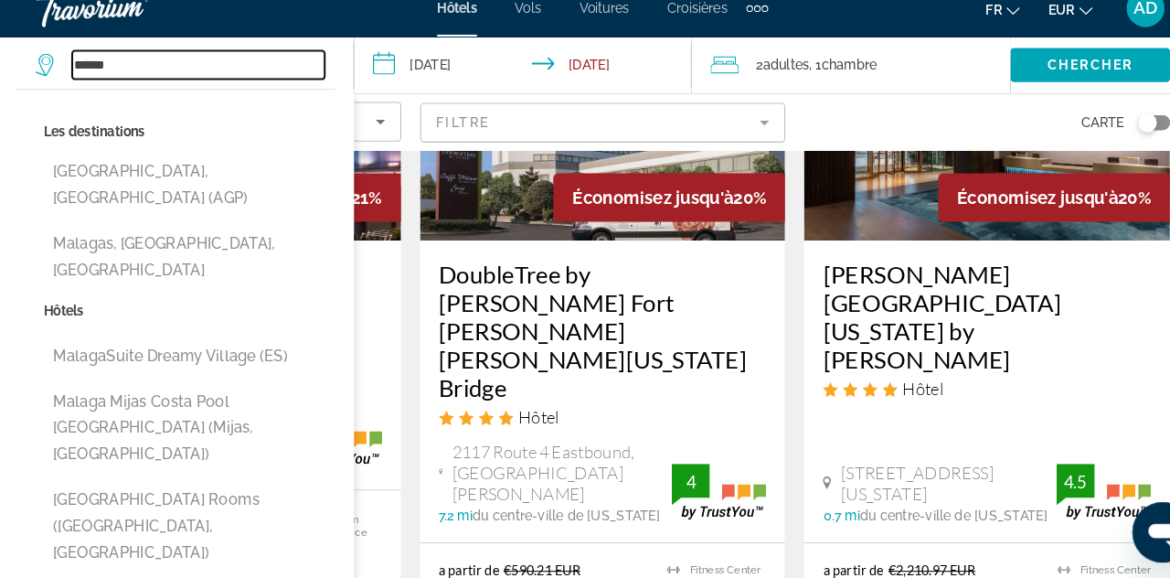
type input "**********"
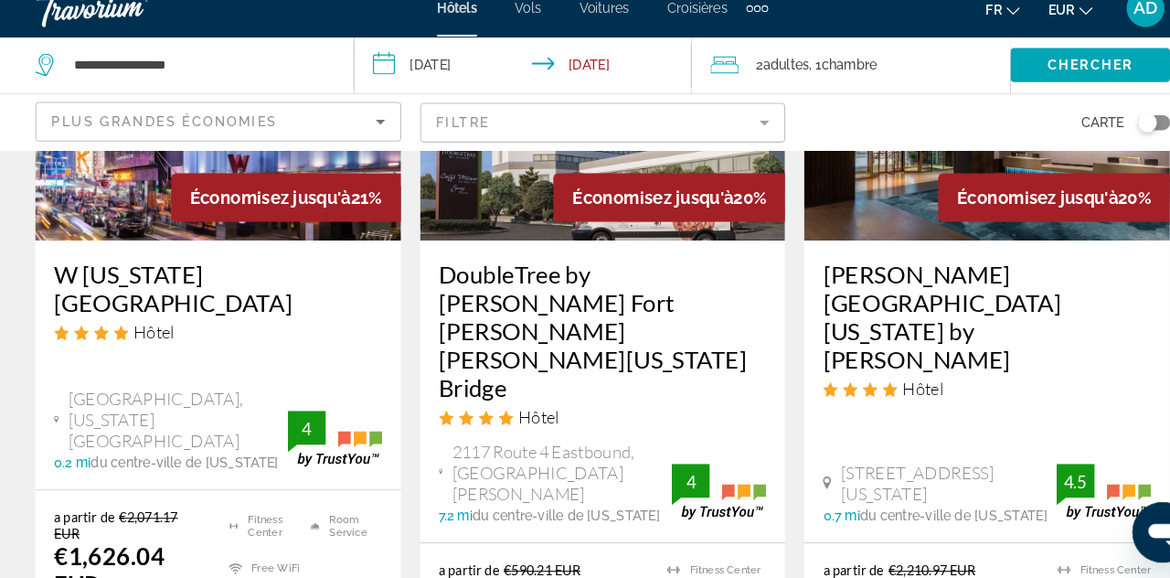
click at [1025, 81] on span "Chercher" at bounding box center [1055, 82] width 83 height 15
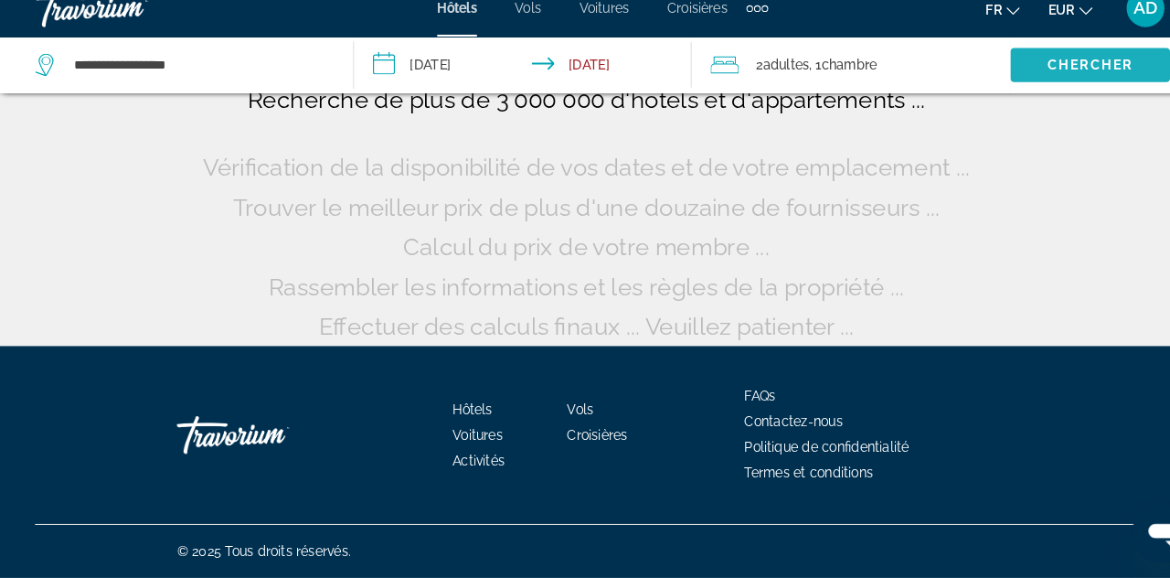
scroll to position [159, 0]
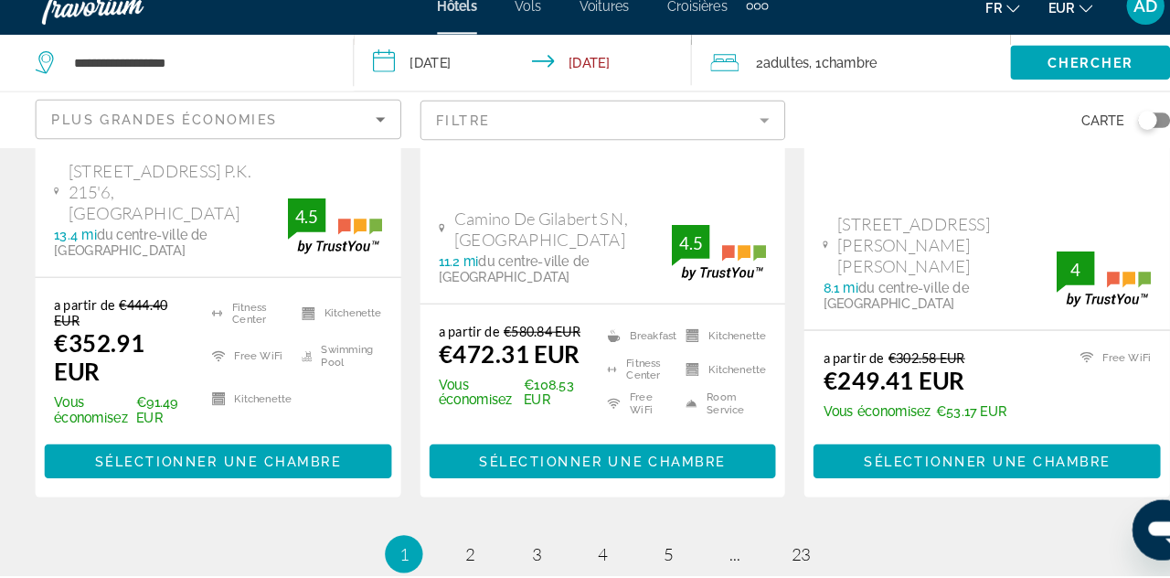
scroll to position [2754, 0]
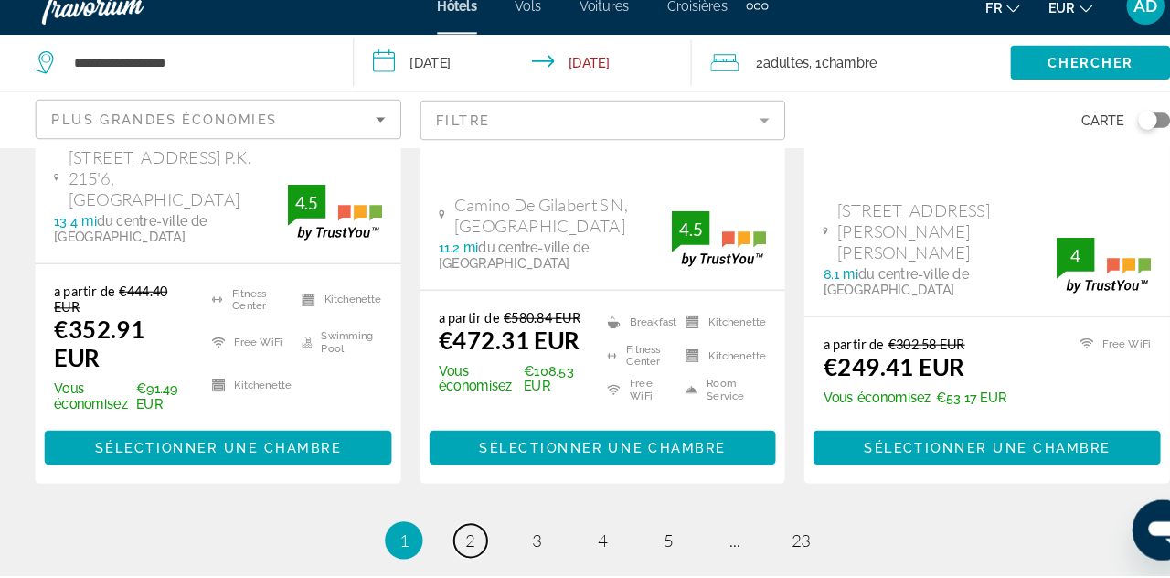
click at [451, 528] on link "page 2" at bounding box center [457, 544] width 32 height 32
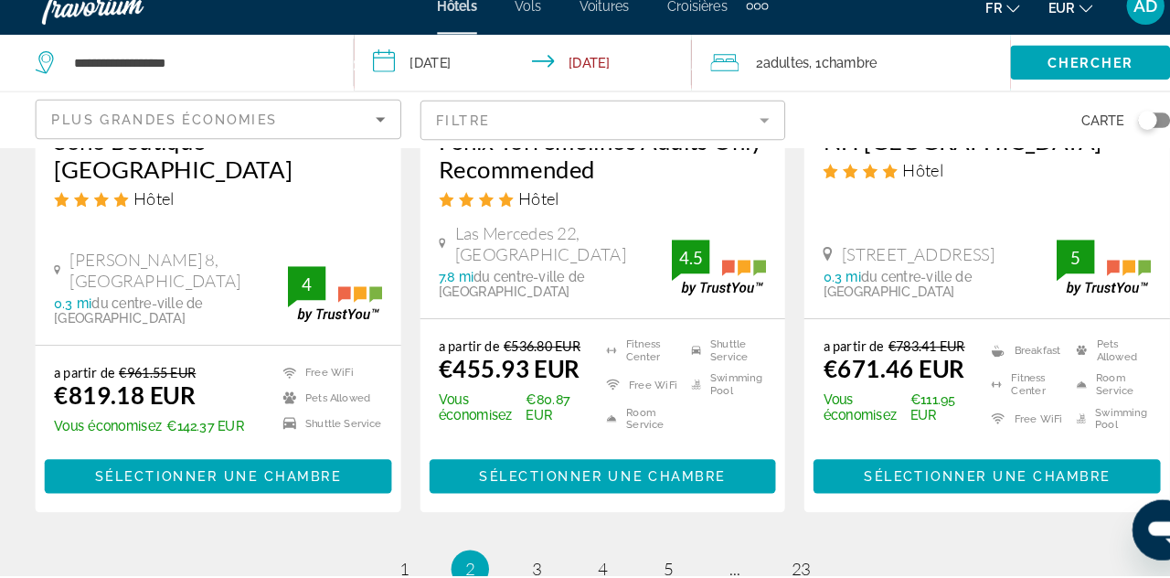
scroll to position [2500, 0]
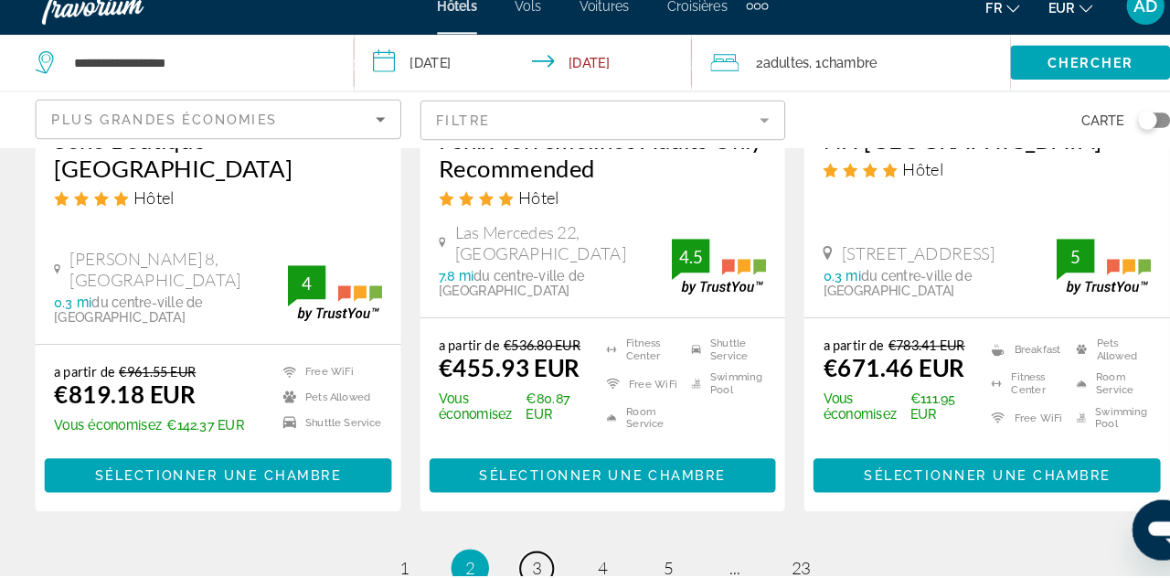
click at [514, 555] on link "page 3" at bounding box center [521, 571] width 32 height 32
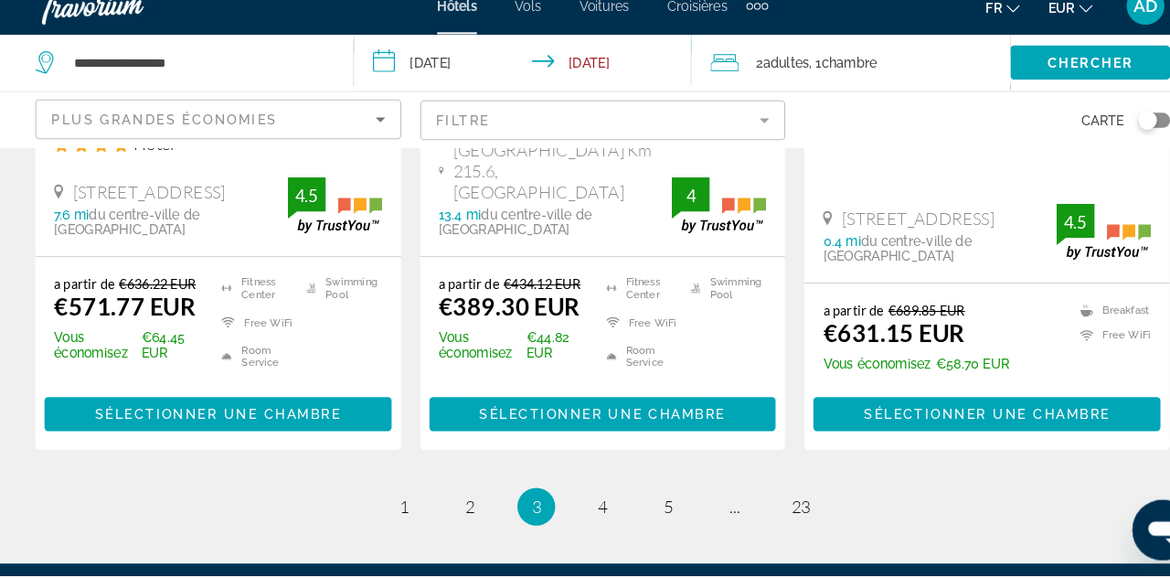
scroll to position [2640, 0]
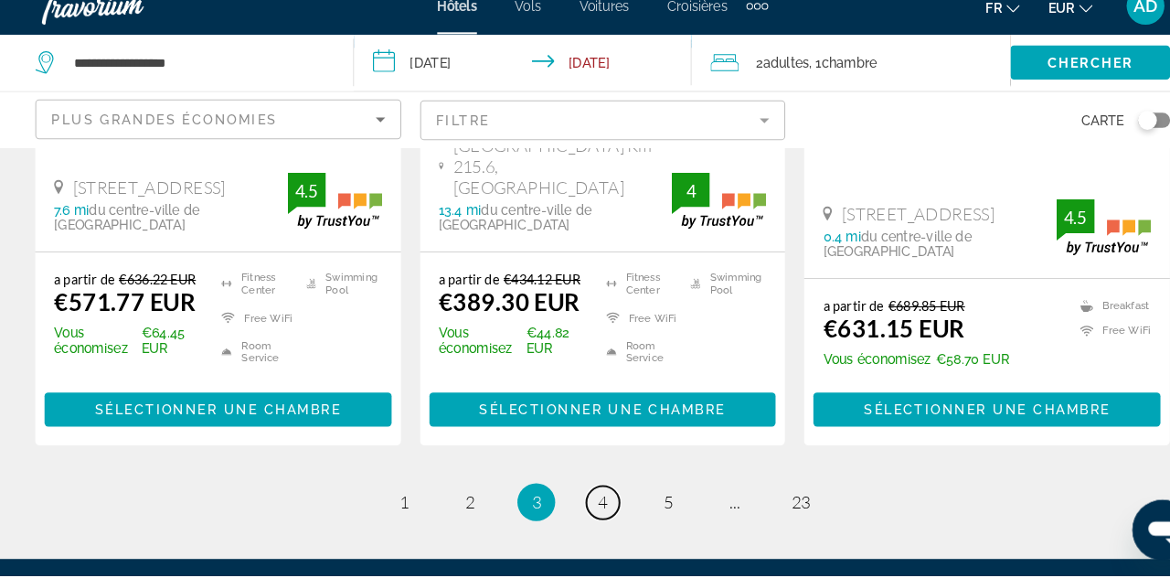
click at [590, 492] on link "page 4" at bounding box center [585, 508] width 32 height 32
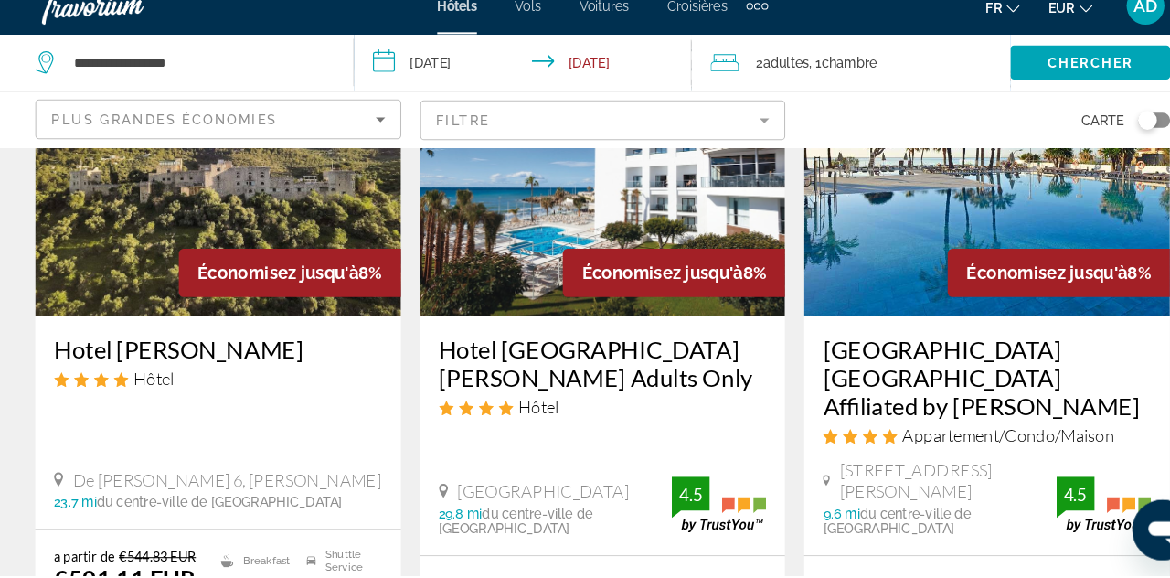
scroll to position [2404, 0]
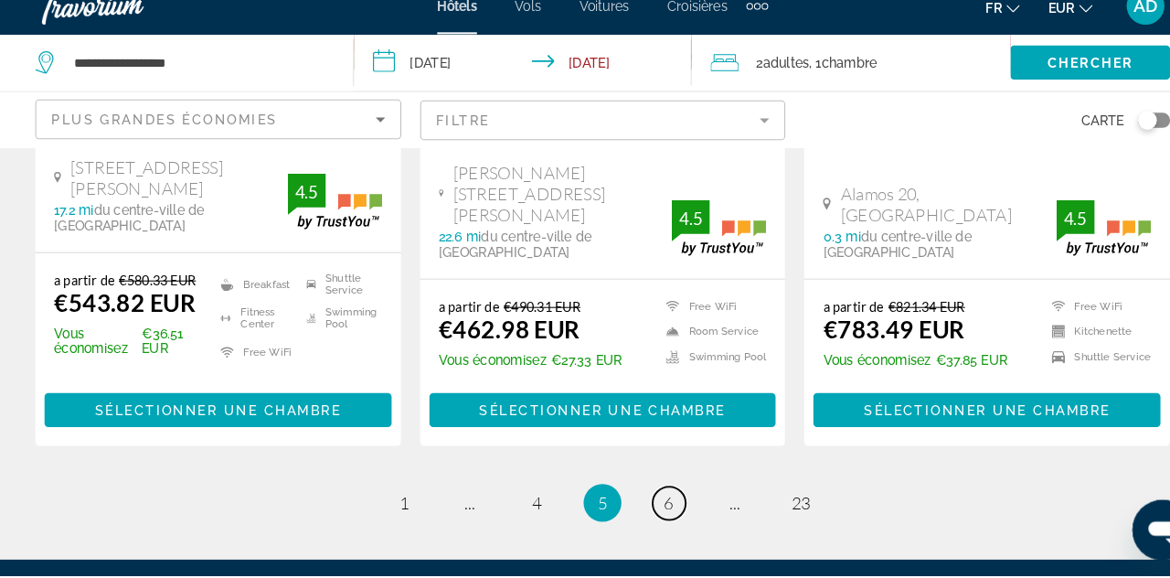
scroll to position [2621, 0]
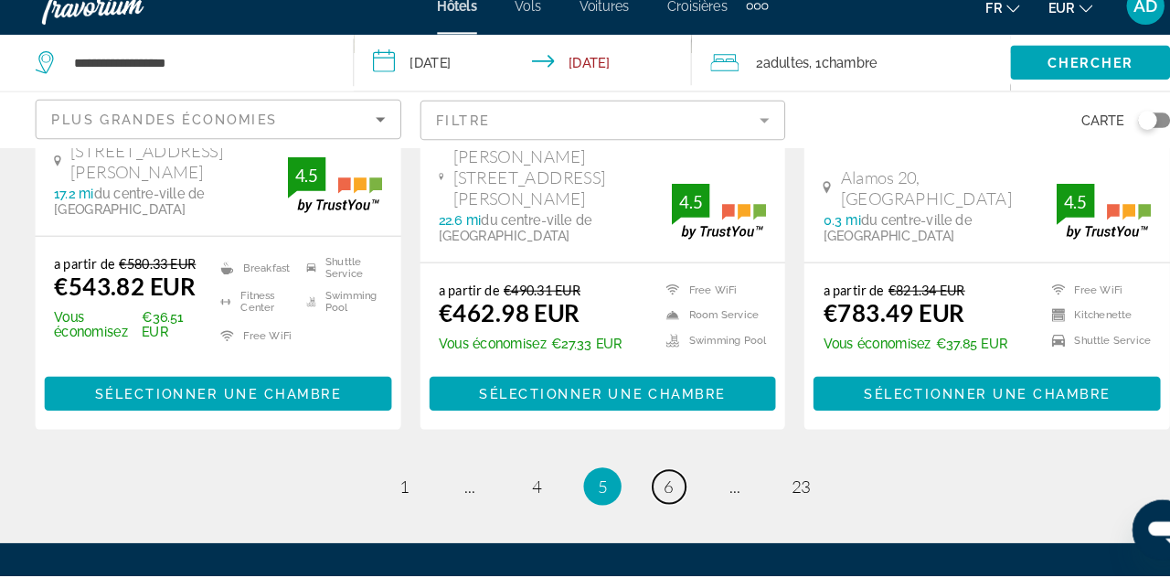
click at [653, 482] on span "6" at bounding box center [648, 492] width 9 height 20
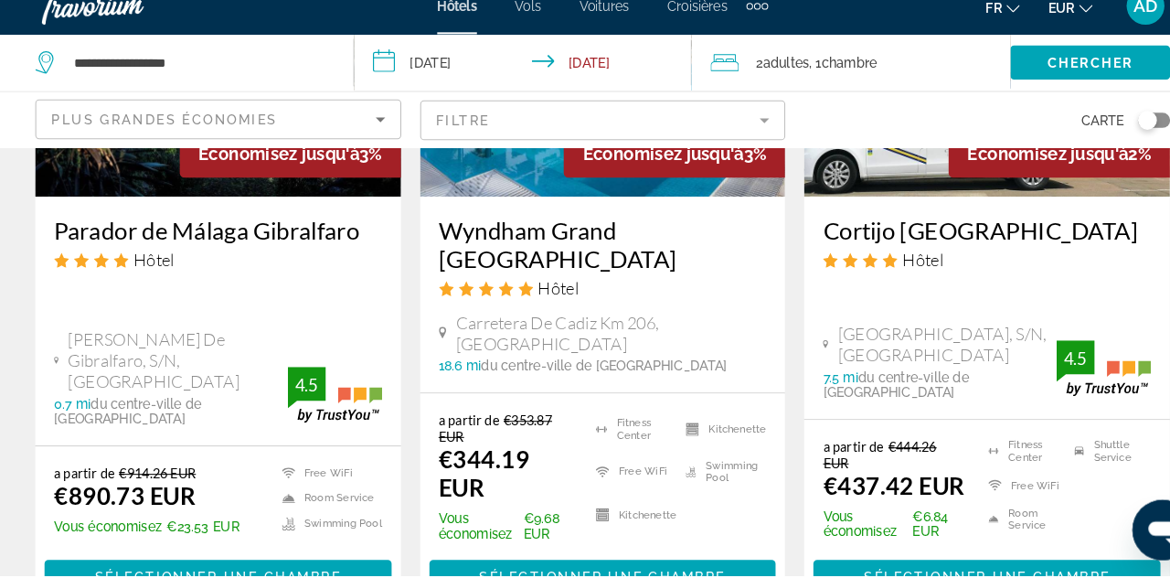
scroll to position [2517, 0]
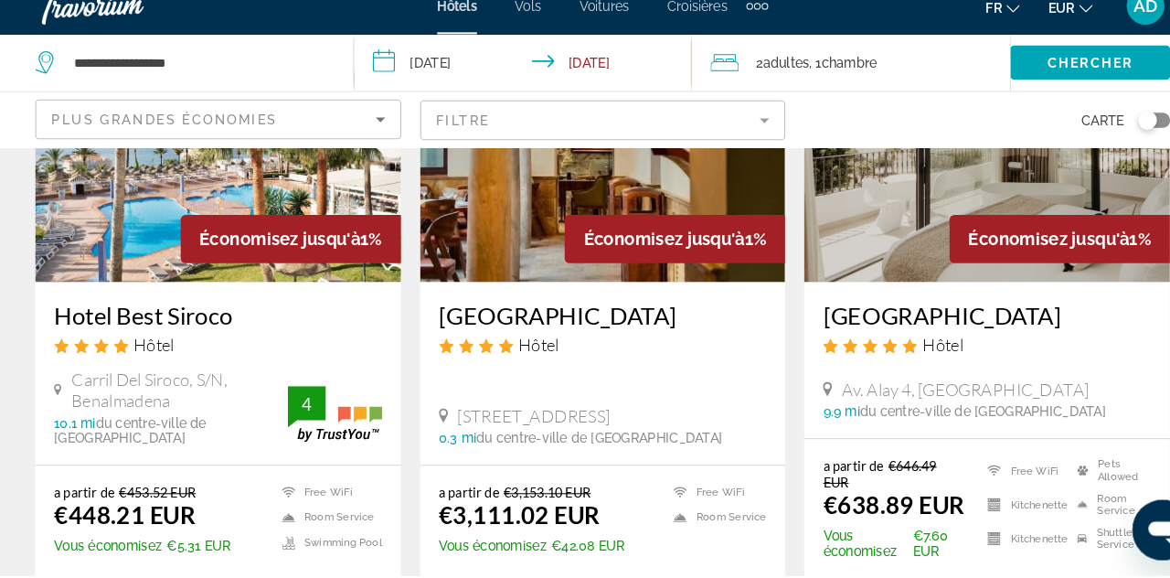
scroll to position [2524, 0]
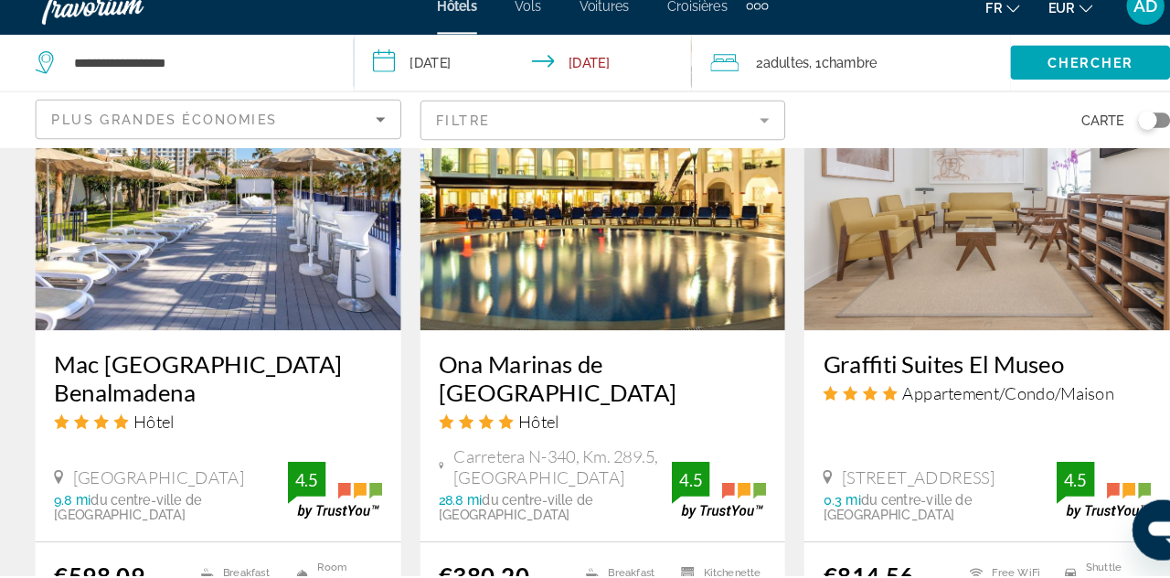
scroll to position [2363, 0]
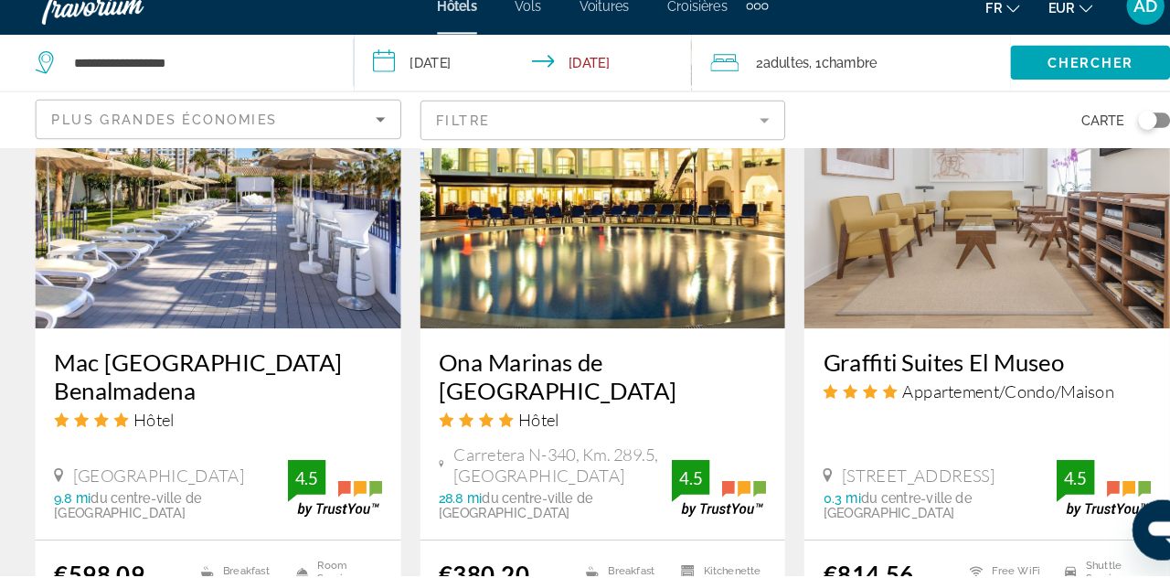
click at [614, 357] on h3 "Ona Marinas de [GEOGRAPHIC_DATA]" at bounding box center [585, 384] width 317 height 55
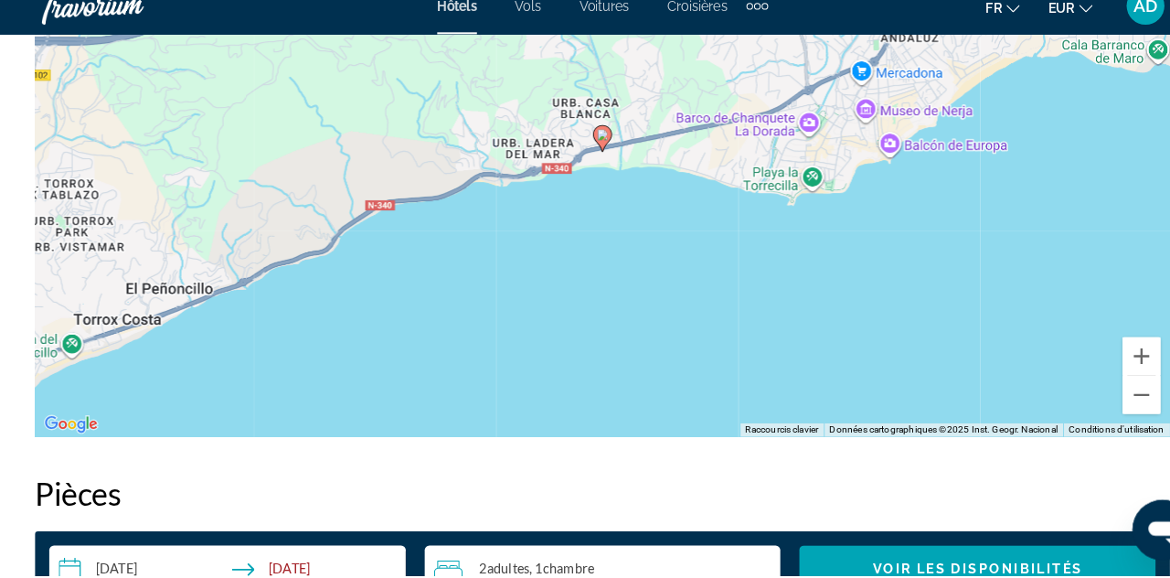
scroll to position [2264, 0]
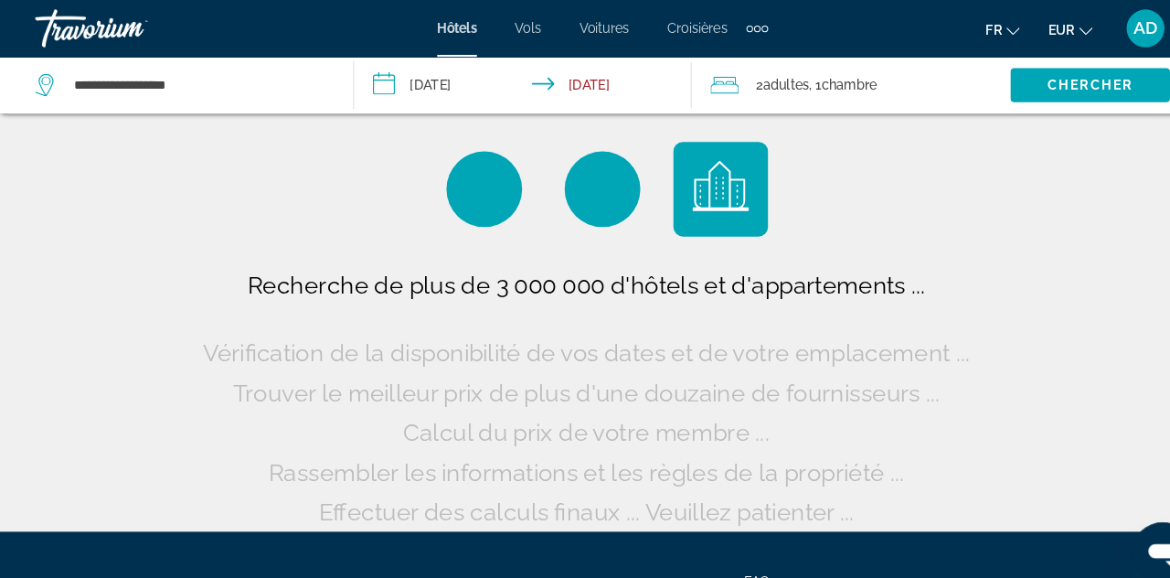
click at [814, 89] on span "Chambre" at bounding box center [823, 82] width 54 height 15
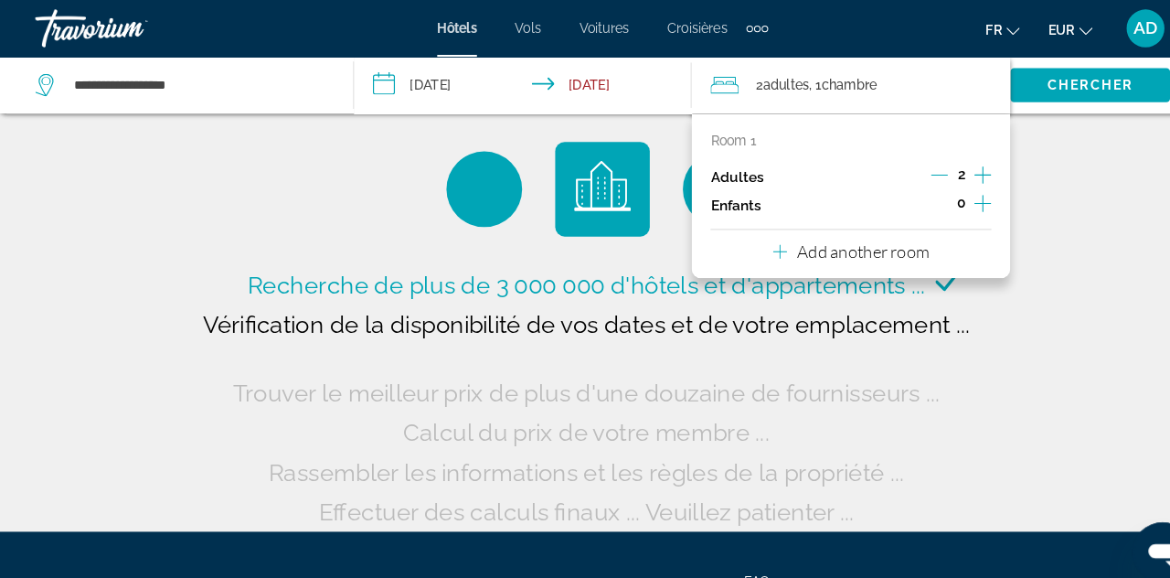
click at [952, 167] on icon "Increment adults" at bounding box center [952, 169] width 16 height 16
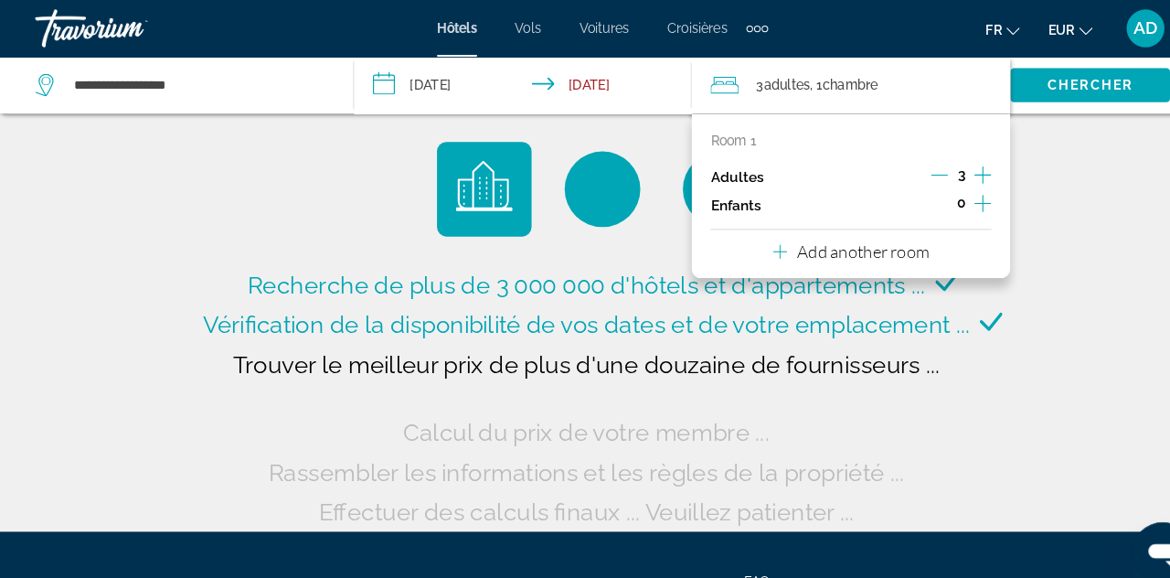
click at [956, 171] on icon "Increment adults" at bounding box center [952, 169] width 16 height 22
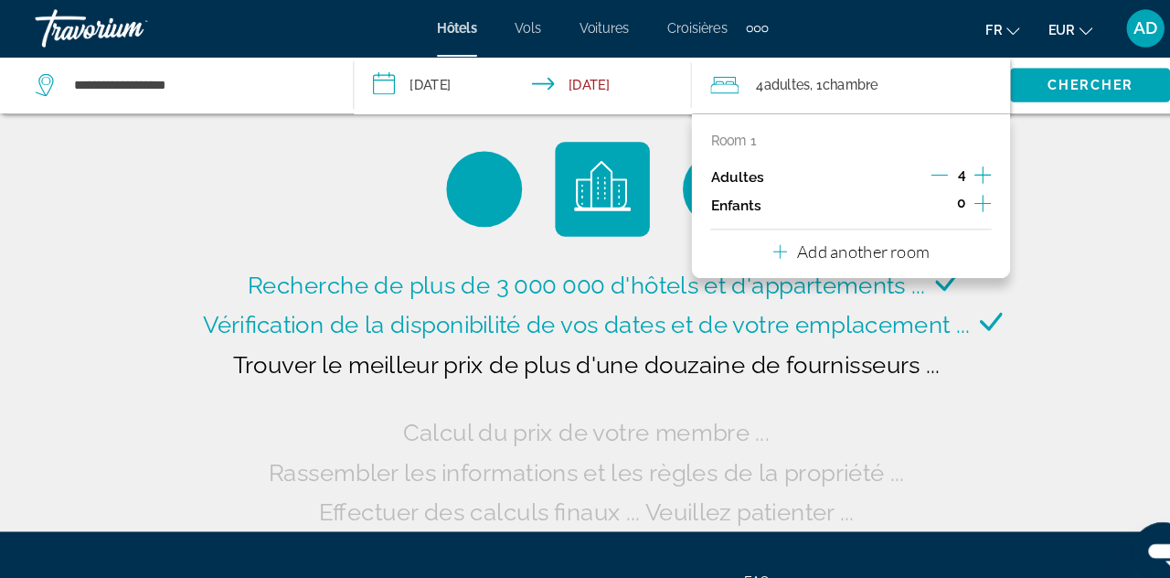
click at [949, 196] on icon "Increment children" at bounding box center [952, 197] width 16 height 22
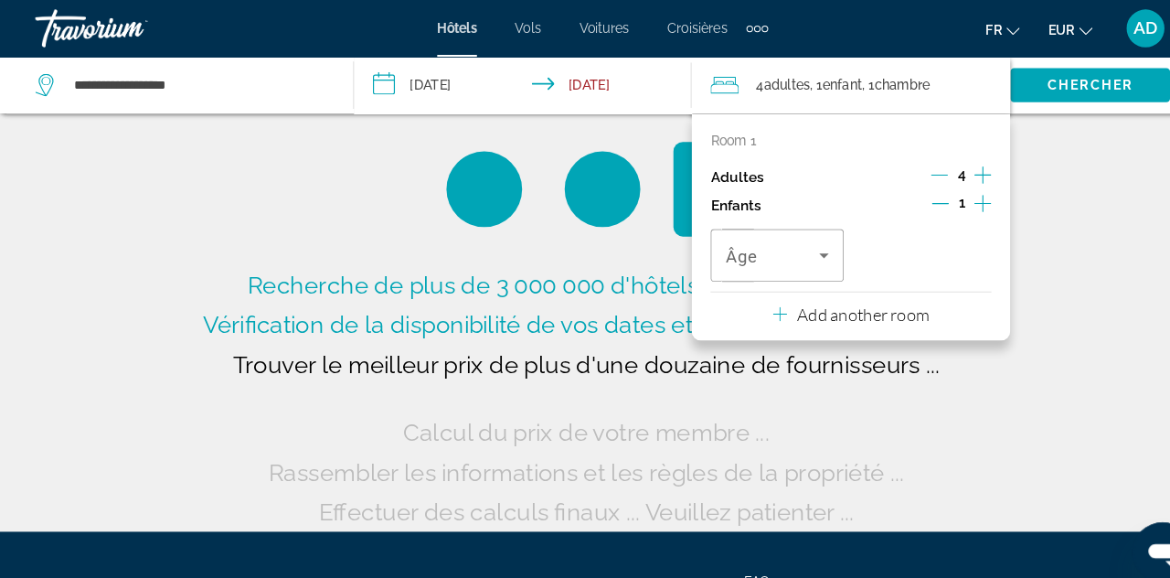
click at [961, 302] on div "Room 1 Adultes 4 Enfants 1 Âge Add another room" at bounding box center [825, 219] width 308 height 219
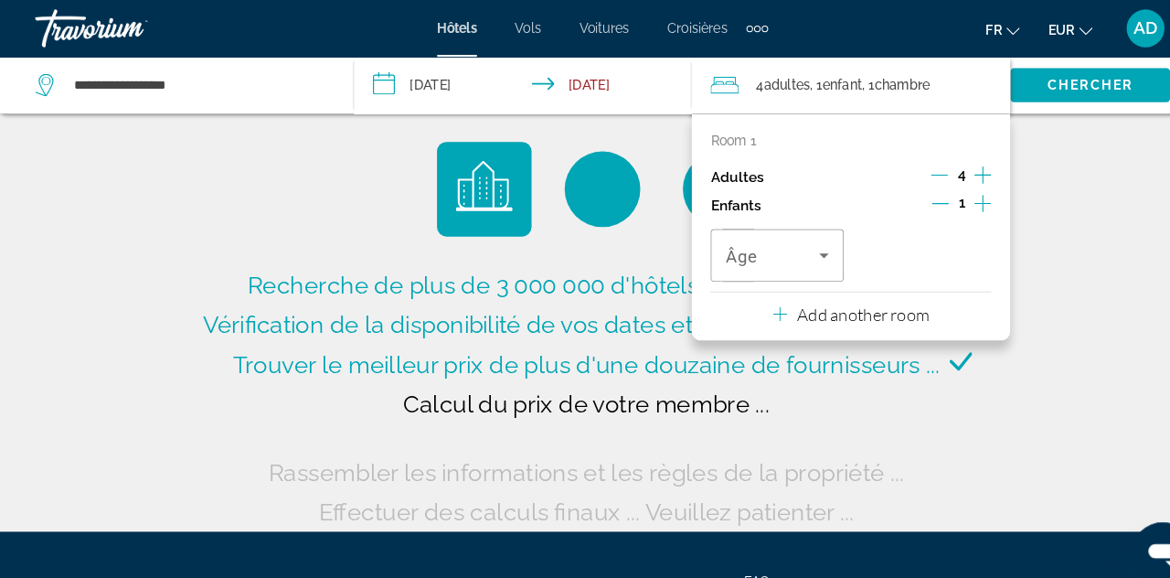
click at [784, 238] on span "Travelers: 4 adults, 1 child" at bounding box center [749, 247] width 90 height 22
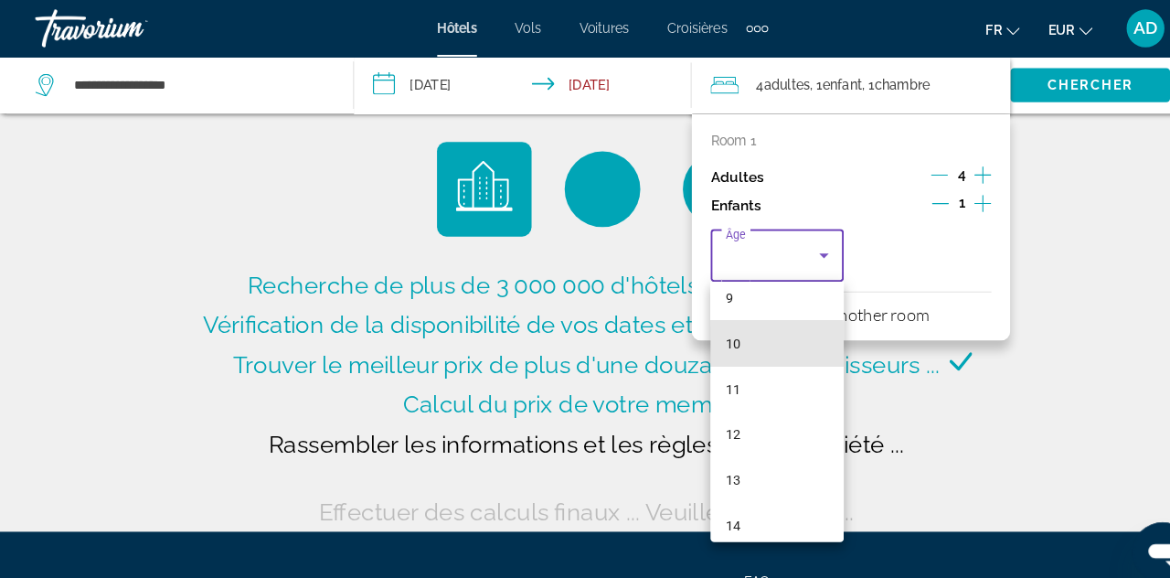
scroll to position [408, 0]
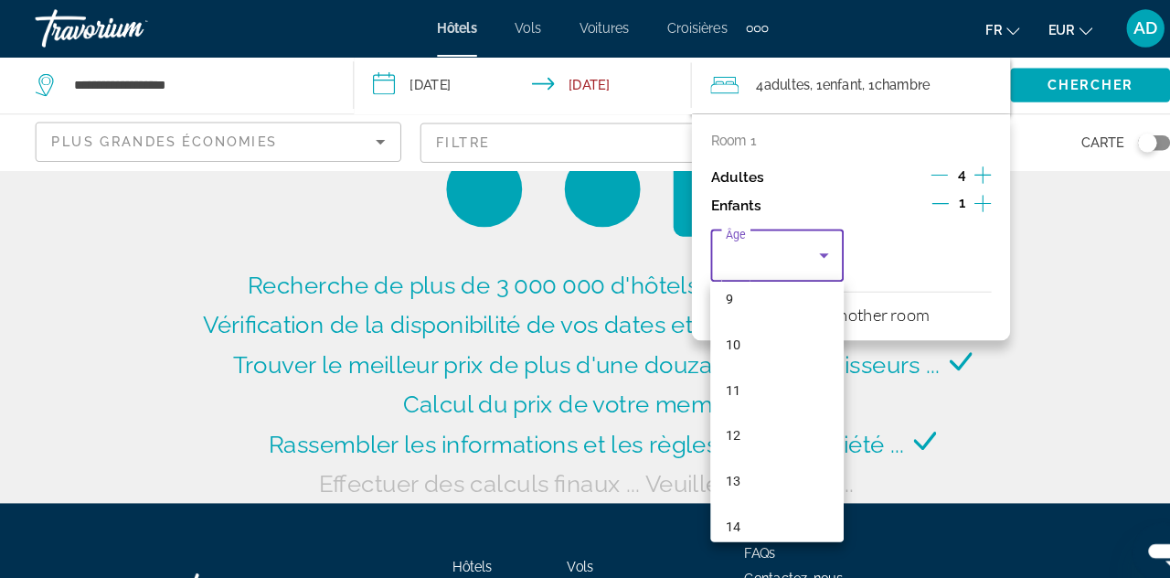
click at [727, 325] on mat-option "10" at bounding box center [753, 333] width 129 height 44
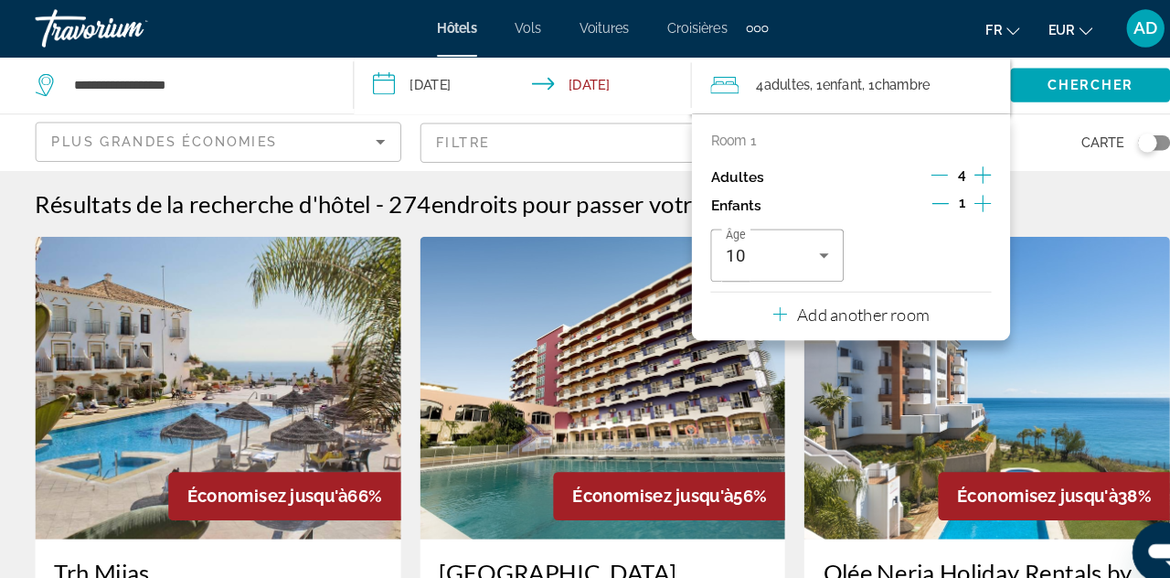
click at [1037, 196] on div "Résultats de la recherche d'hôtel - 274 endroits pour passer votre temps" at bounding box center [585, 196] width 1097 height 27
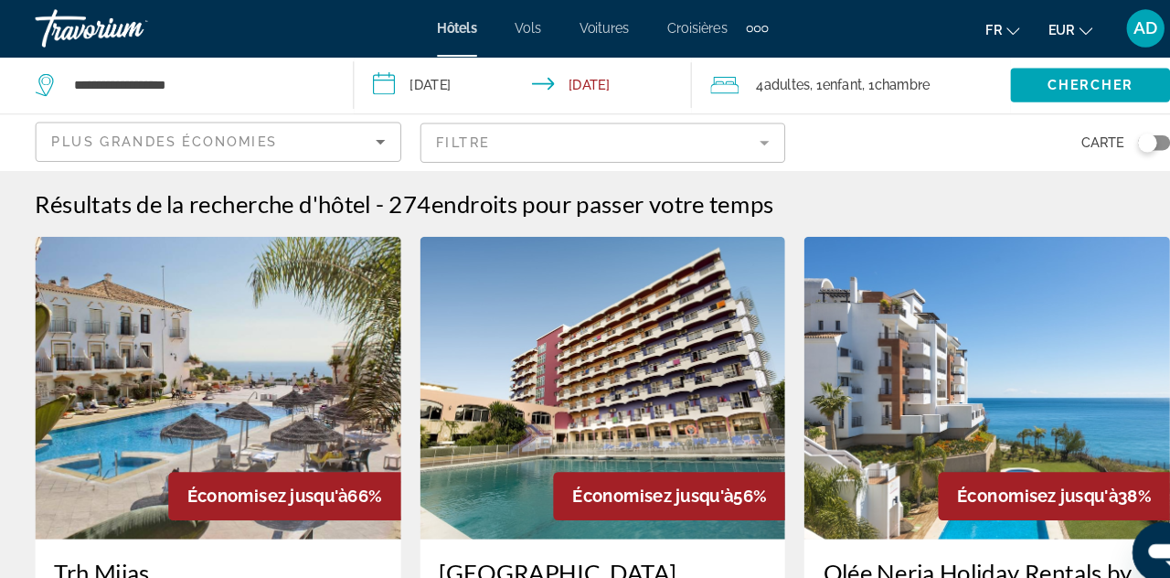
click at [1042, 85] on span "Chercher" at bounding box center [1055, 82] width 83 height 15
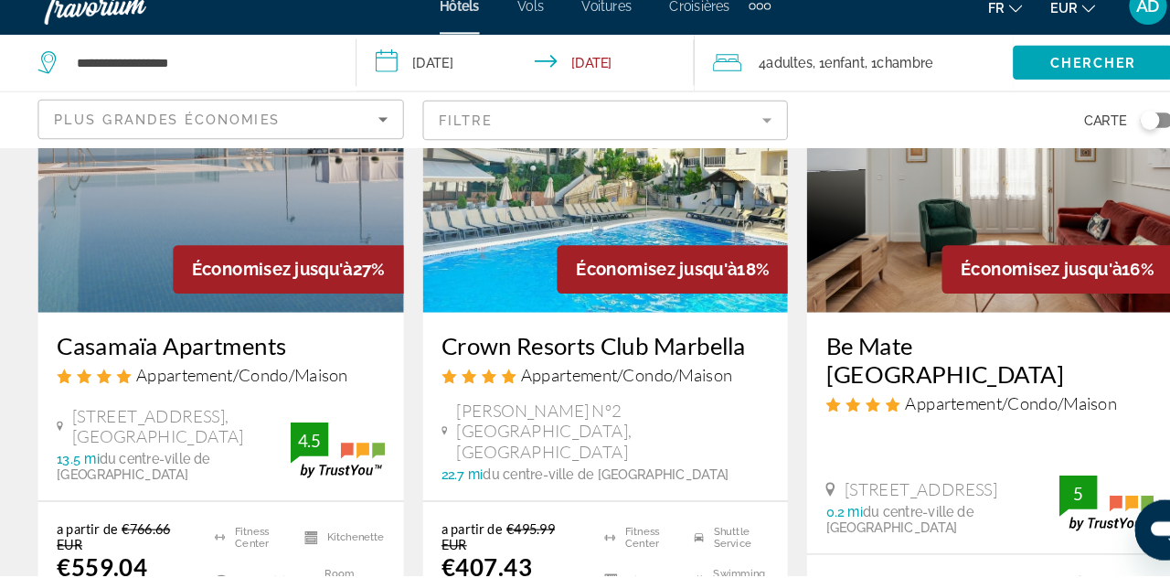
scroll to position [198, 0]
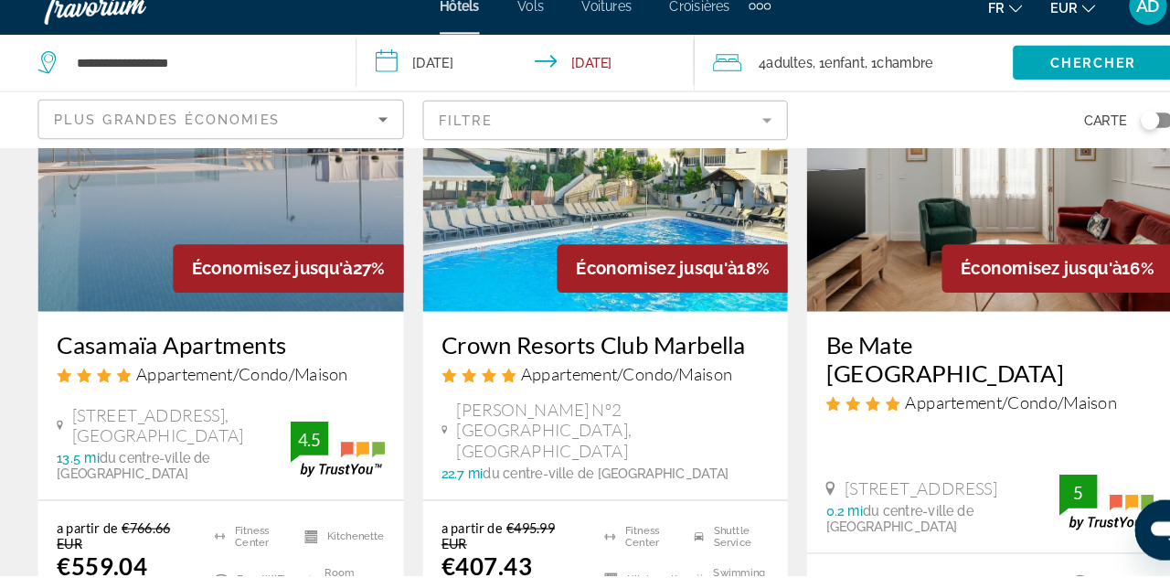
click at [685, 228] on img "Main content" at bounding box center [586, 176] width 354 height 292
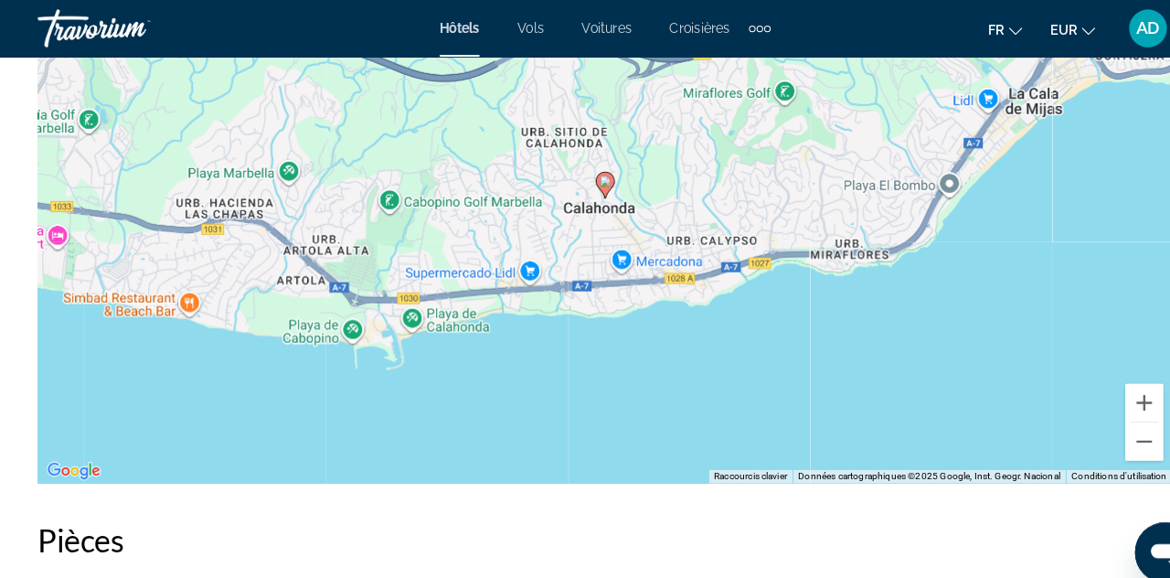
scroll to position [2230, 0]
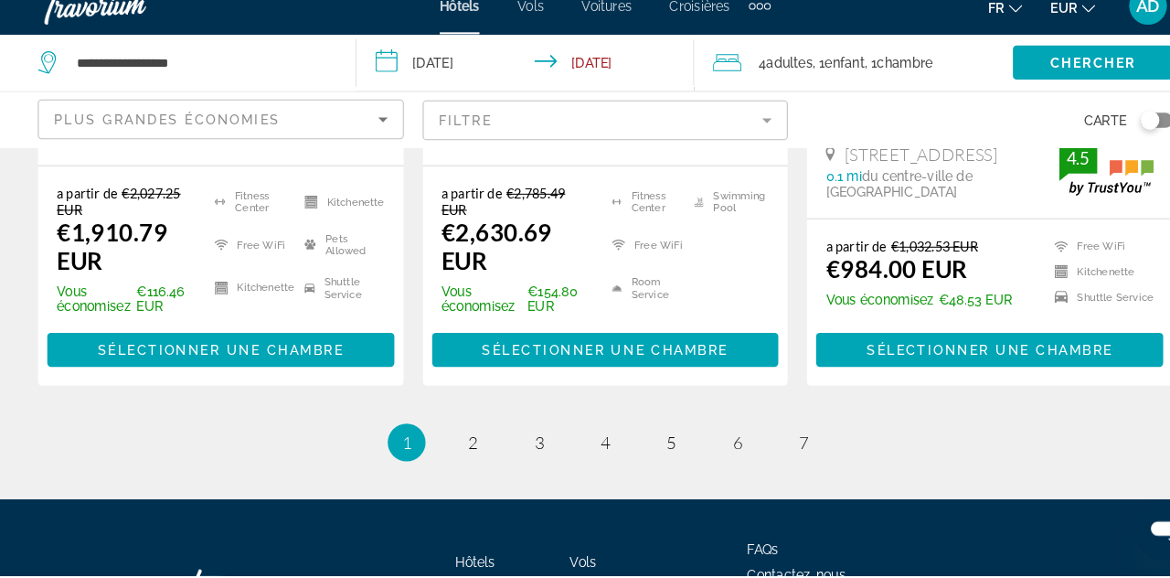
scroll to position [2773, 0]
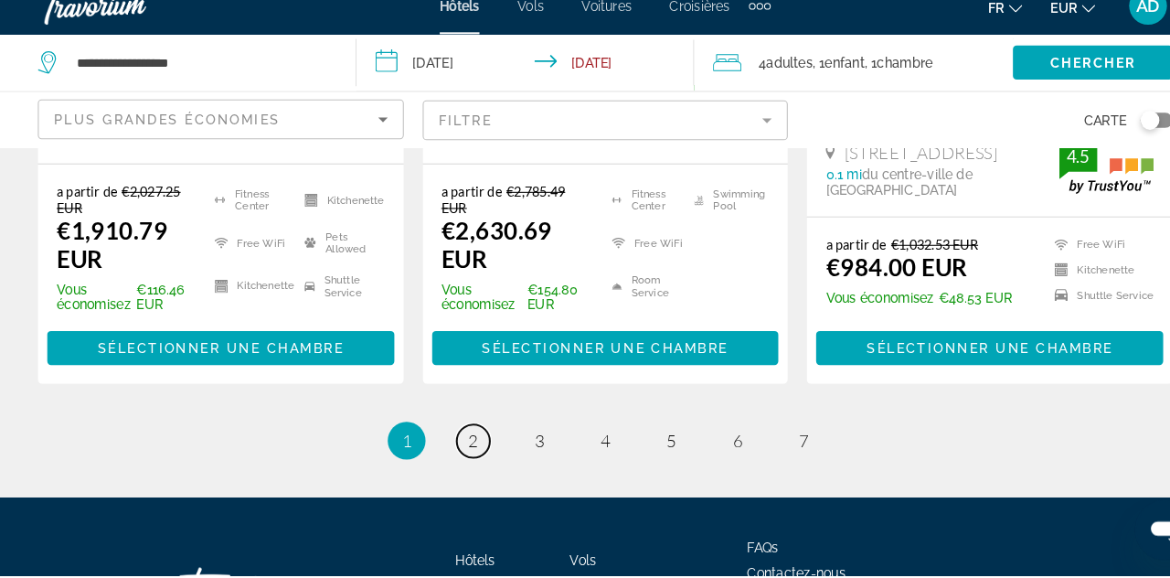
click at [443, 432] on link "page 2" at bounding box center [457, 448] width 32 height 32
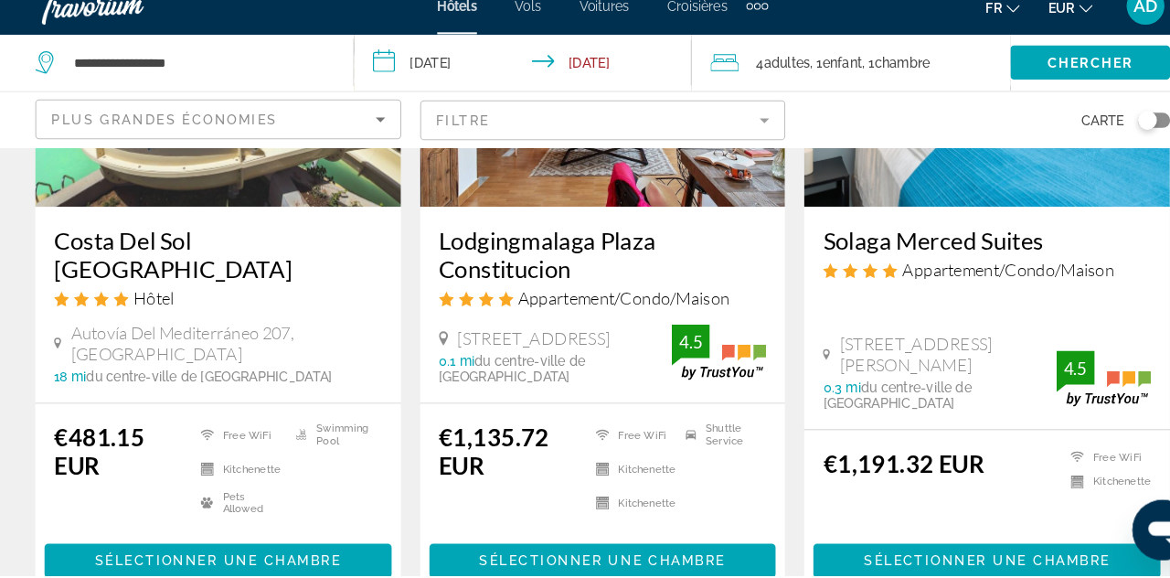
scroll to position [1743, 0]
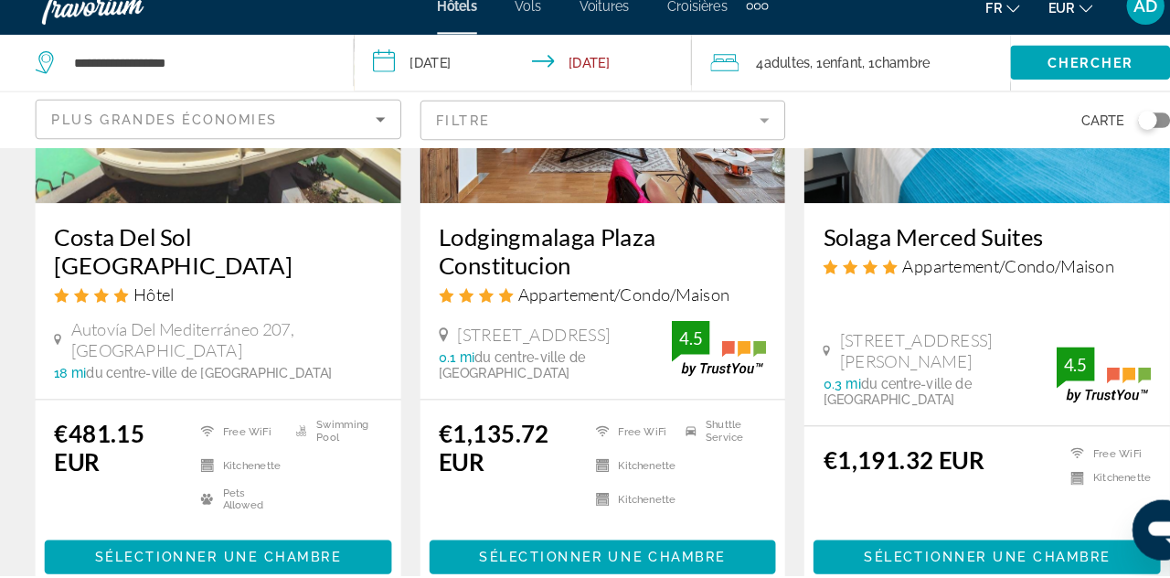
click at [5, 106] on app-destination-search "**********" at bounding box center [172, 82] width 345 height 55
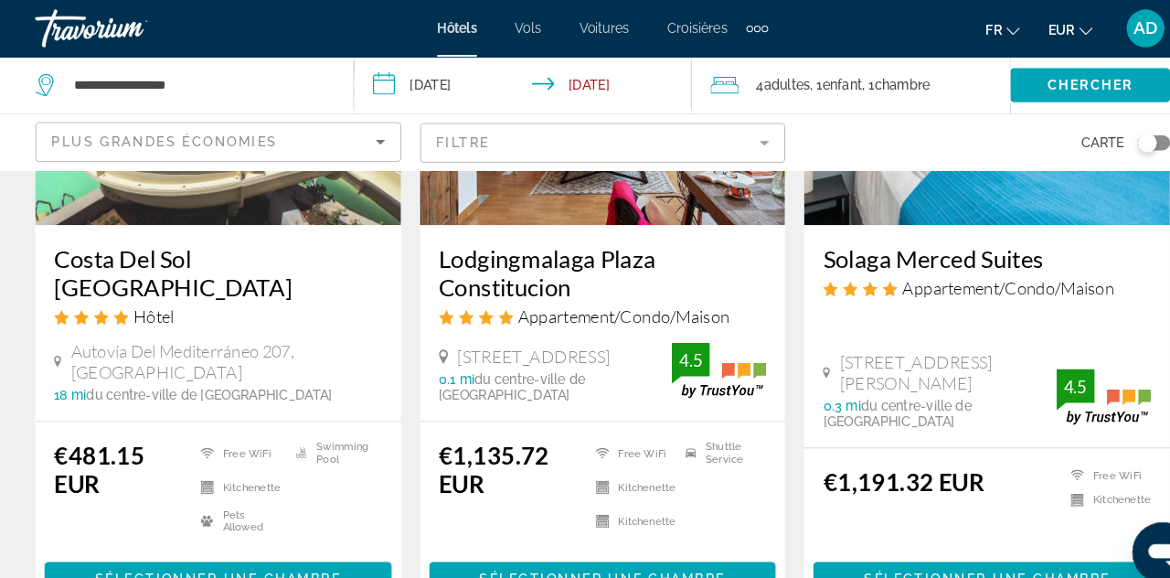
scroll to position [1736, 0]
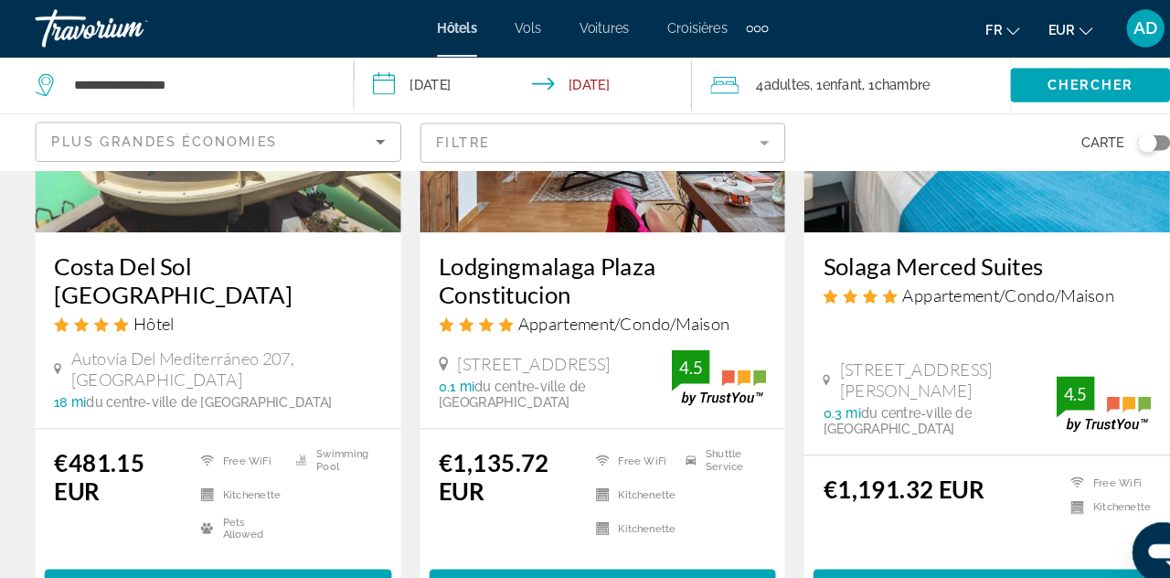
click at [342, 302] on div "Hôtel" at bounding box center [213, 312] width 317 height 20
click at [282, 243] on h3 "Costa Del Sol [GEOGRAPHIC_DATA]" at bounding box center [213, 270] width 317 height 55
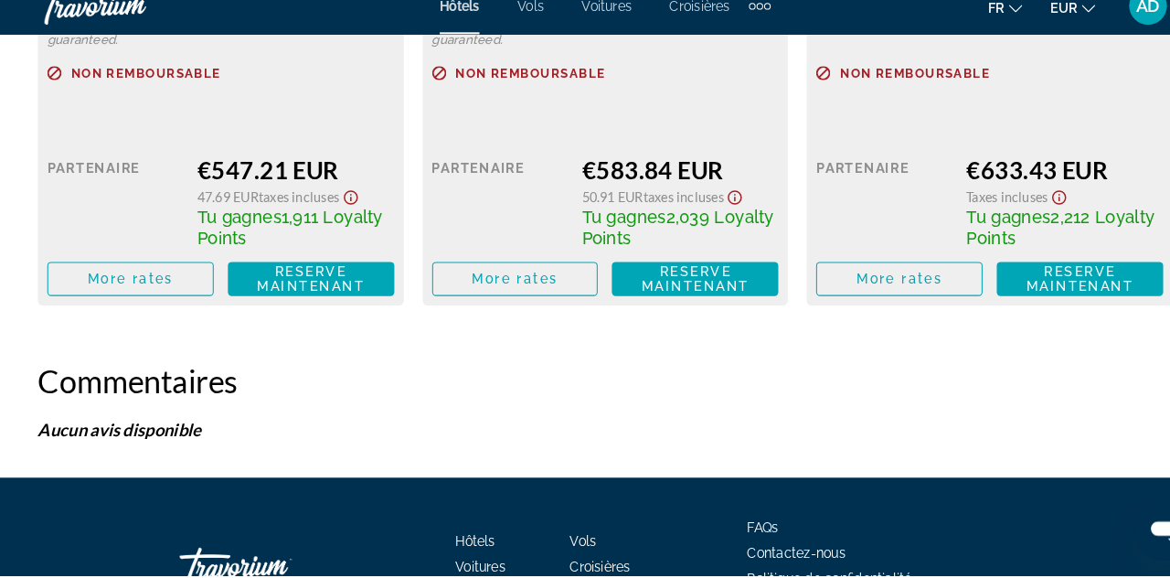
scroll to position [3903, 0]
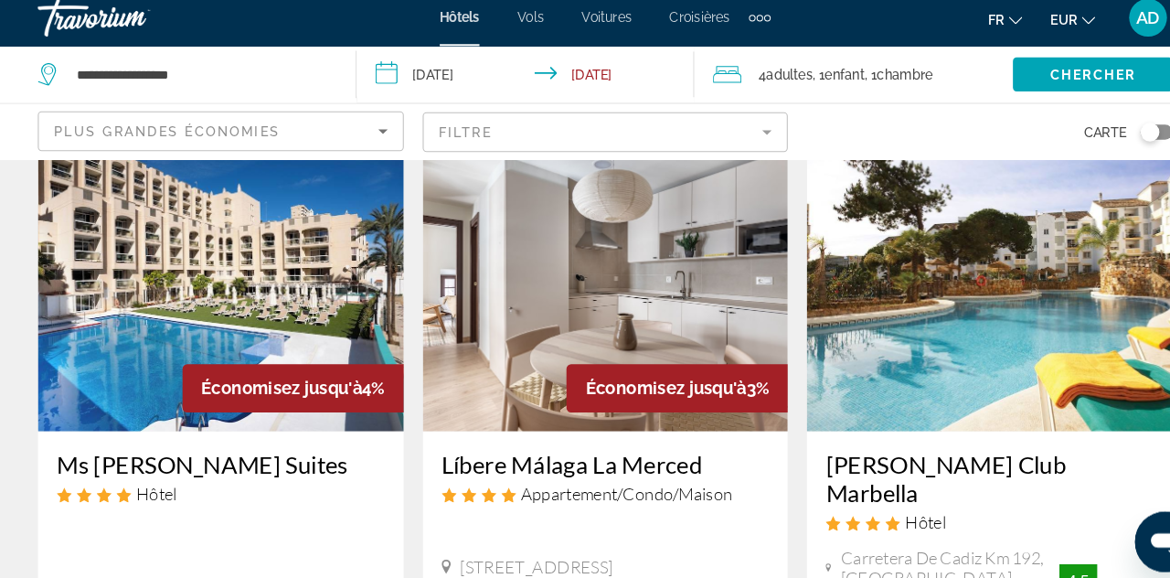
scroll to position [94, 0]
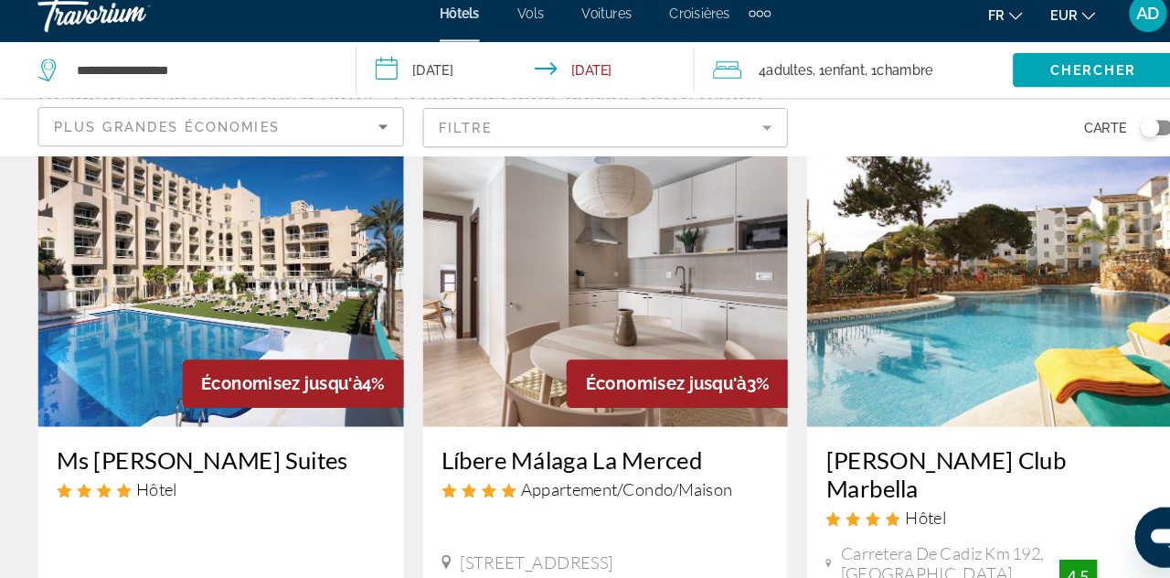
click at [1016, 207] on img "Main content" at bounding box center [957, 280] width 354 height 292
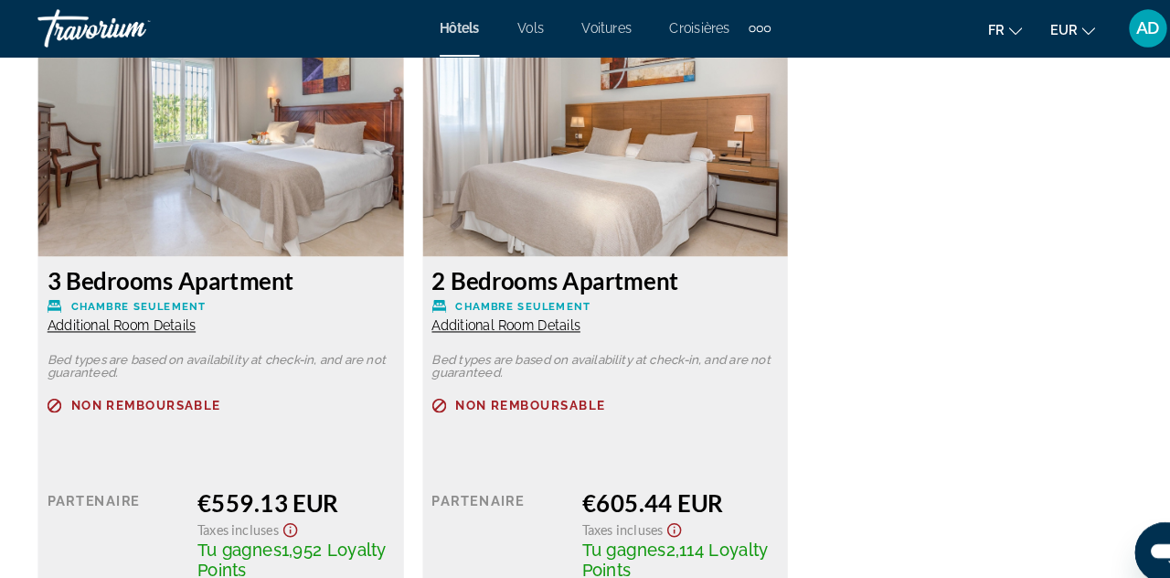
scroll to position [2886, 0]
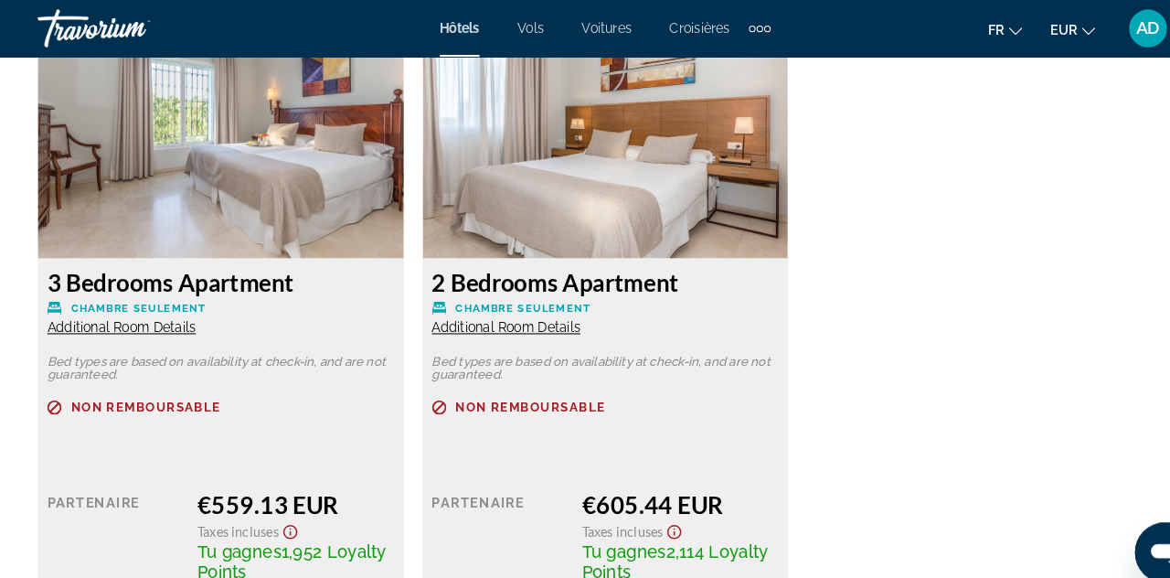
click at [143, 313] on span "Additional Room Details" at bounding box center [117, 316] width 143 height 15
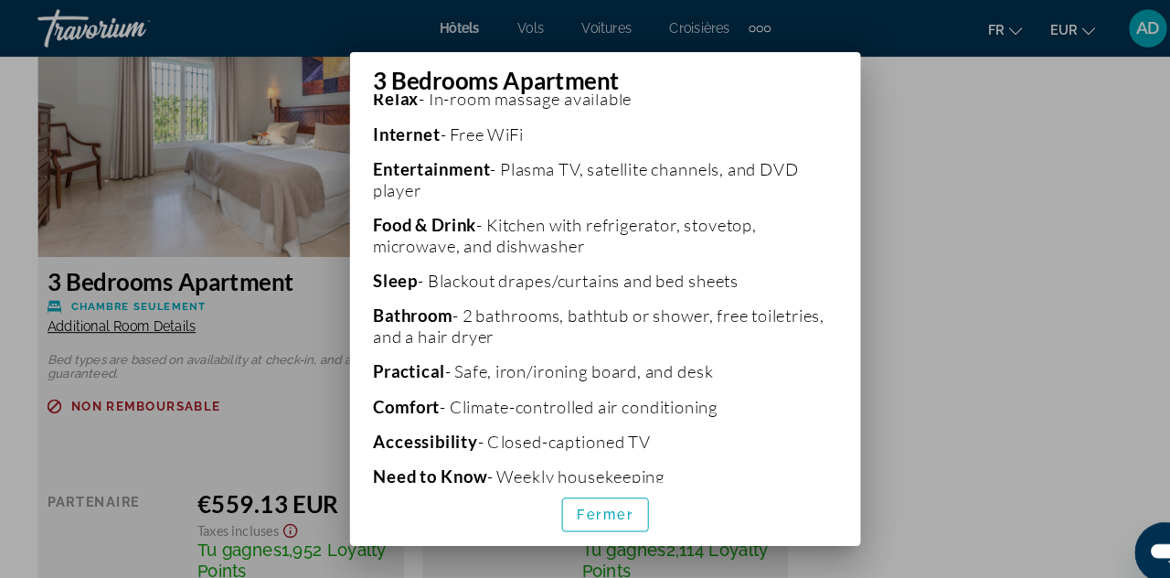
scroll to position [462, 0]
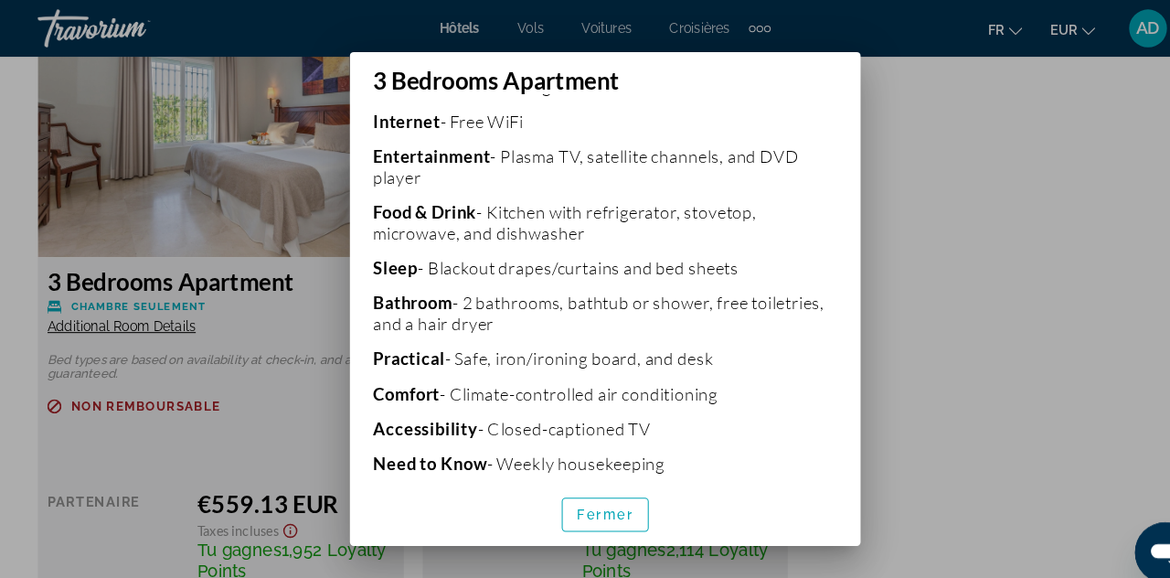
click at [459, 527] on div "Fermer" at bounding box center [585, 496] width 494 height 61
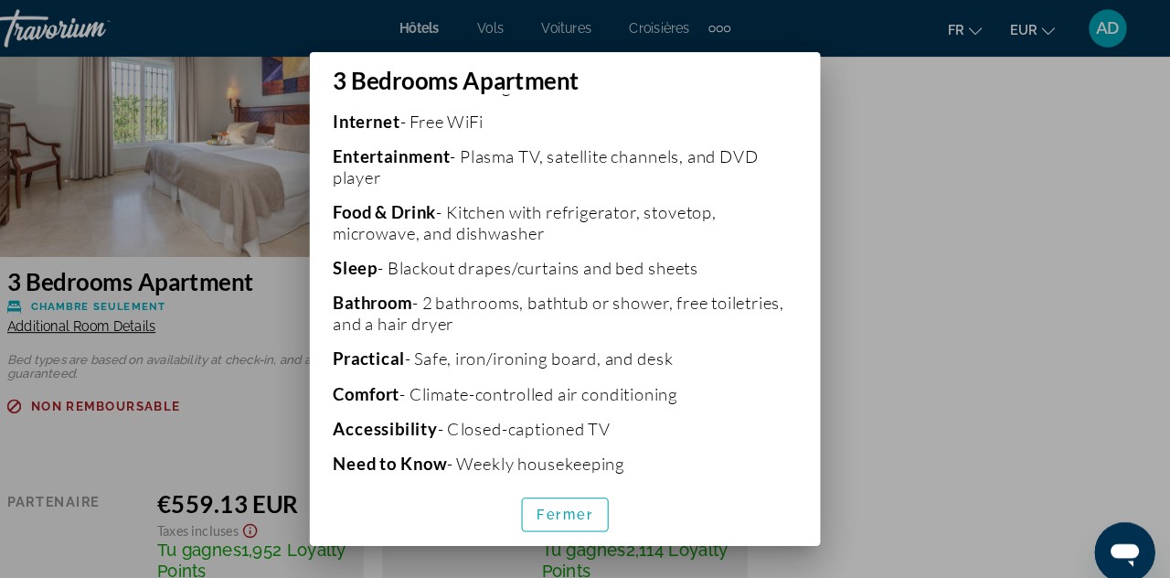
click at [578, 519] on span "button" at bounding box center [585, 497] width 82 height 44
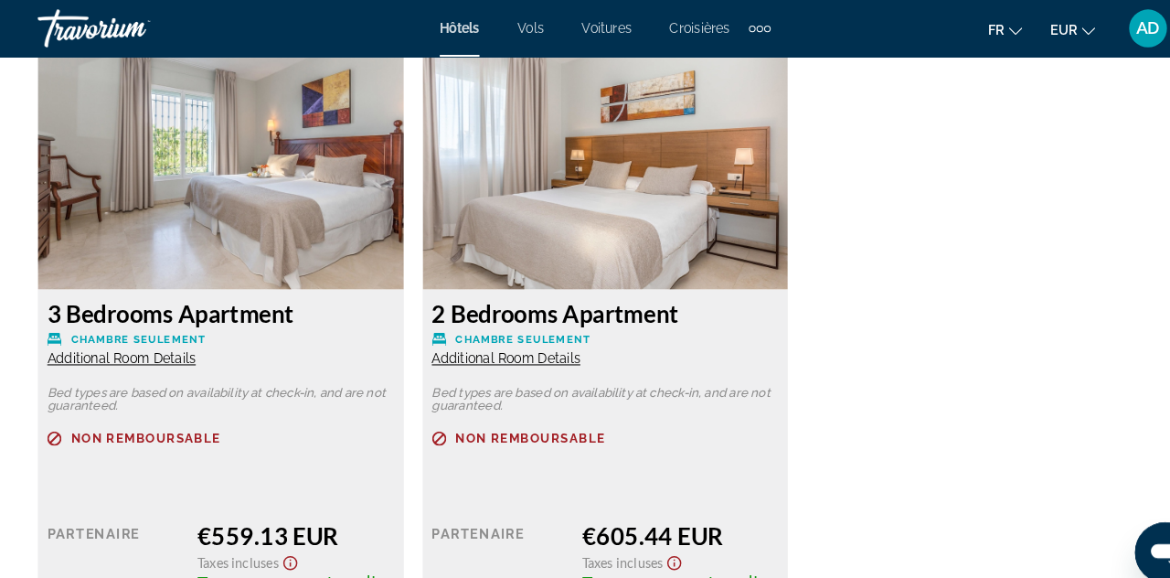
scroll to position [2854, 0]
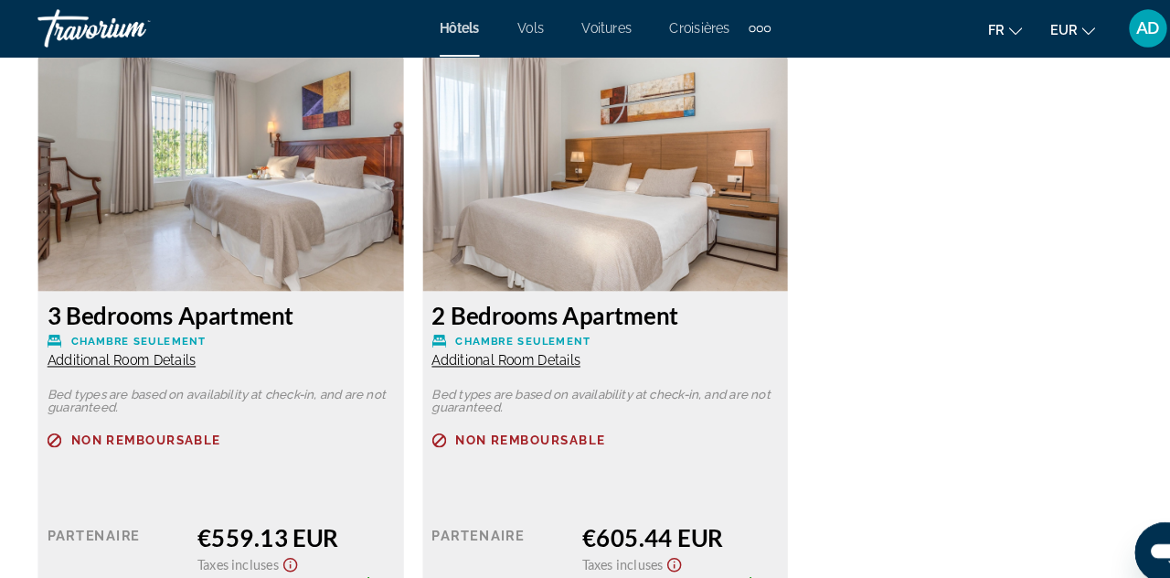
click at [243, 307] on h3 "3 Bedrooms Apartment" at bounding box center [213, 304] width 335 height 27
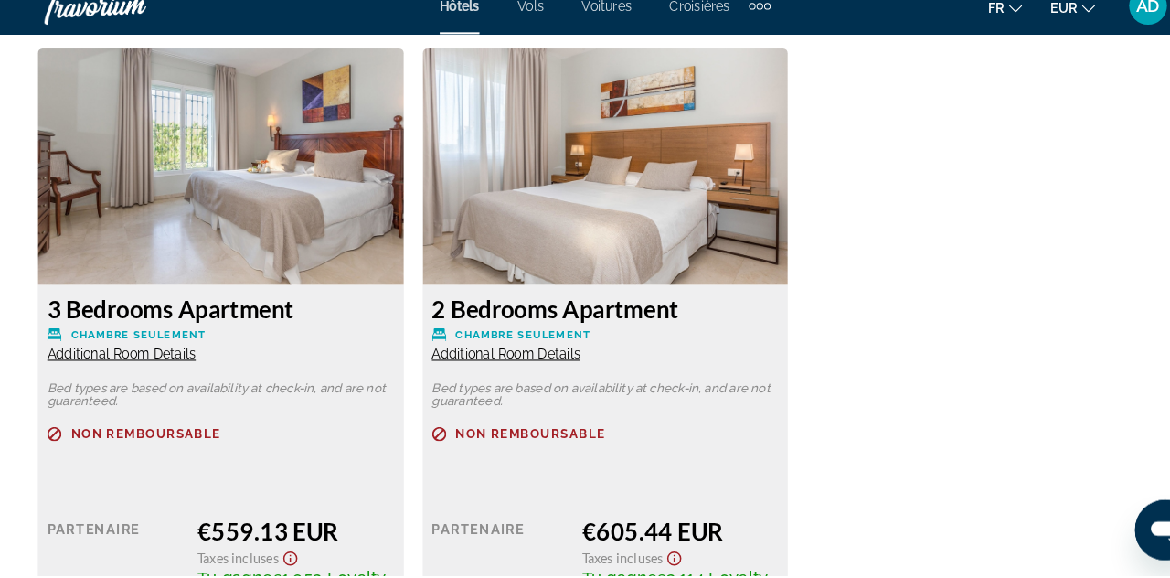
scroll to position [2839, 0]
click at [304, 398] on p "Bed types are based on availability at check-in, and are not guaranteed." at bounding box center [213, 403] width 335 height 26
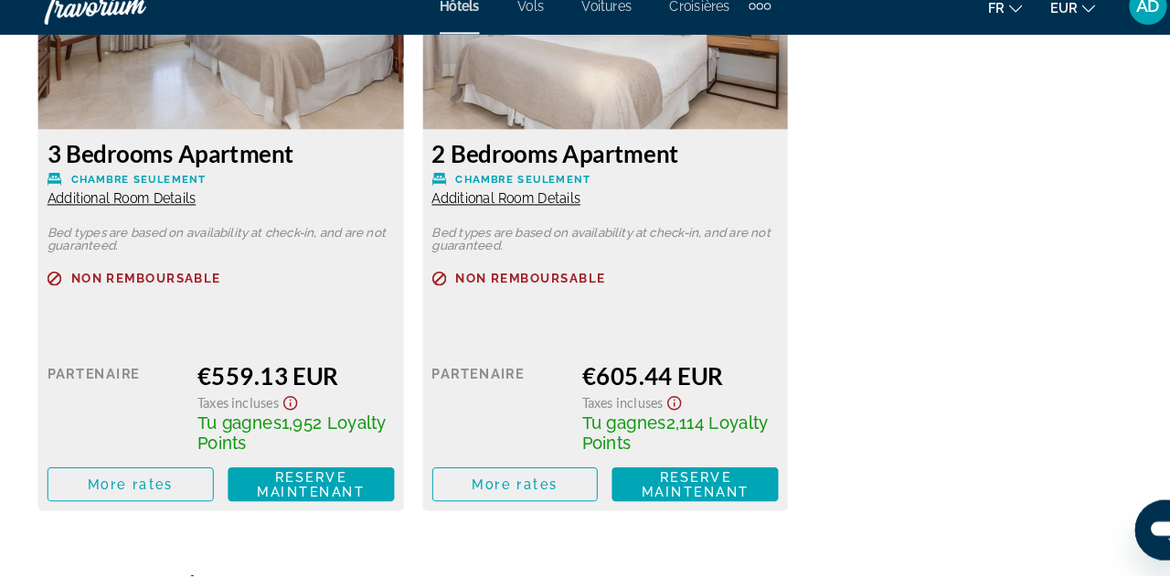
scroll to position [2989, 0]
click at [154, 492] on span "More rates" at bounding box center [125, 489] width 83 height 15
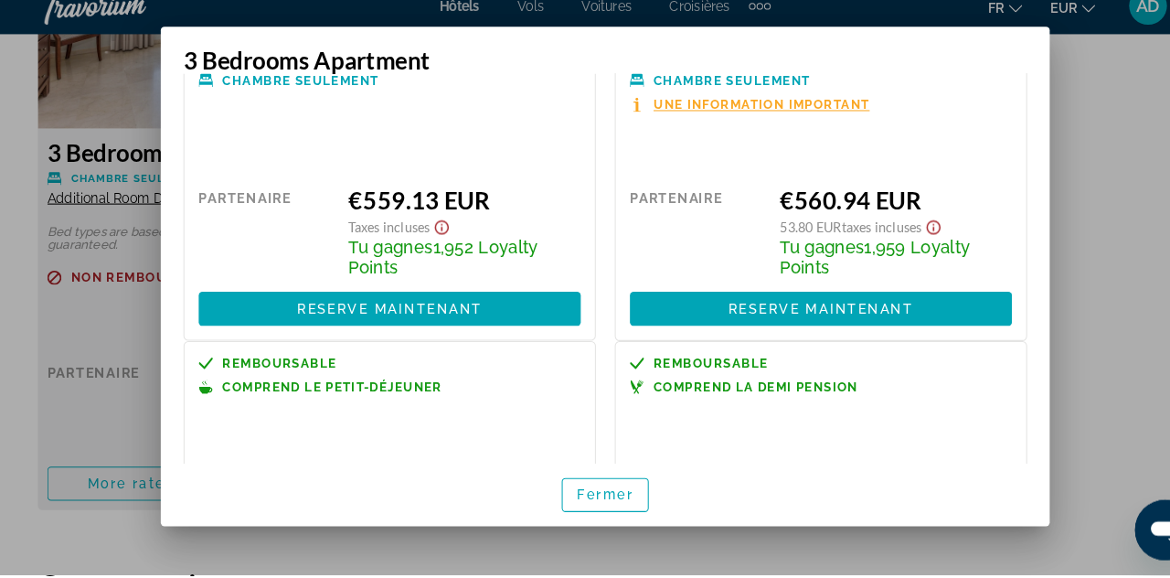
scroll to position [0, 0]
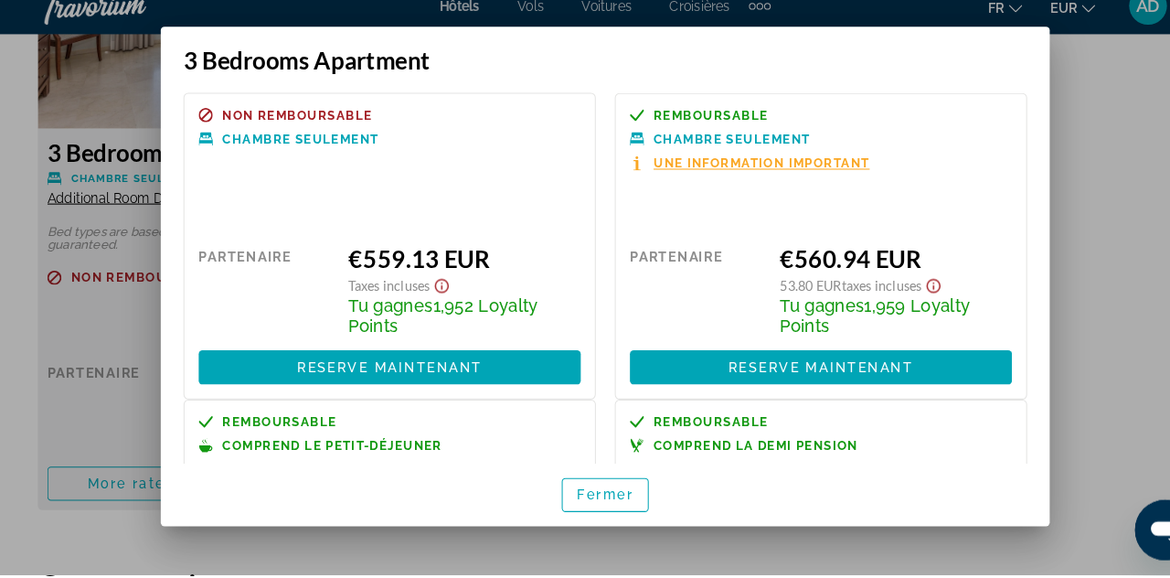
click at [85, 292] on div at bounding box center [585, 289] width 1170 height 578
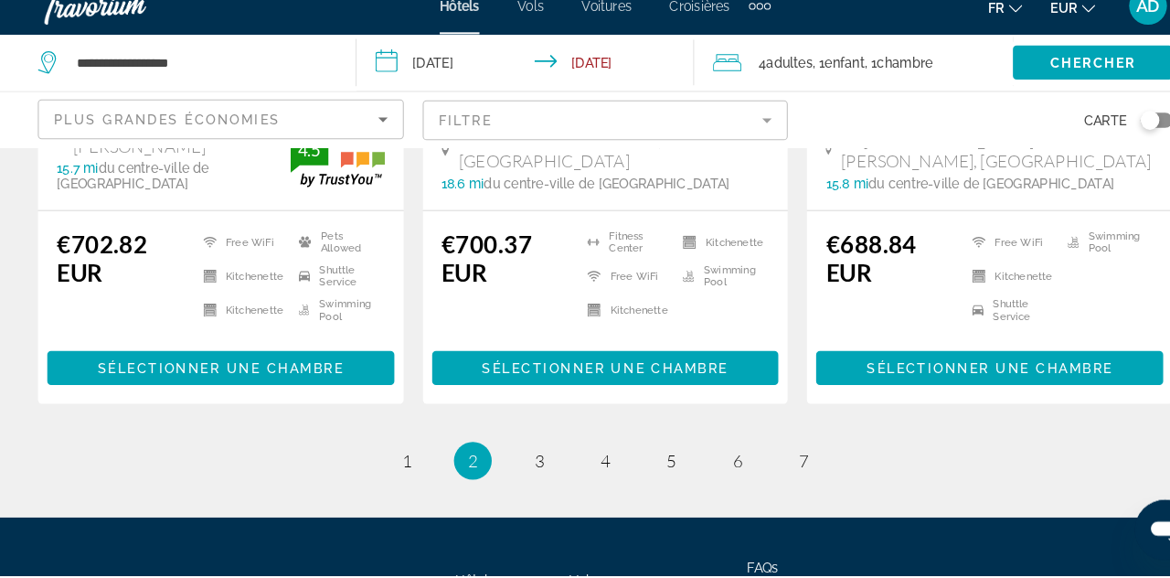
scroll to position [2653, 0]
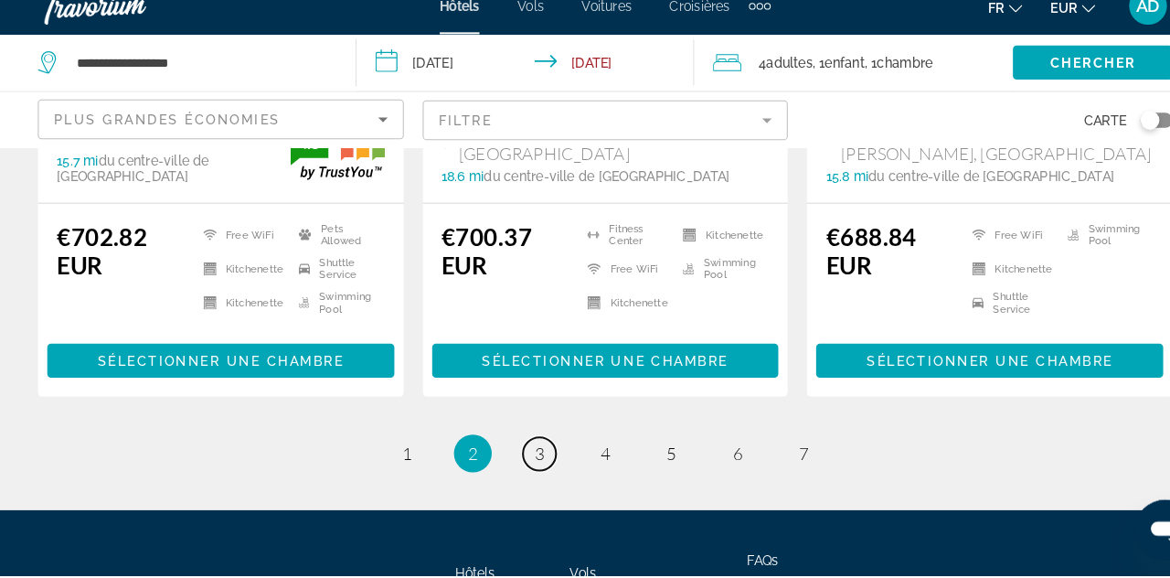
click at [520, 444] on link "page 3" at bounding box center [521, 460] width 32 height 32
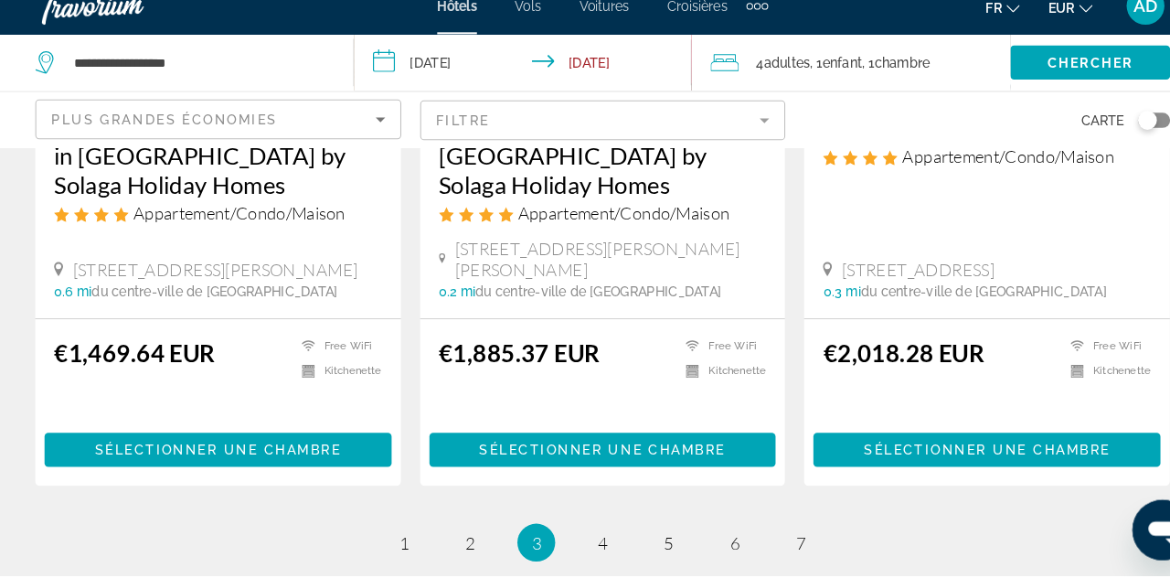
scroll to position [2606, 0]
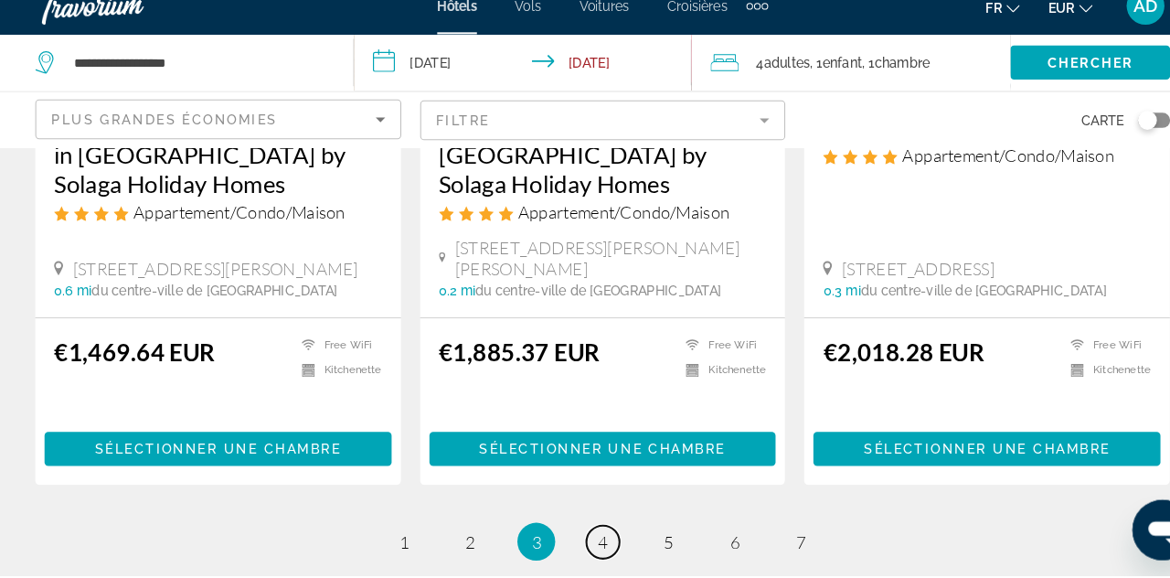
click at [578, 529] on link "page 4" at bounding box center [585, 545] width 32 height 32
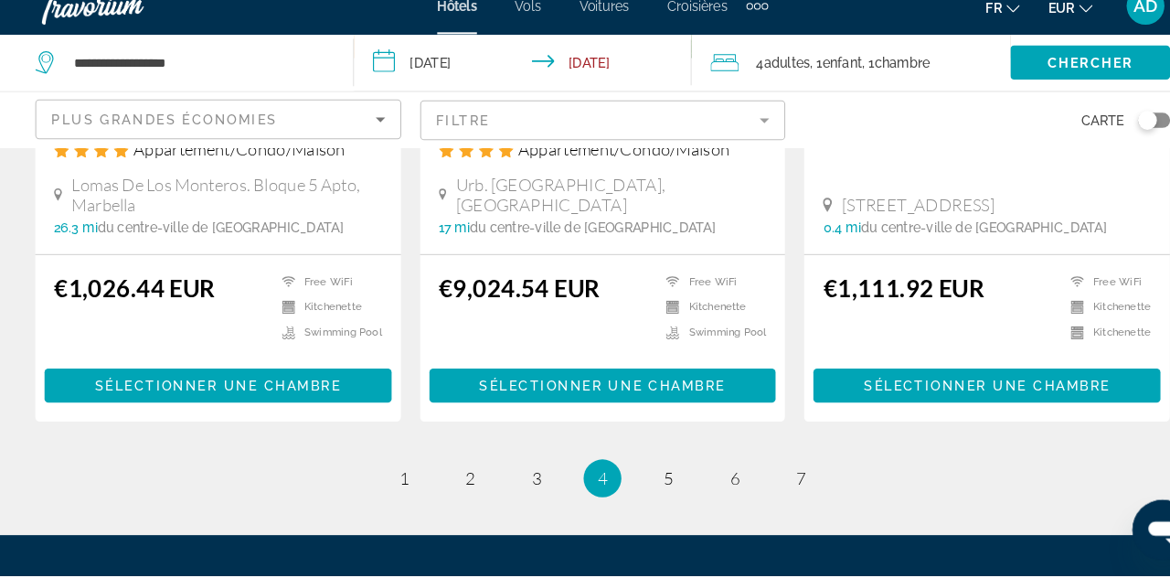
scroll to position [2558, 0]
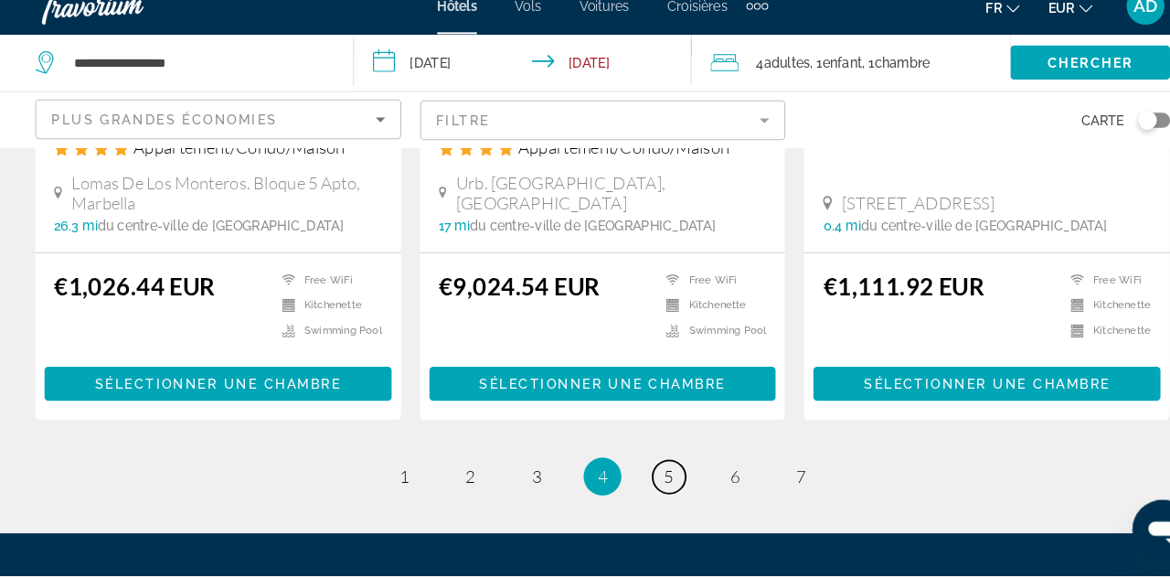
click at [652, 472] on span "5" at bounding box center [648, 482] width 9 height 20
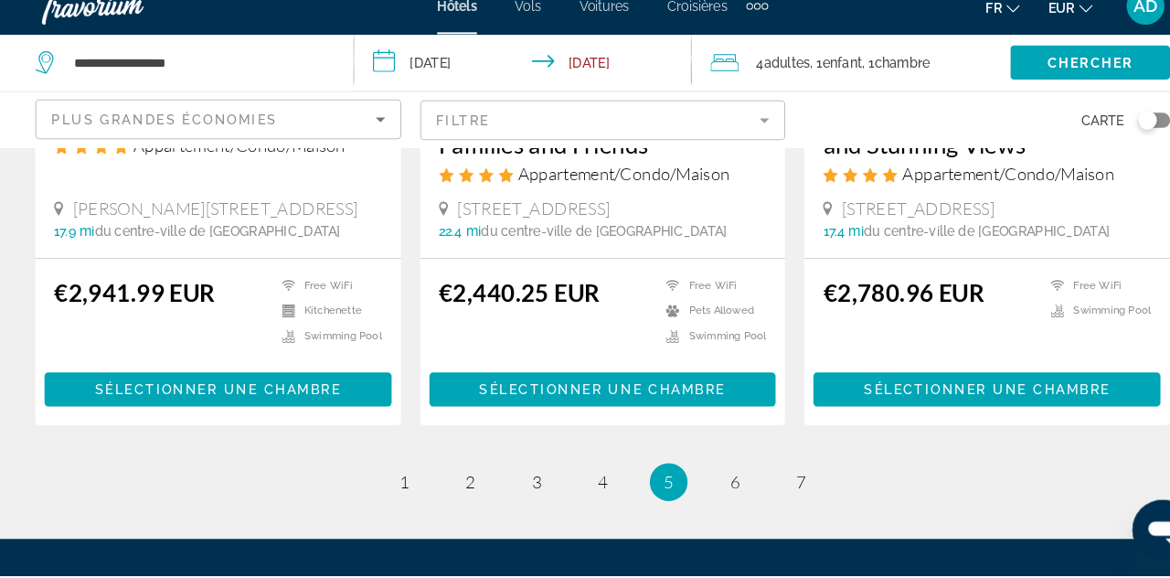
scroll to position [2534, 0]
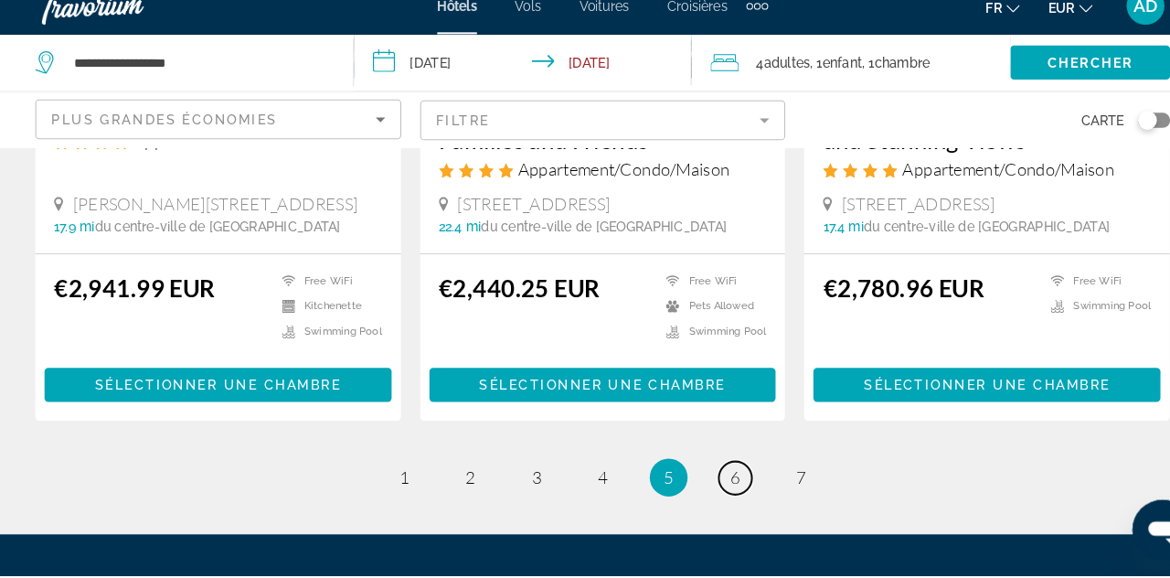
click at [713, 473] on span "6" at bounding box center [712, 483] width 9 height 20
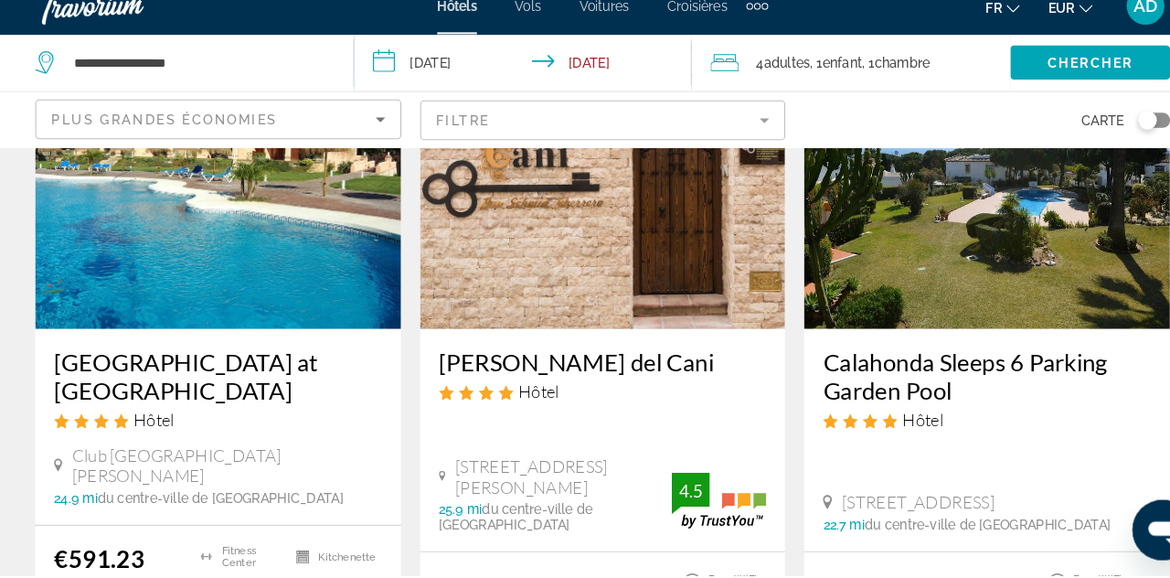
scroll to position [2296, 0]
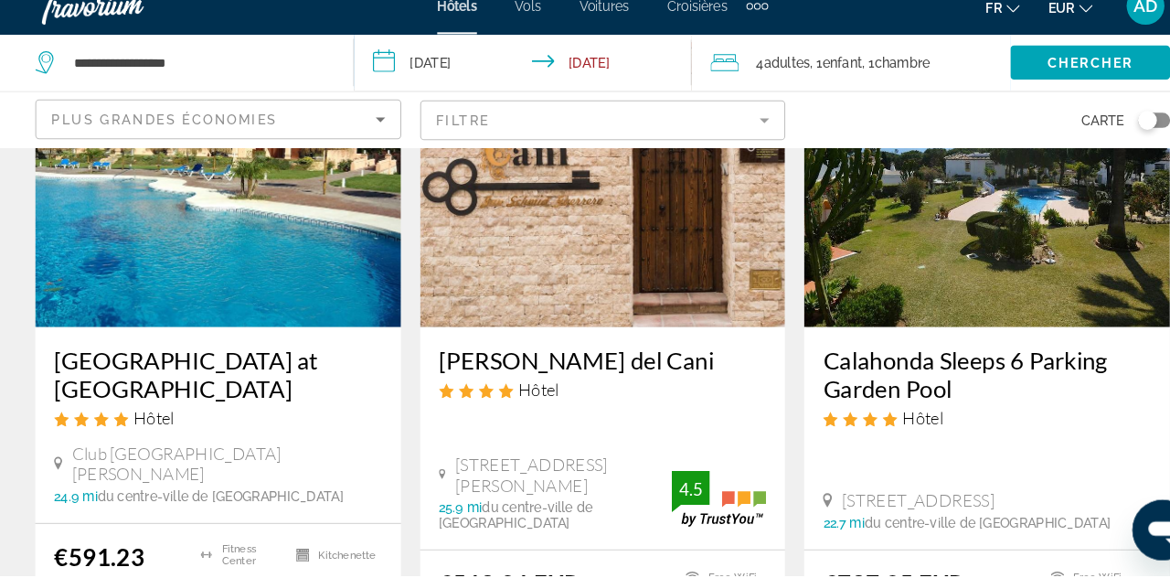
click at [268, 450] on span "Club [GEOGRAPHIC_DATA][PERSON_NAME]" at bounding box center [222, 470] width 300 height 40
click at [310, 356] on h3 "[GEOGRAPHIC_DATA] at [GEOGRAPHIC_DATA]" at bounding box center [213, 383] width 317 height 55
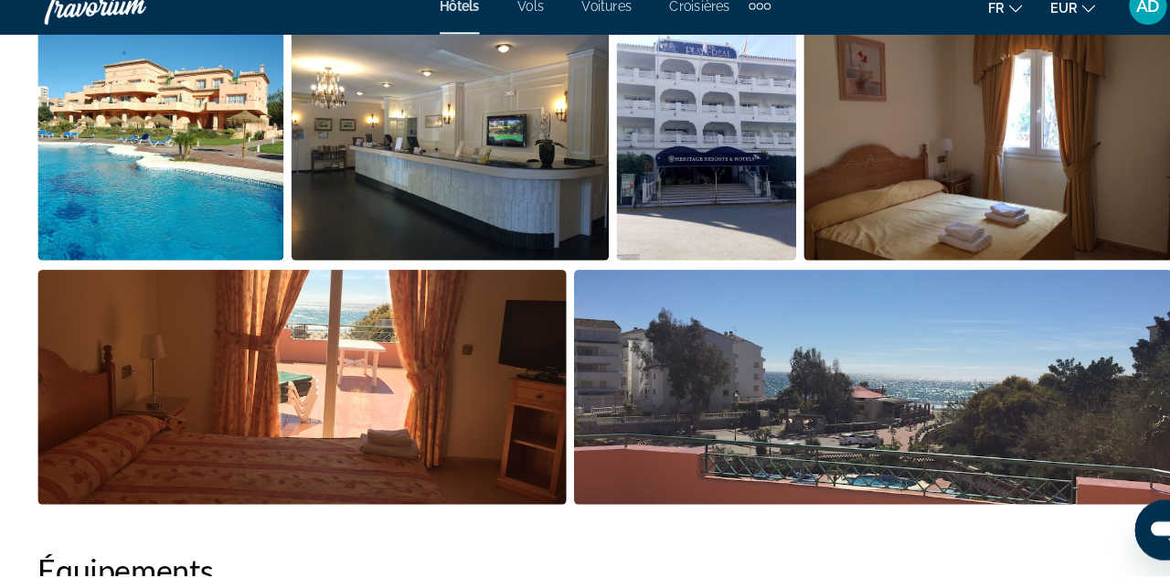
scroll to position [1396, 0]
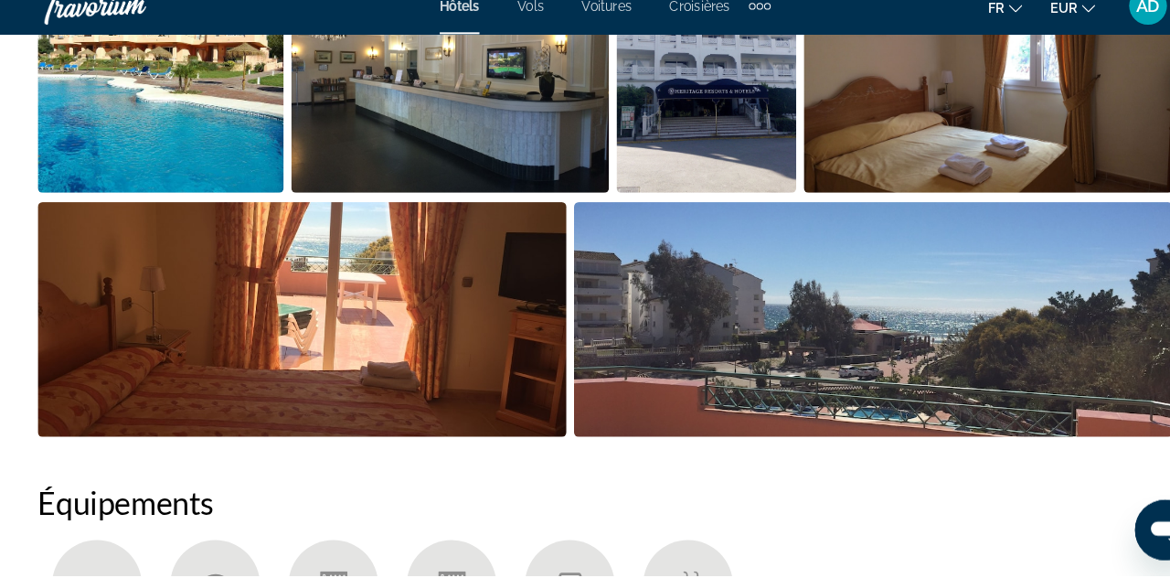
click at [784, 210] on li "Main content" at bounding box center [959, 99] width 364 height 236
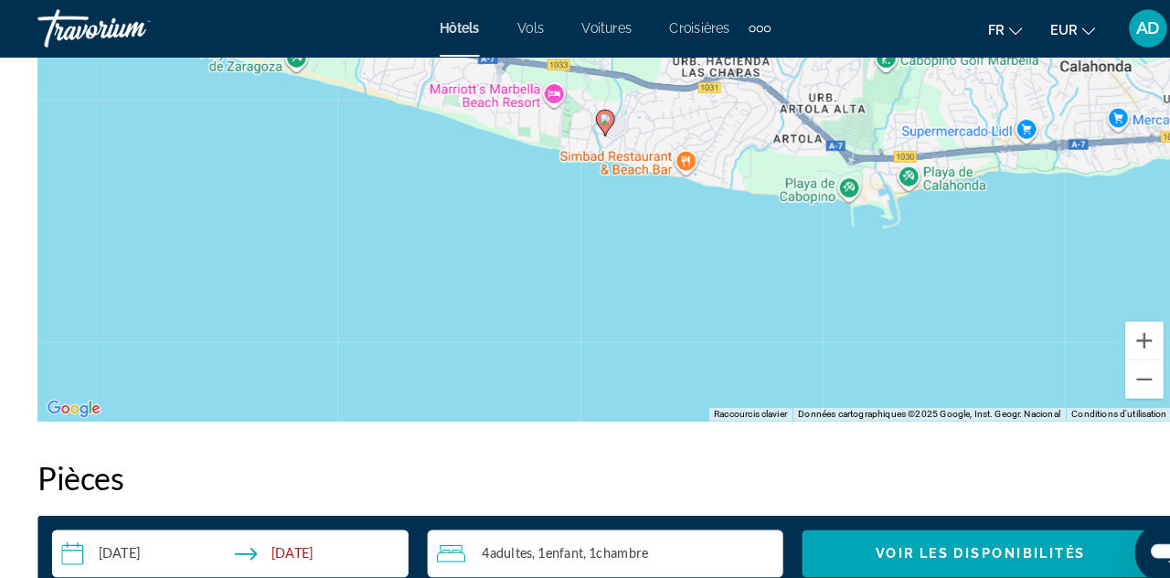
scroll to position [2298, 0]
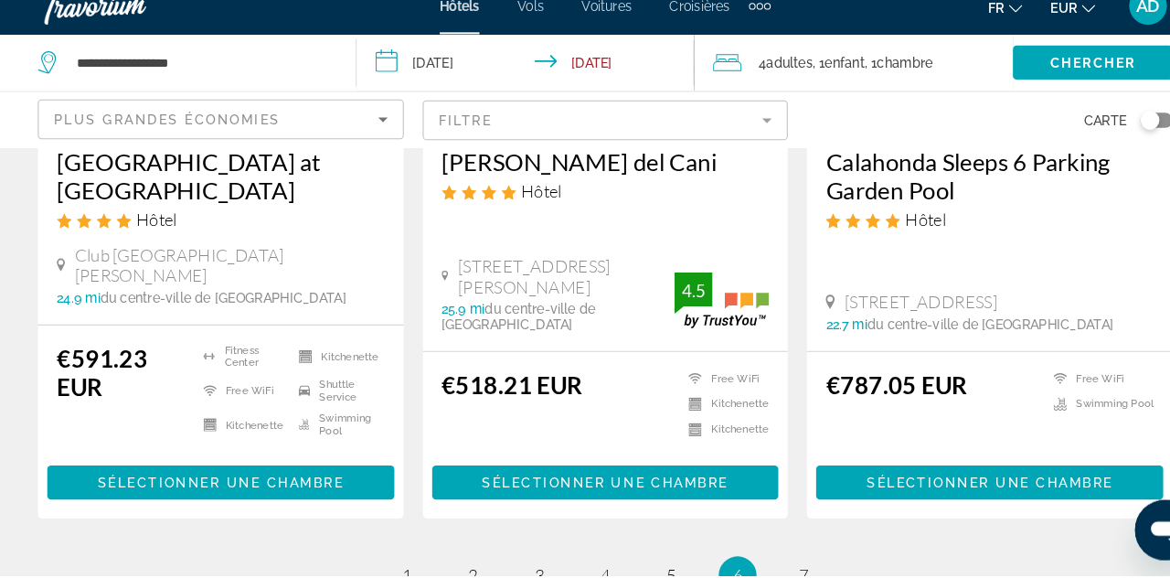
scroll to position [2622, 0]
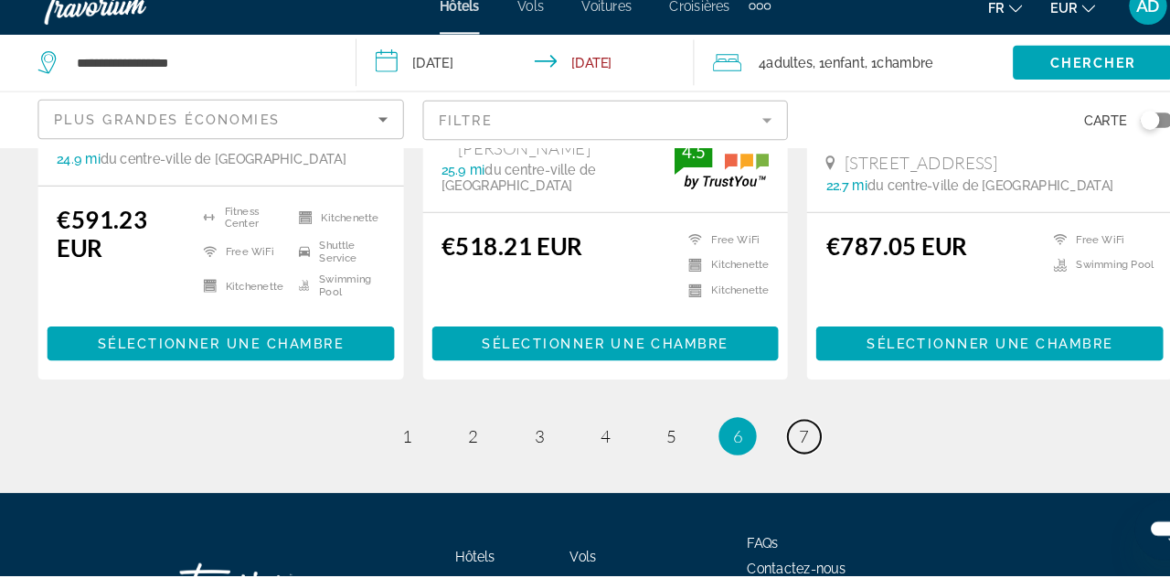
click at [776, 433] on span "7" at bounding box center [776, 443] width 9 height 20
